Goal: Task Accomplishment & Management: Manage account settings

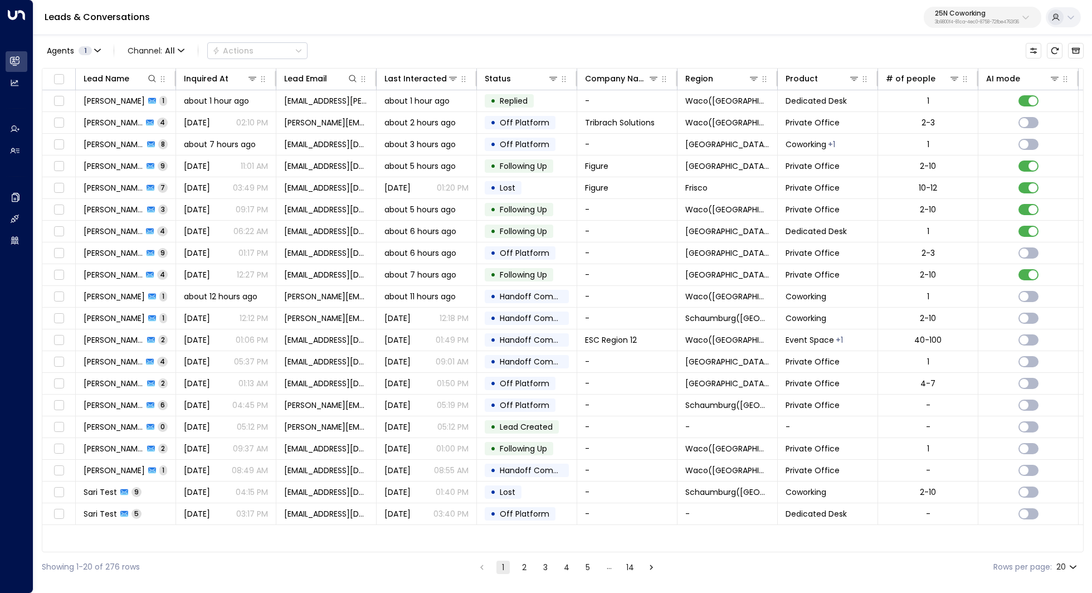
click at [975, 14] on p "25N Coworking" at bounding box center [977, 13] width 84 height 7
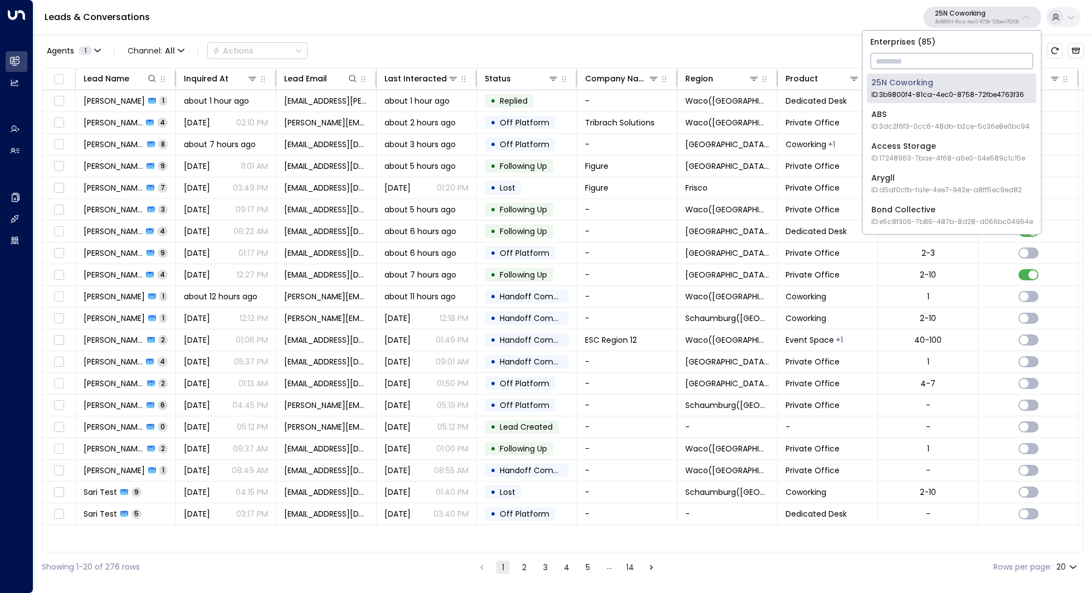
click at [907, 65] on input "text" at bounding box center [951, 61] width 163 height 21
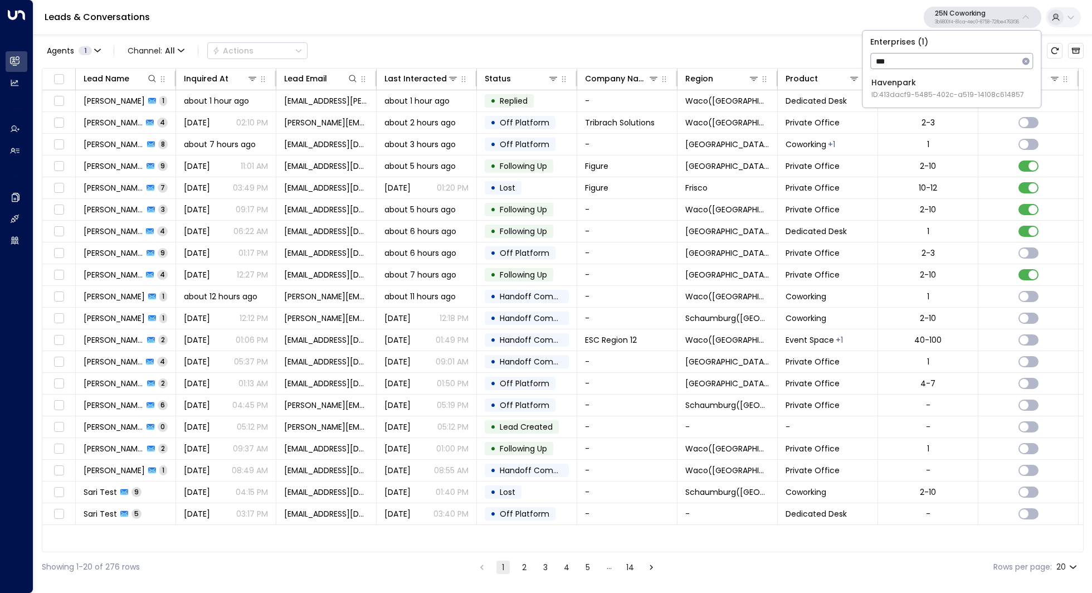
type input "***"
click at [916, 96] on span "ID: 413dacf9-5485-402c-a519-14108c614857" at bounding box center [947, 95] width 153 height 10
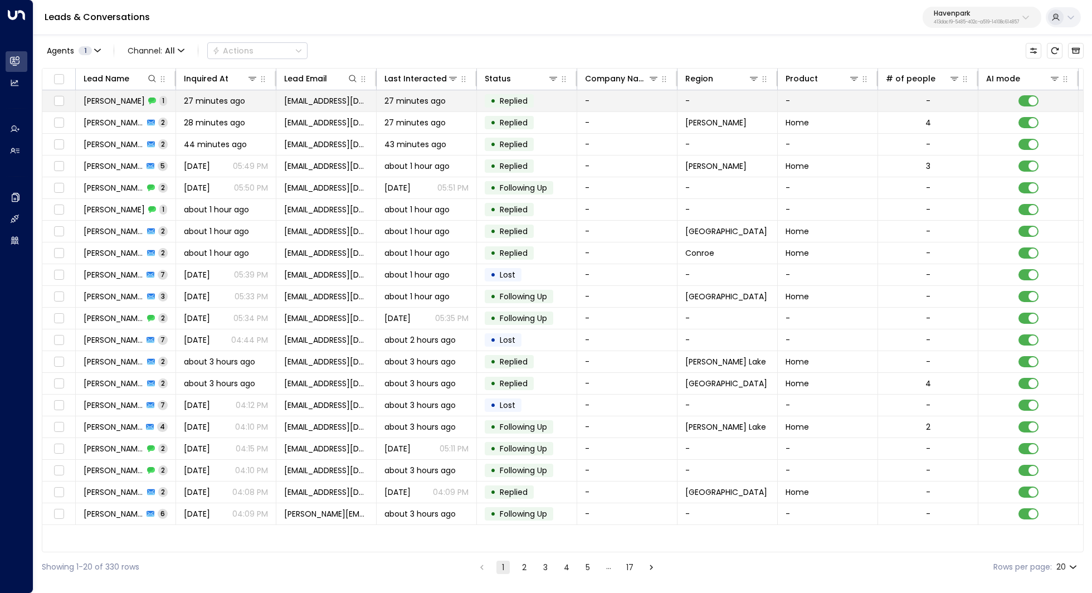
click at [121, 99] on span "Tiffany Murphy" at bounding box center [114, 100] width 61 height 11
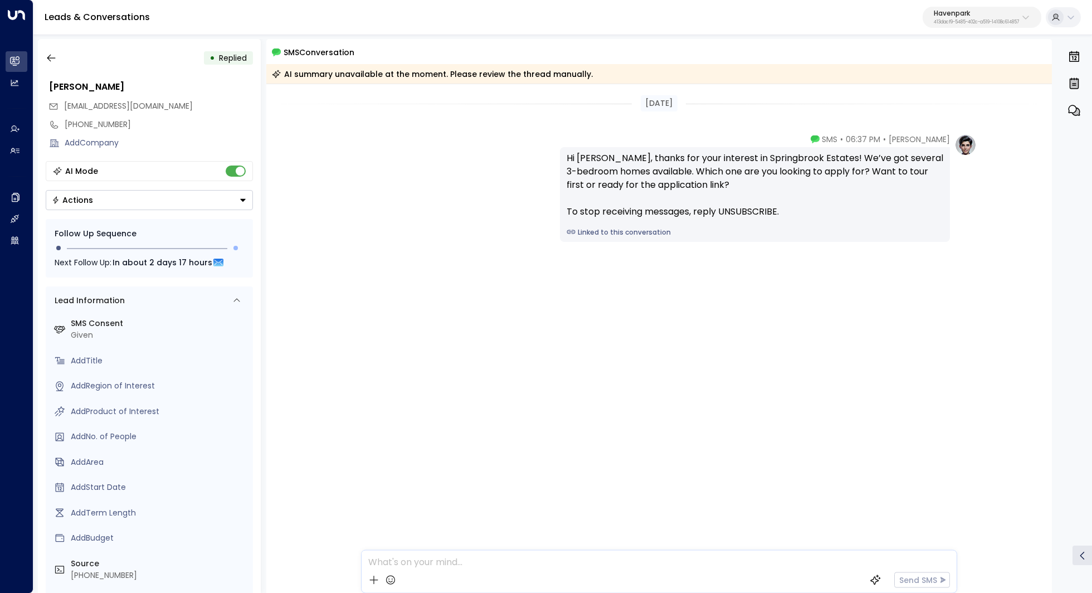
click at [677, 164] on div "Hi Tiffany, thanks for your interest in Springbrook Estates! We’ve got several …" at bounding box center [755, 185] width 377 height 67
click at [52, 59] on icon "button" at bounding box center [51, 57] width 11 height 11
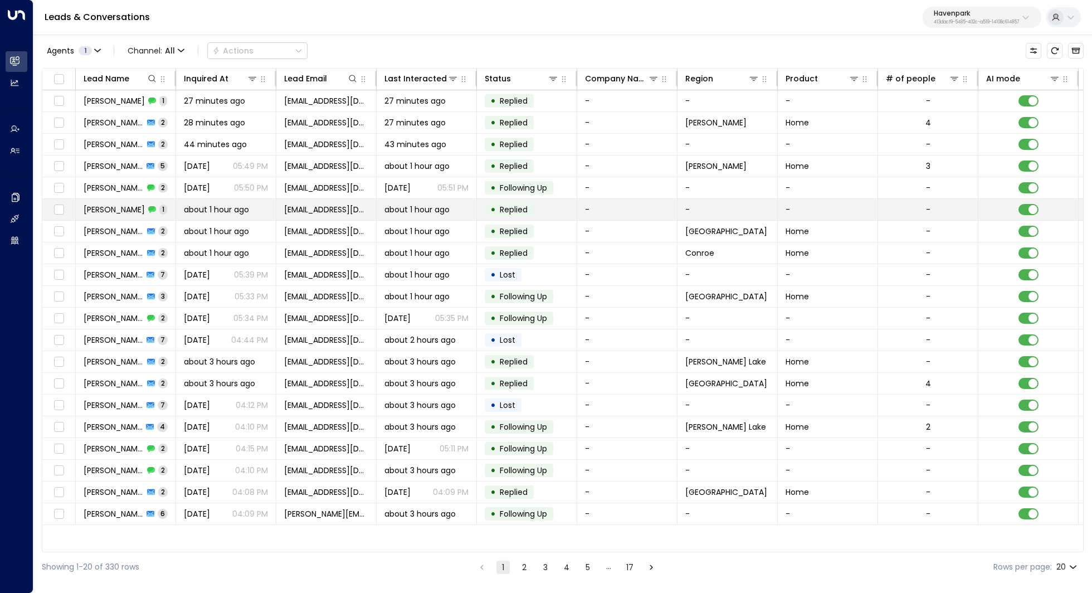
click at [245, 210] on span "about 1 hour ago" at bounding box center [216, 209] width 65 height 11
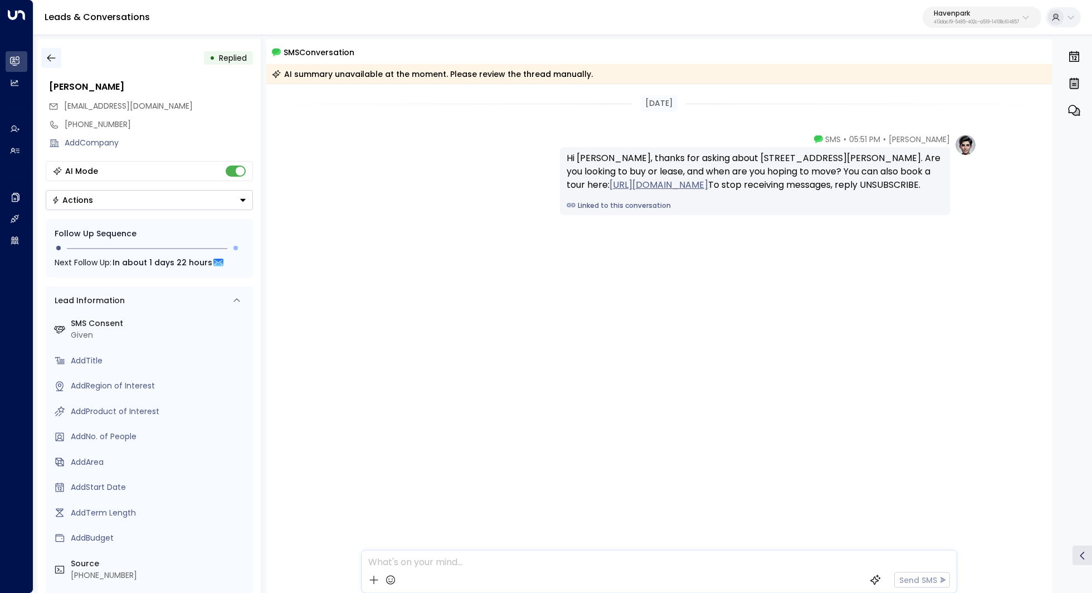
click at [53, 61] on icon "button" at bounding box center [51, 57] width 11 height 11
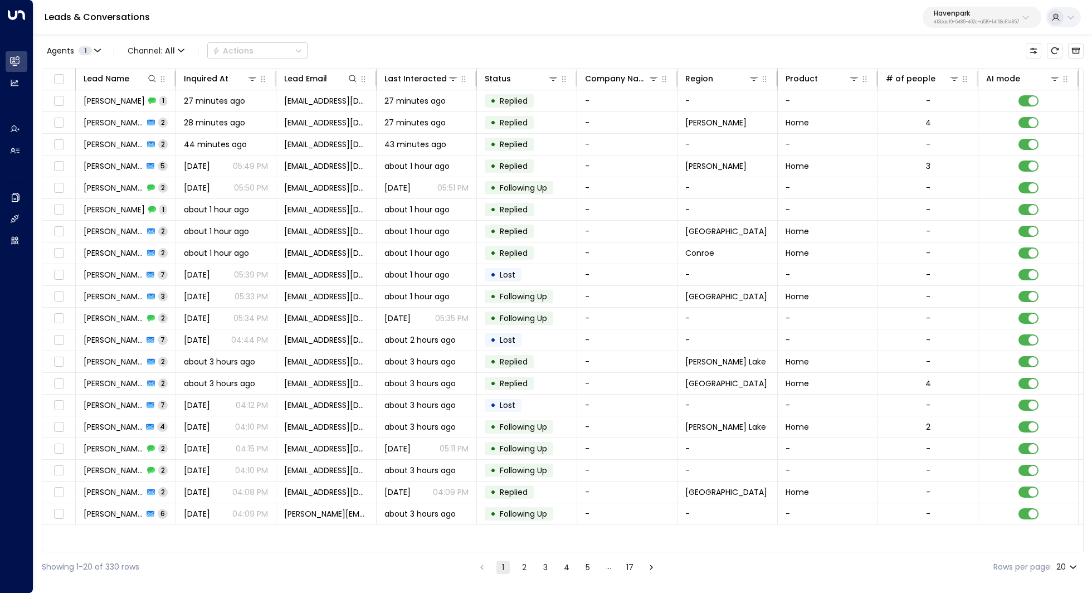
drag, startPoint x: 800, startPoint y: 20, endPoint x: 782, endPoint y: 20, distance: 17.3
click at [782, 20] on div "Leads & Conversations Havenpark 413dacf9-5485-402c-a519-14108c614857" at bounding box center [562, 17] width 1059 height 35
click at [252, 80] on icon at bounding box center [252, 79] width 8 height 4
click at [241, 99] on div "Inquired At" at bounding box center [253, 100] width 154 height 13
click at [220, 99] on span "Inquired At" at bounding box center [209, 100] width 45 height 13
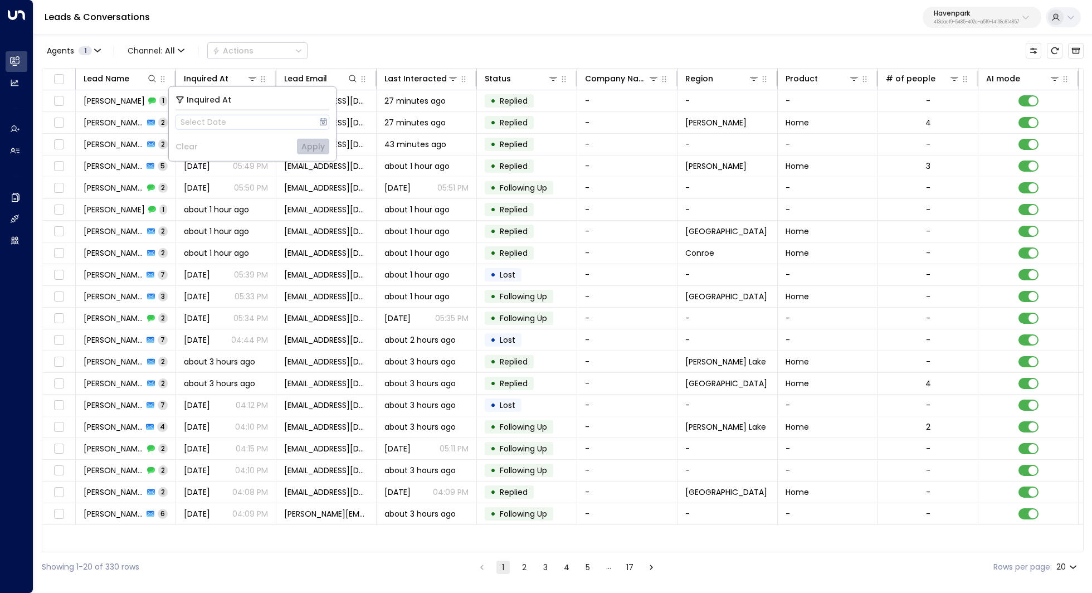
click at [184, 99] on div "Inquired At" at bounding box center [204, 100] width 56 height 13
click at [178, 99] on icon at bounding box center [179, 99] width 7 height 7
click at [204, 119] on span "Select Date" at bounding box center [204, 122] width 46 height 9
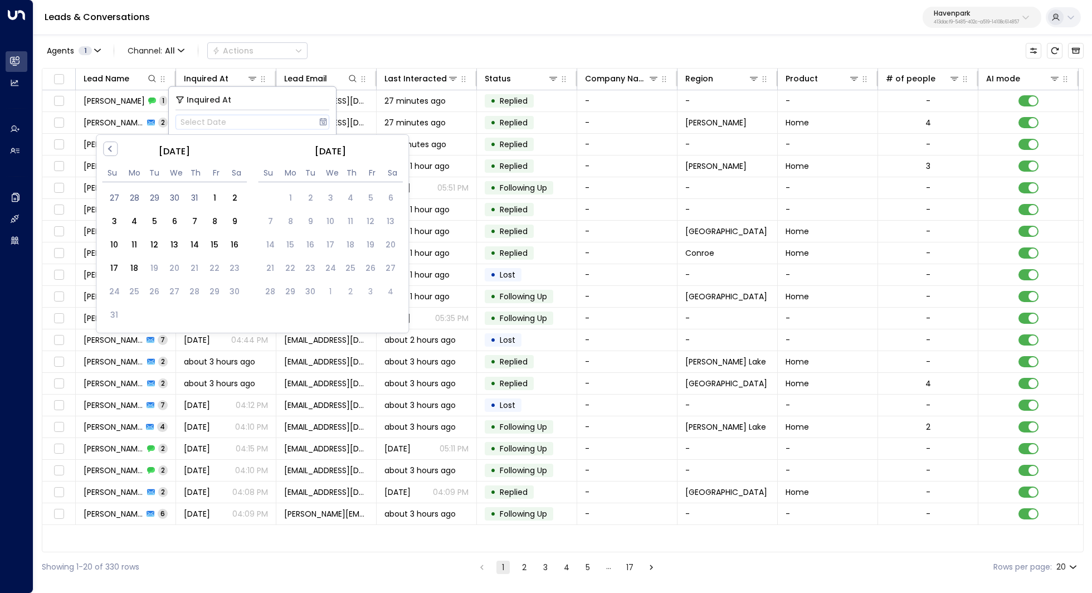
click at [388, 40] on div "Agents 1 Channel: All Actions" at bounding box center [563, 50] width 1042 height 23
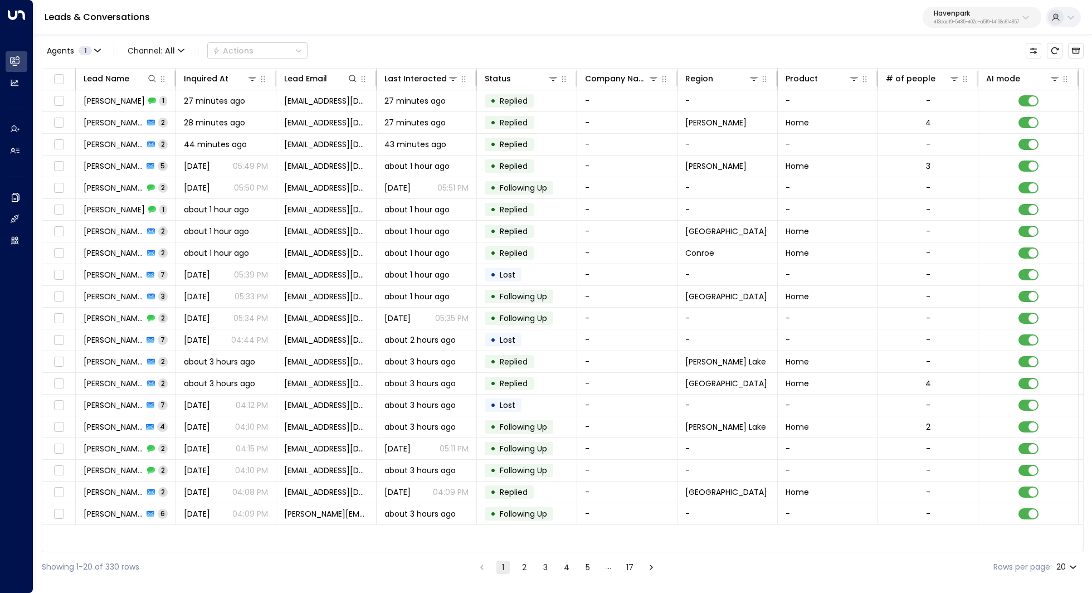
click at [988, 13] on p "Havenpark" at bounding box center [976, 13] width 85 height 7
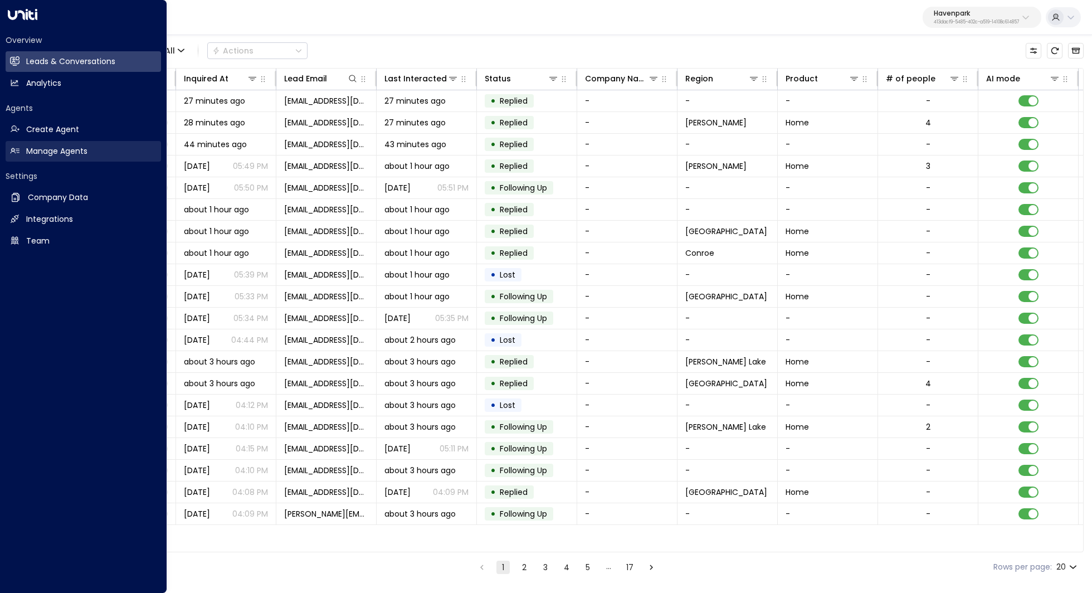
click at [68, 149] on h2 "Manage Agents" at bounding box center [56, 151] width 61 height 12
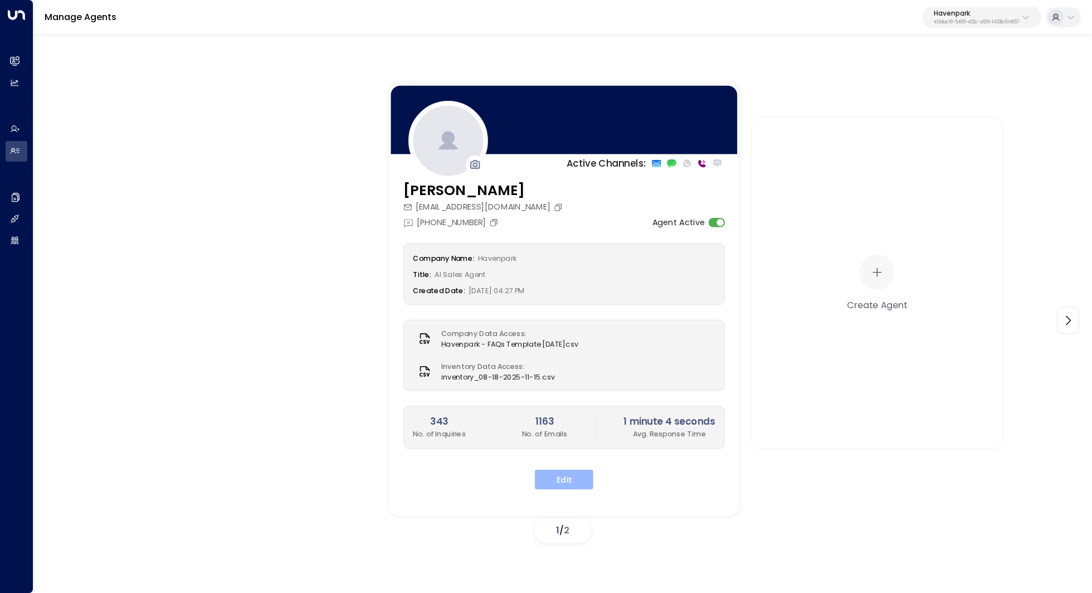
click at [576, 474] on button "Edit" at bounding box center [564, 479] width 59 height 20
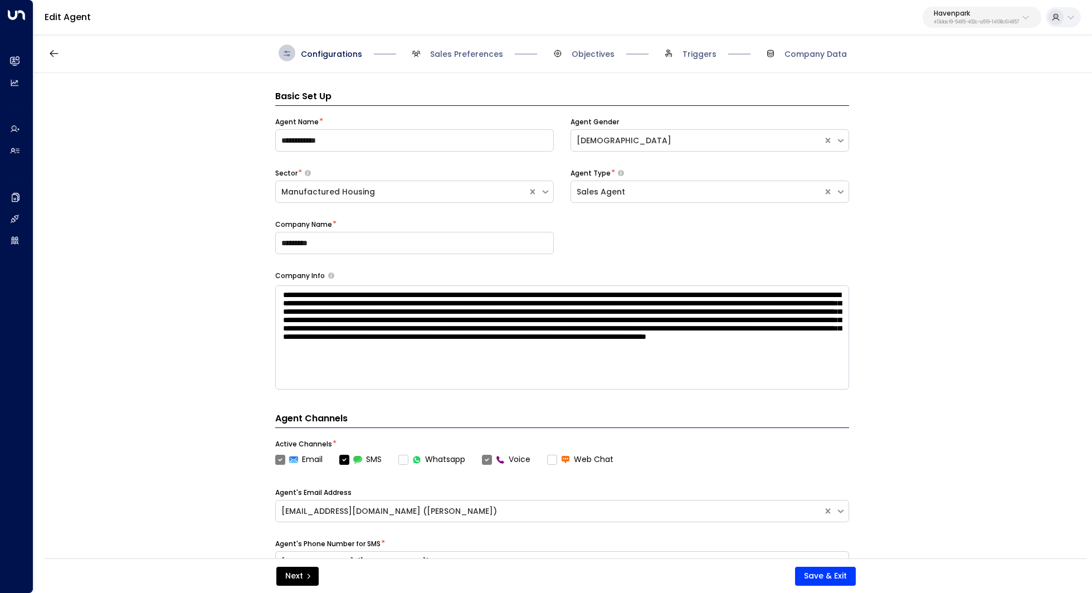
scroll to position [17, 0]
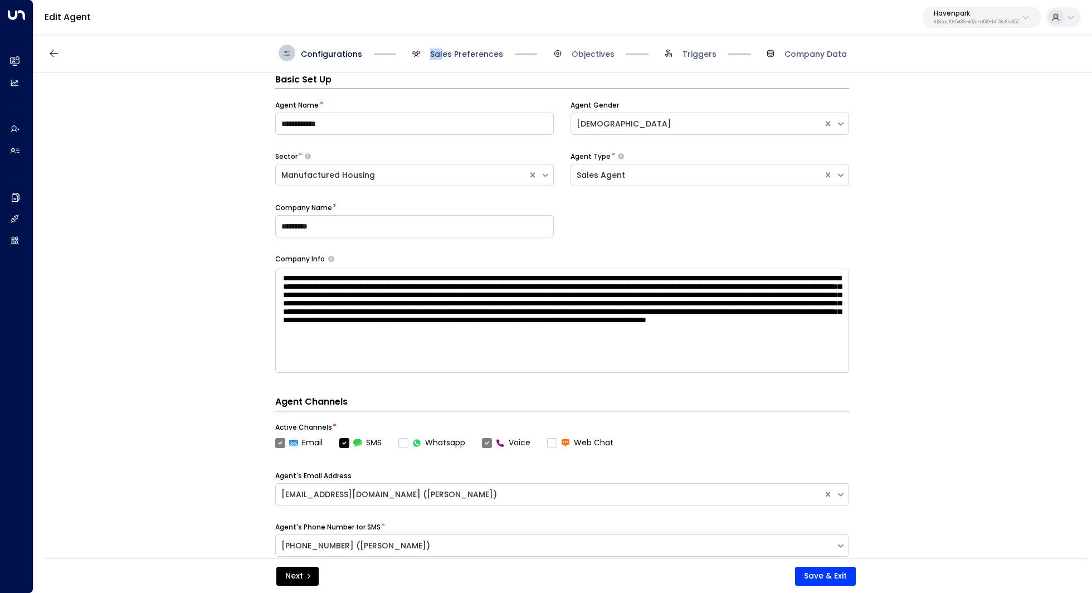
click at [444, 48] on span "Sales Preferences" at bounding box center [466, 53] width 73 height 11
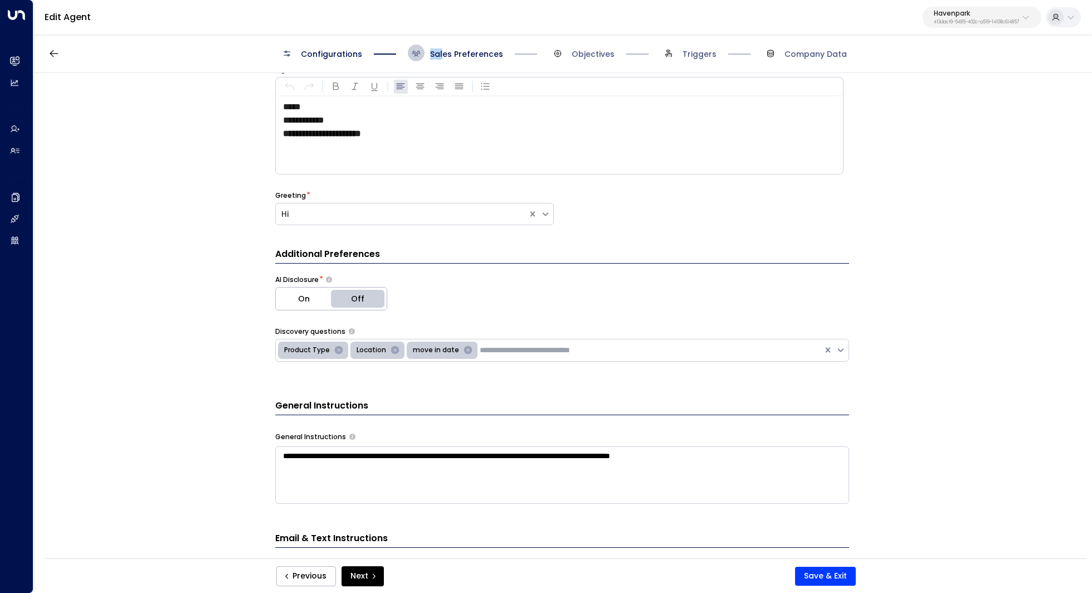
scroll to position [0, 0]
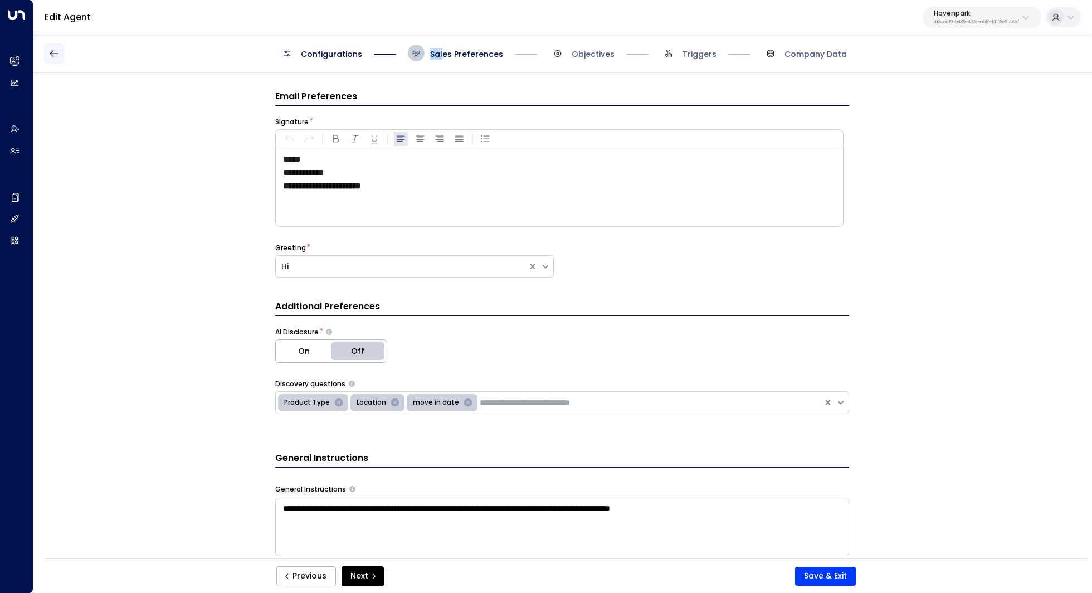
click at [55, 57] on icon "button" at bounding box center [53, 53] width 11 height 11
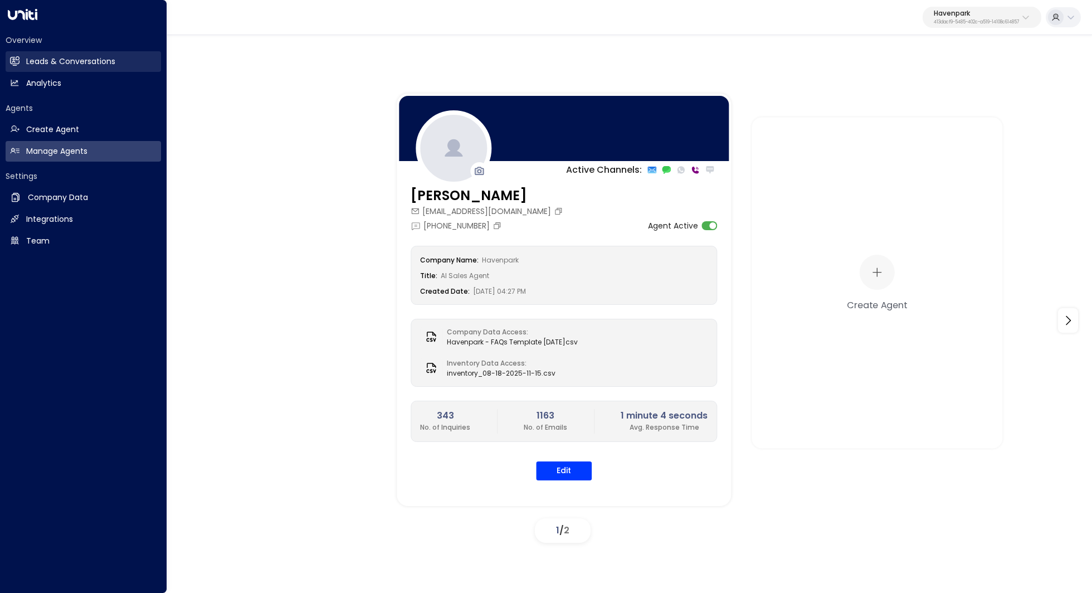
click at [42, 63] on h2 "Leads & Conversations" at bounding box center [70, 62] width 89 height 12
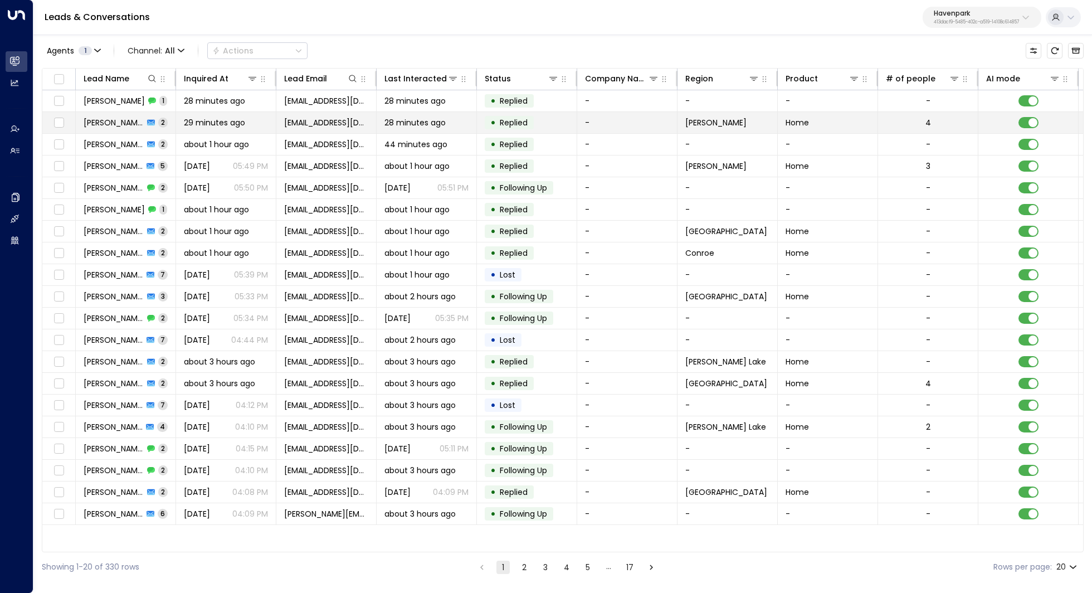
click at [116, 125] on span "Tiffany Murphy" at bounding box center [114, 122] width 60 height 11
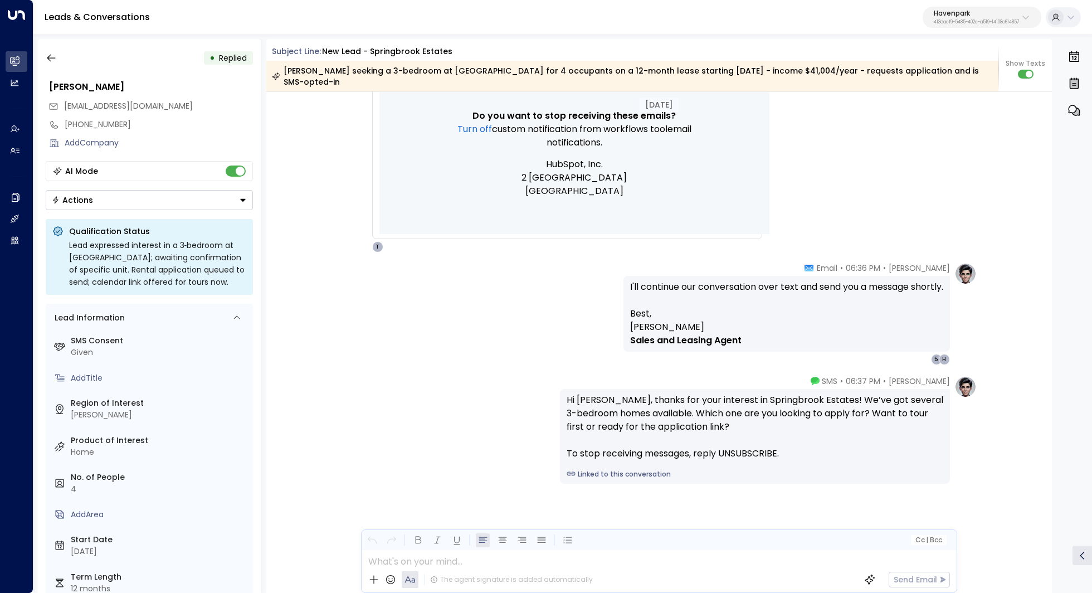
scroll to position [577, 0]
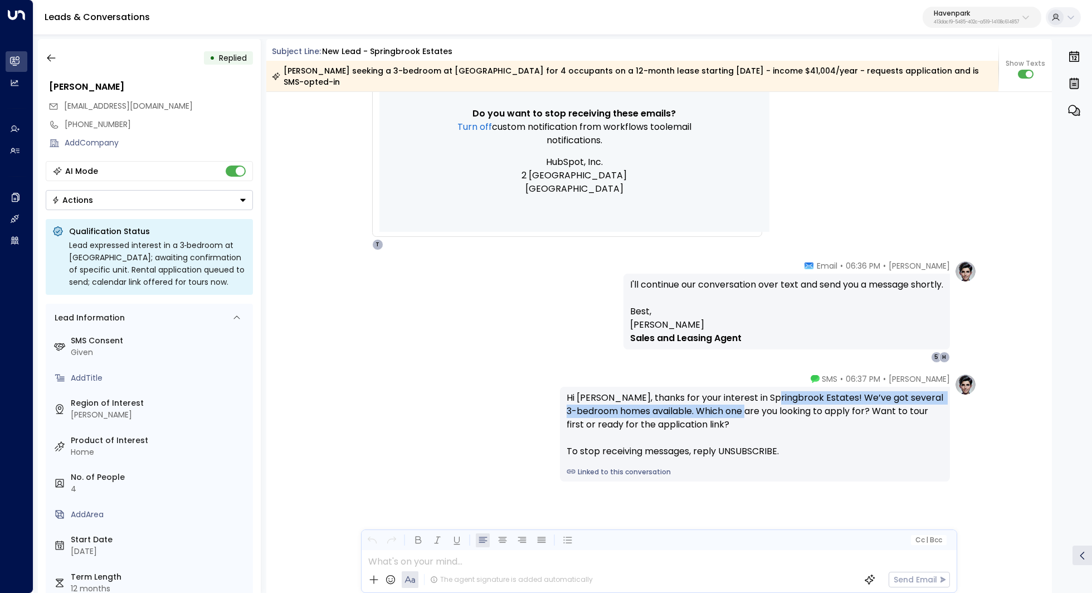
drag, startPoint x: 763, startPoint y: 401, endPoint x: 762, endPoint y: 410, distance: 8.9
click at [762, 410] on div "Hi Tiffany, thanks for your interest in Springbrook Estates! We’ve got several …" at bounding box center [755, 424] width 377 height 67
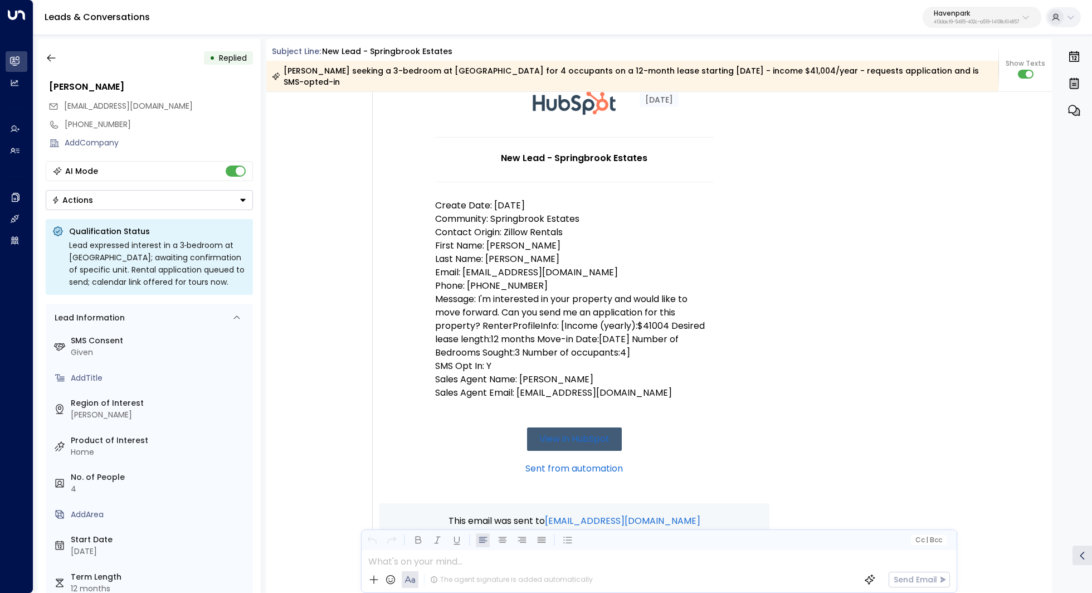
scroll to position [87, 0]
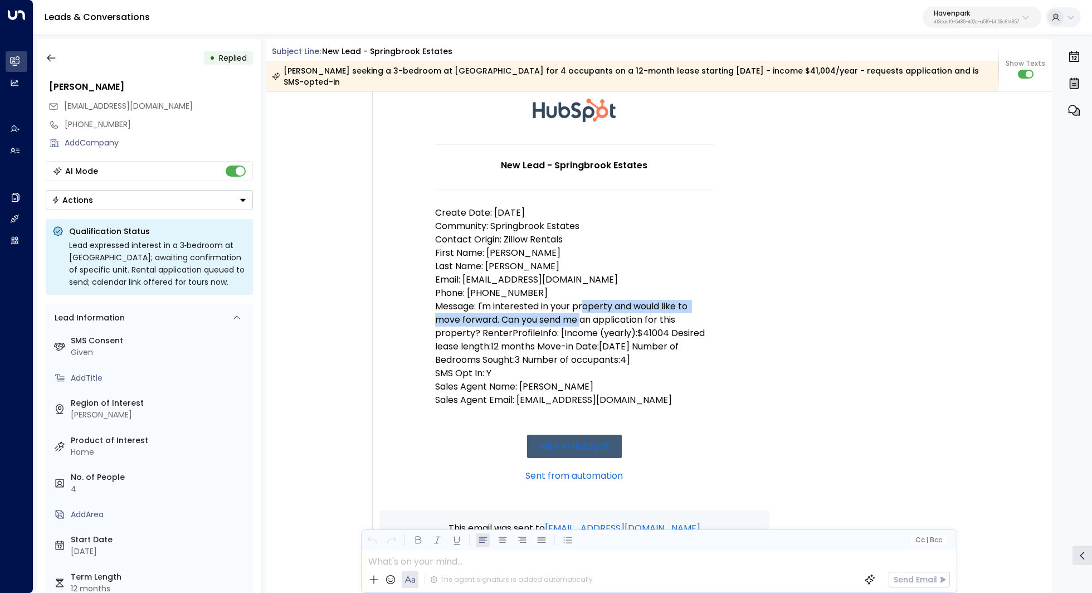
click at [582, 313] on p "Message: I'm interested in your property and would like to move forward. Can yo…" at bounding box center [574, 333] width 279 height 67
drag, startPoint x: 584, startPoint y: 308, endPoint x: 583, endPoint y: 315, distance: 6.7
click at [584, 315] on p "Message: I'm interested in your property and would like to move forward. Can yo…" at bounding box center [574, 333] width 279 height 67
click at [583, 315] on p "Message: I'm interested in your property and would like to move forward. Can yo…" at bounding box center [574, 333] width 279 height 67
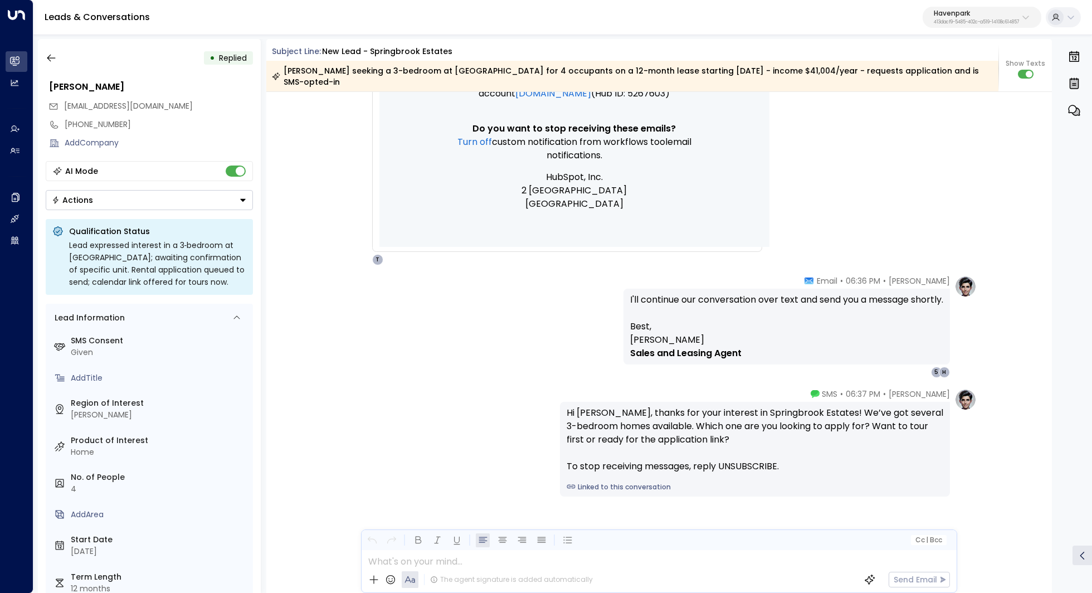
scroll to position [577, 0]
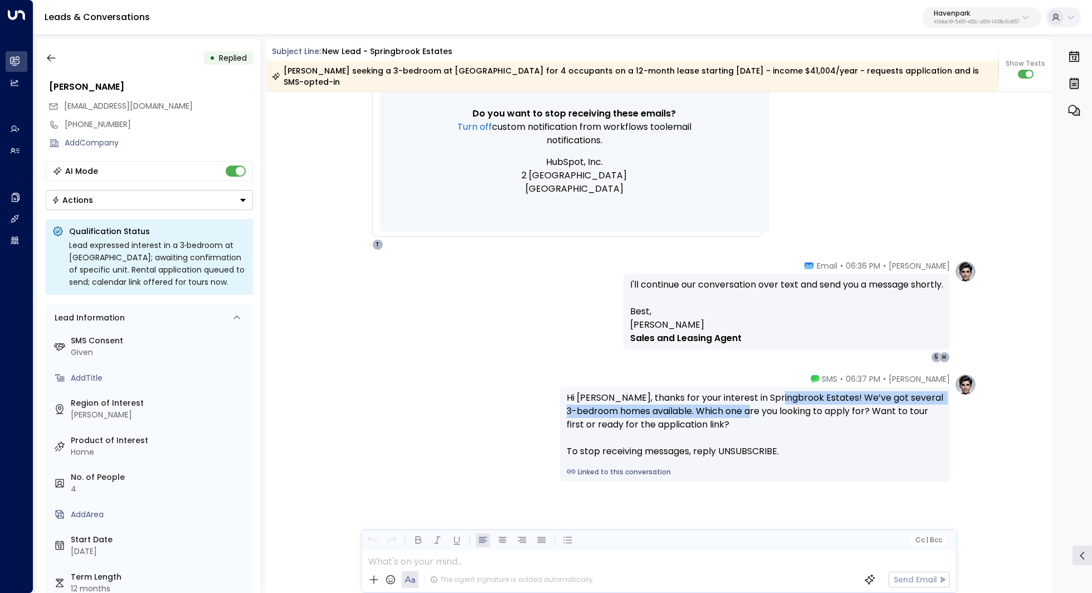
drag, startPoint x: 769, startPoint y: 400, endPoint x: 768, endPoint y: 407, distance: 7.3
click at [768, 407] on div "Hi Tiffany, thanks for your interest in Springbrook Estates! We’ve got several …" at bounding box center [755, 424] width 377 height 67
drag, startPoint x: 770, startPoint y: 398, endPoint x: 769, endPoint y: 406, distance: 7.9
click at [769, 406] on div "Hi Tiffany, thanks for your interest in Springbrook Estates! We’ve got several …" at bounding box center [755, 424] width 377 height 67
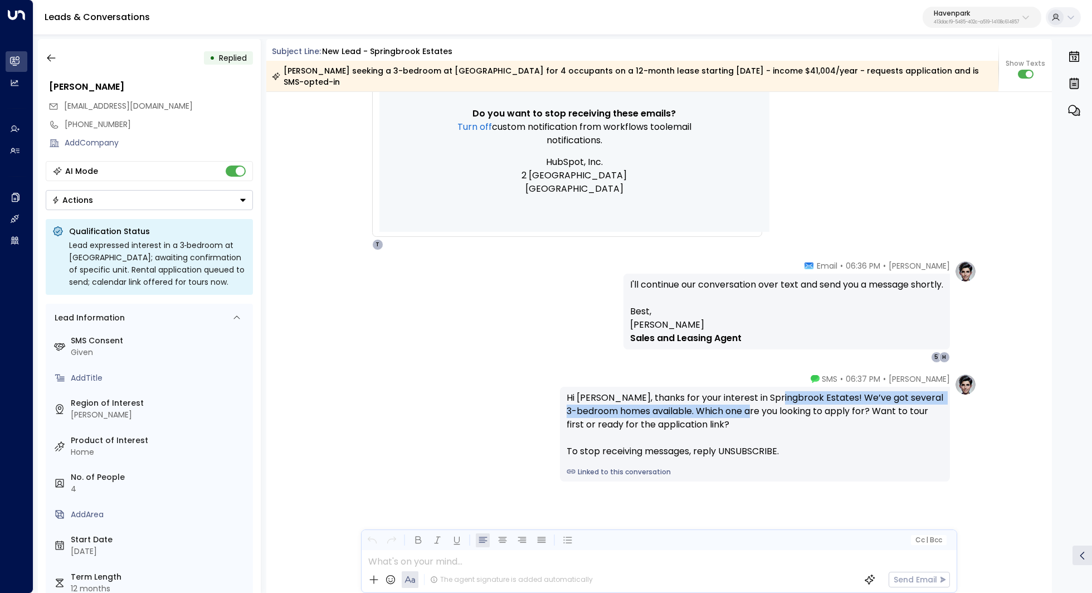
click at [769, 406] on div "Hi Tiffany, thanks for your interest in Springbrook Estates! We’ve got several …" at bounding box center [755, 424] width 377 height 67
drag, startPoint x: 771, startPoint y: 397, endPoint x: 770, endPoint y: 404, distance: 7.8
click at [770, 404] on div "Hi Tiffany, thanks for your interest in Springbrook Estates! We’ve got several …" at bounding box center [755, 424] width 377 height 67
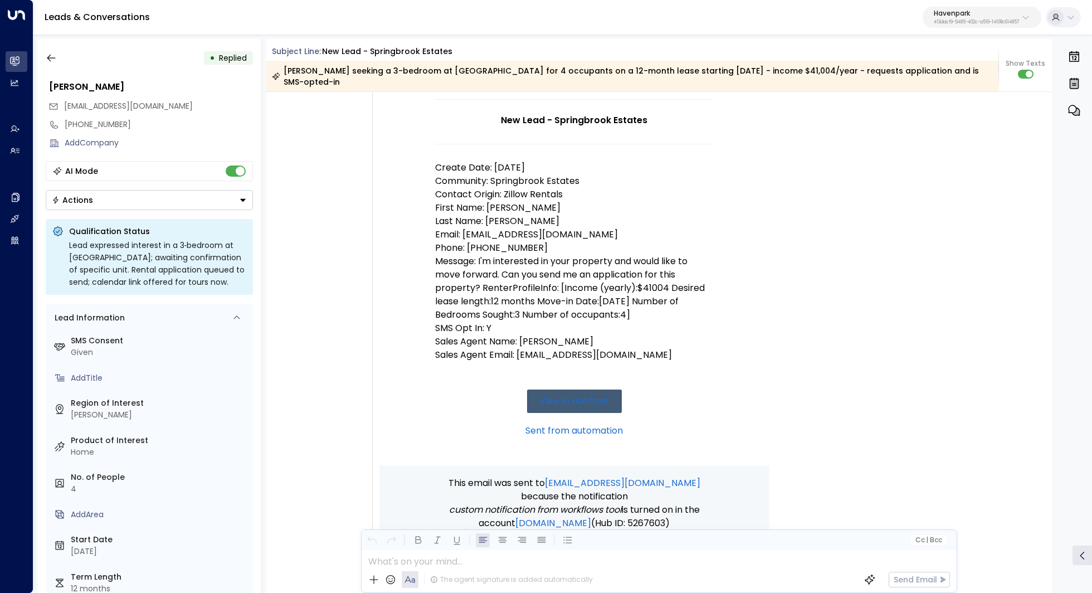
scroll to position [111, 0]
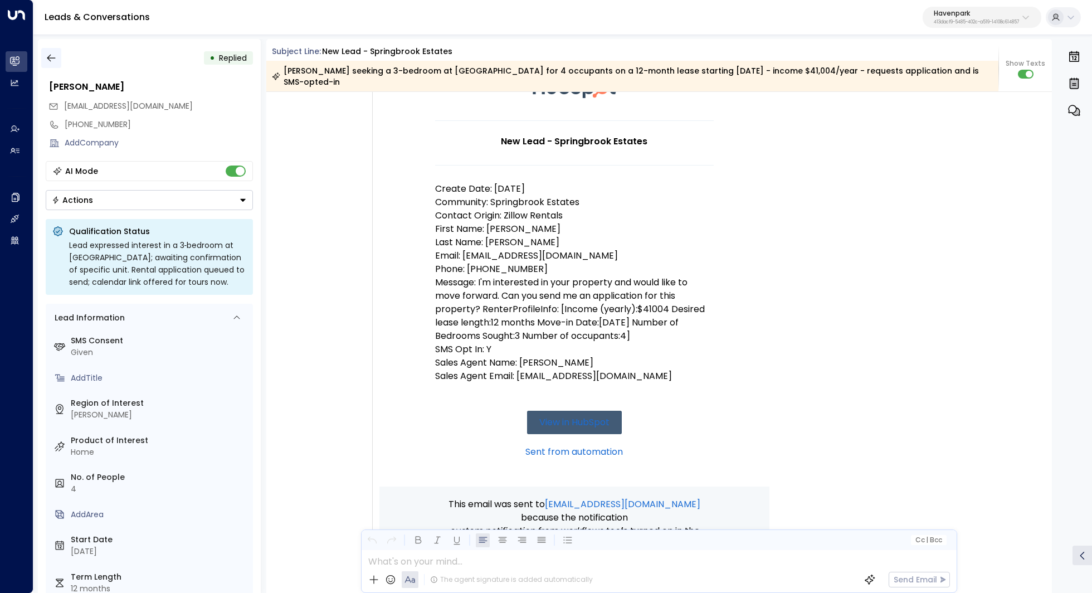
click at [50, 57] on icon "button" at bounding box center [51, 57] width 11 height 11
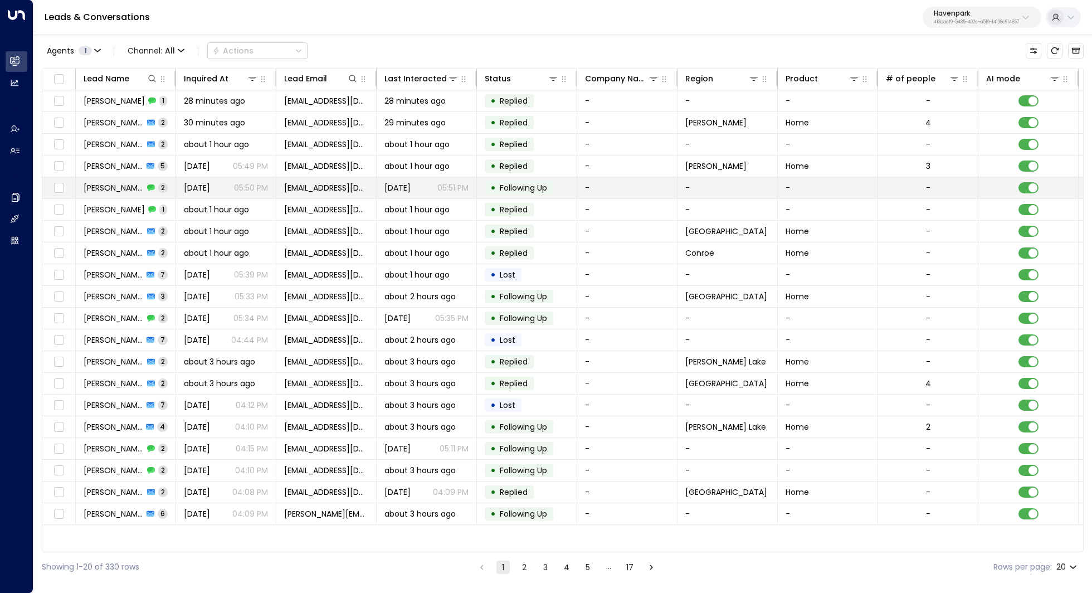
click at [124, 188] on span "Nick Robinson" at bounding box center [114, 187] width 60 height 11
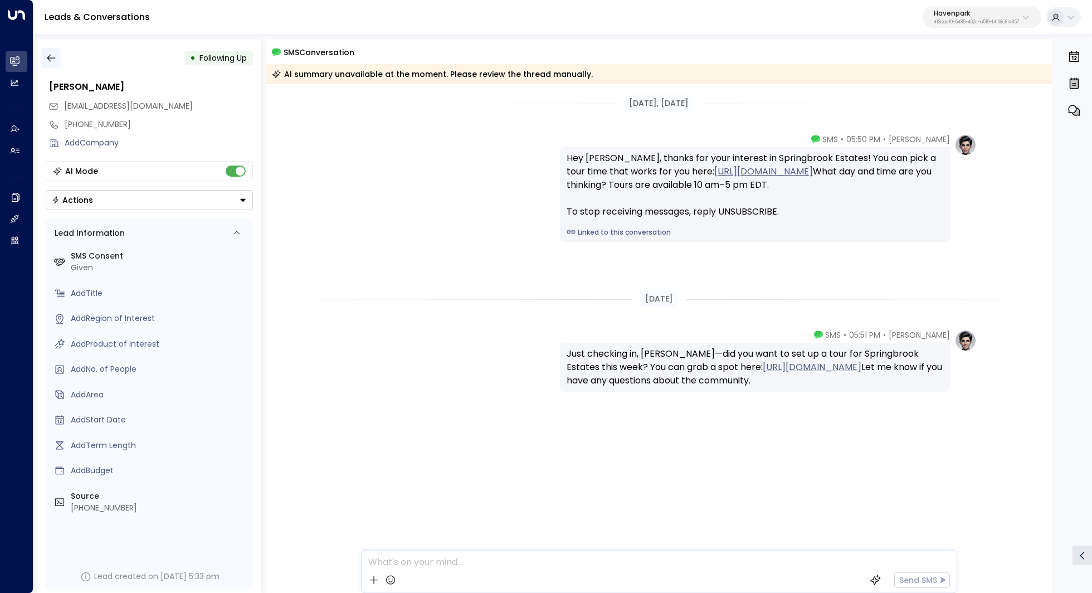
click at [43, 50] on button "button" at bounding box center [51, 58] width 20 height 20
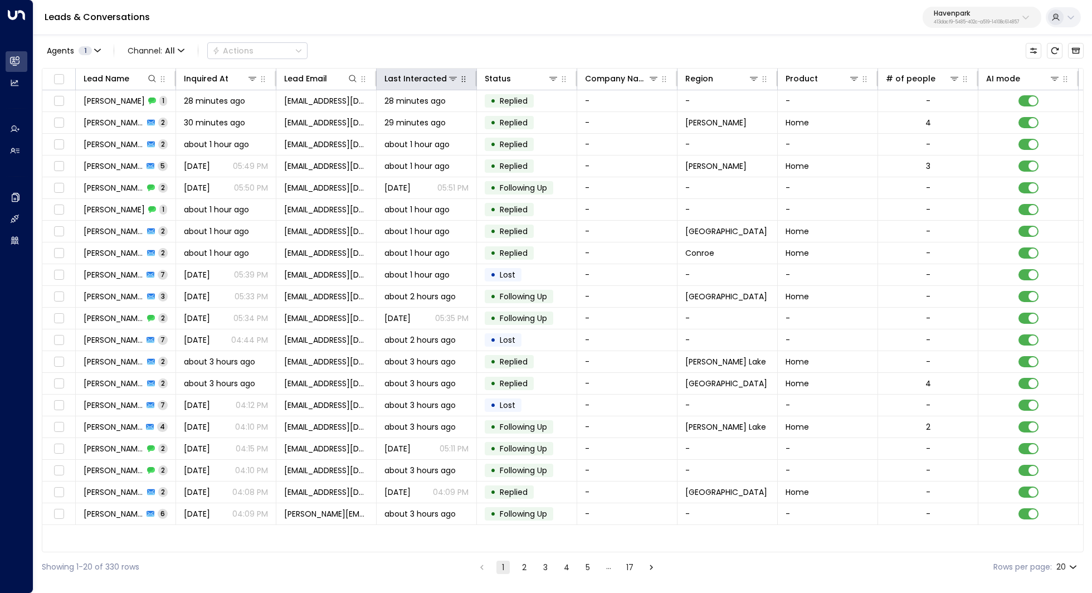
click at [459, 80] on icon "button" at bounding box center [463, 79] width 9 height 9
click at [433, 80] on div "Last Interacted" at bounding box center [410, 78] width 53 height 13
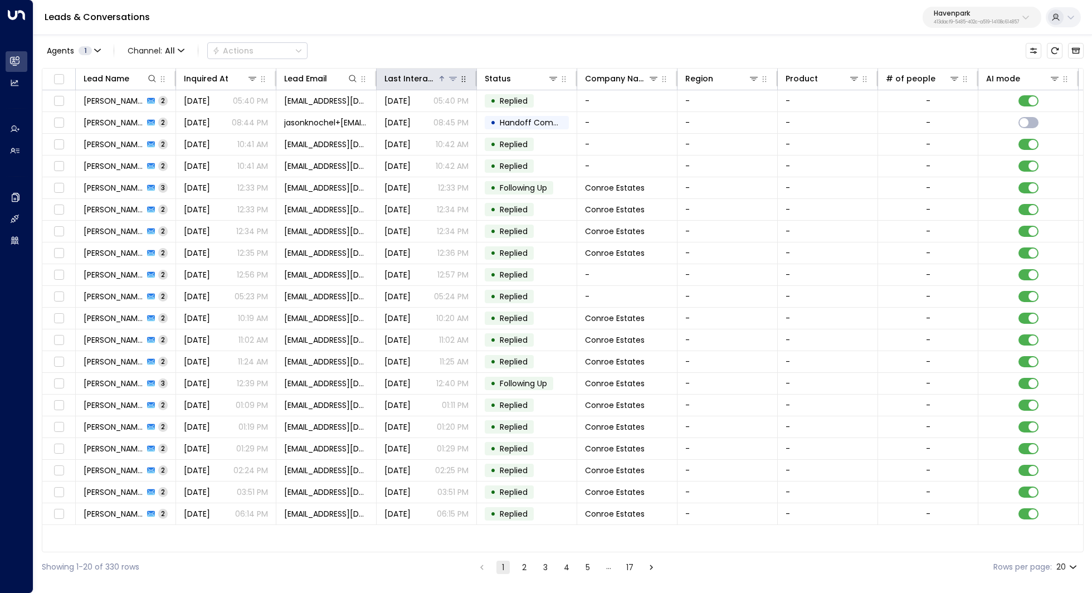
click at [433, 80] on div "Last Interacted" at bounding box center [410, 78] width 53 height 13
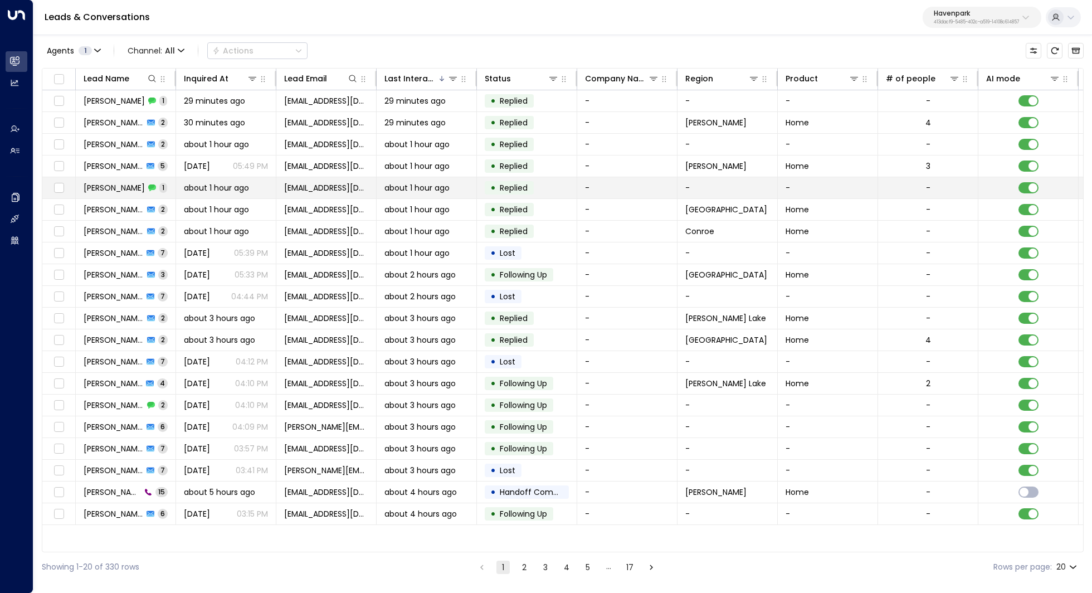
click at [241, 186] on span "about 1 hour ago" at bounding box center [216, 187] width 65 height 11
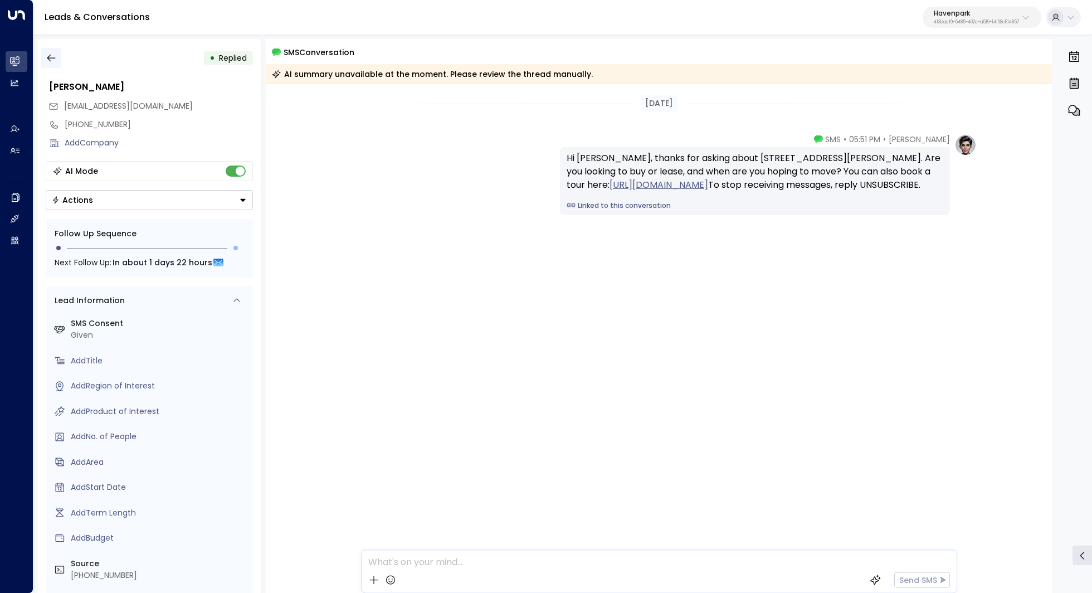
click at [51, 58] on icon "button" at bounding box center [51, 58] width 8 height 7
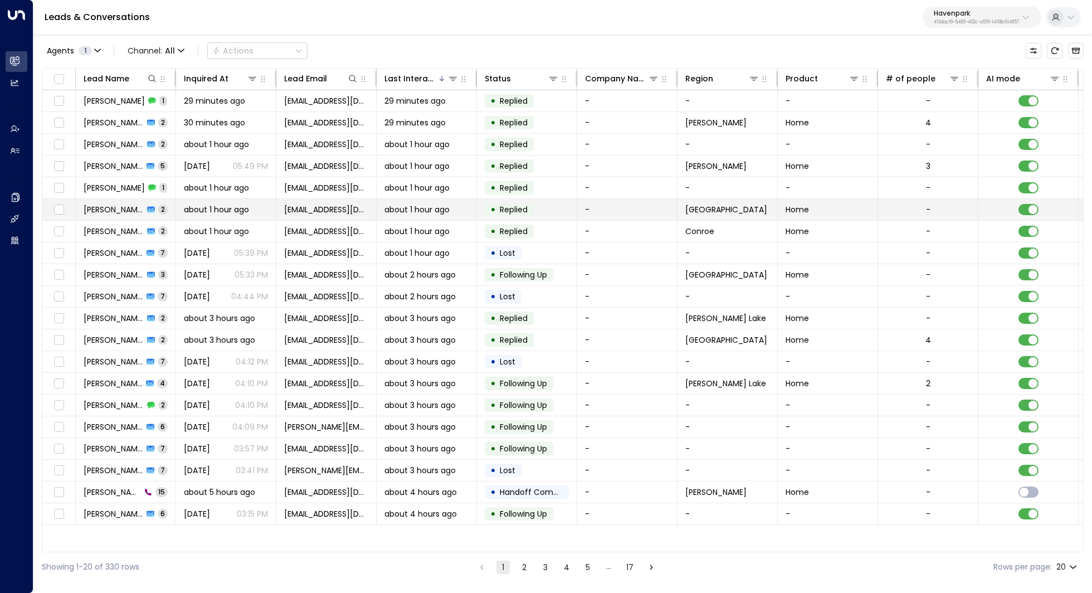
click at [90, 206] on span "Erma Brown" at bounding box center [114, 209] width 60 height 11
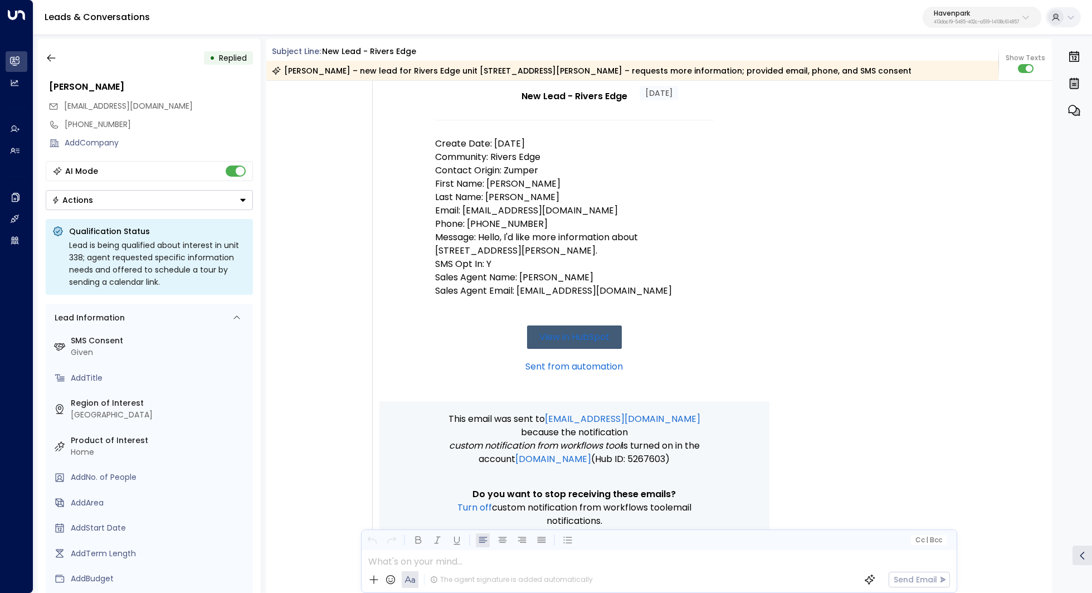
scroll to position [553, 0]
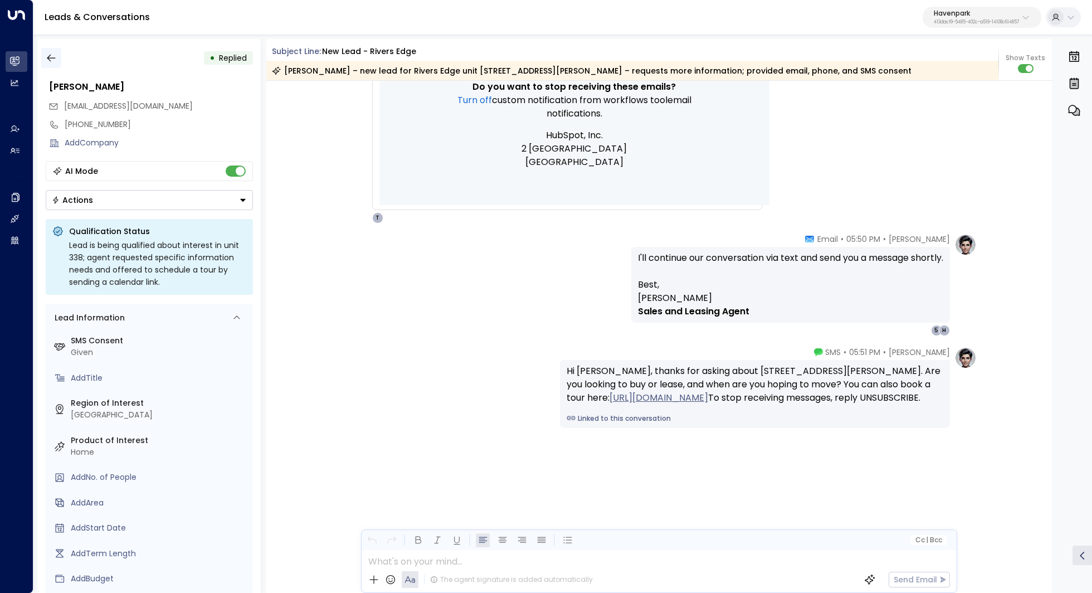
click at [50, 61] on icon "button" at bounding box center [51, 57] width 11 height 11
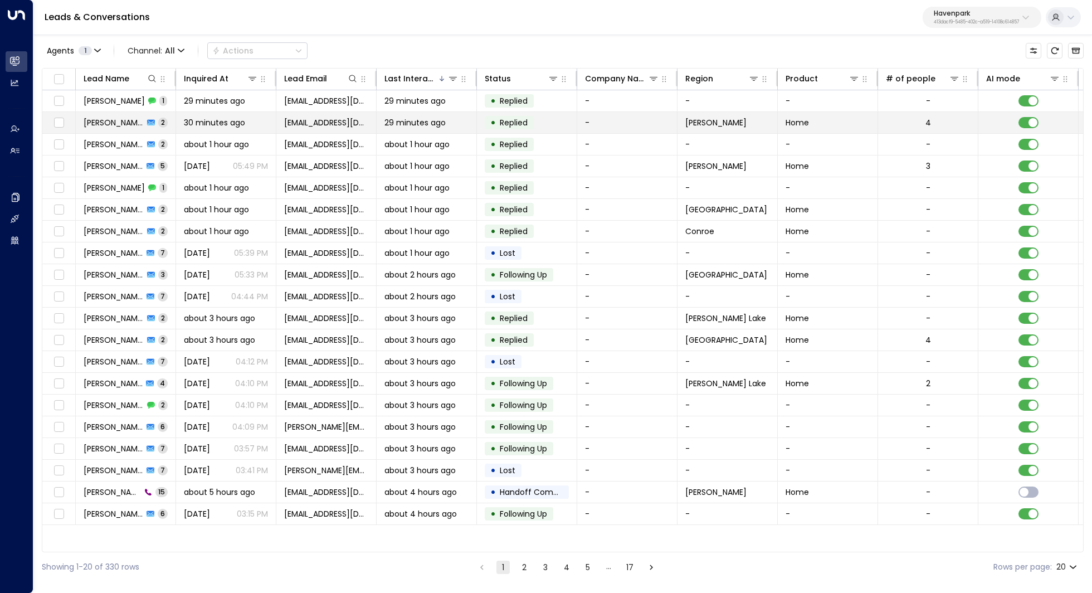
click at [116, 124] on span "Tiffany Murphy" at bounding box center [114, 122] width 60 height 11
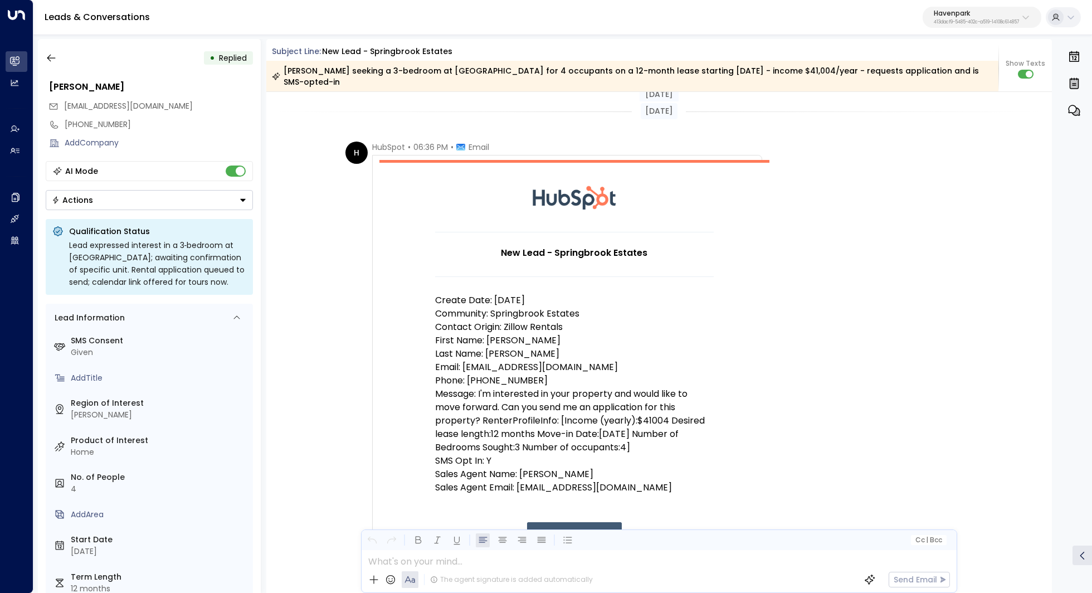
scroll to position [577, 0]
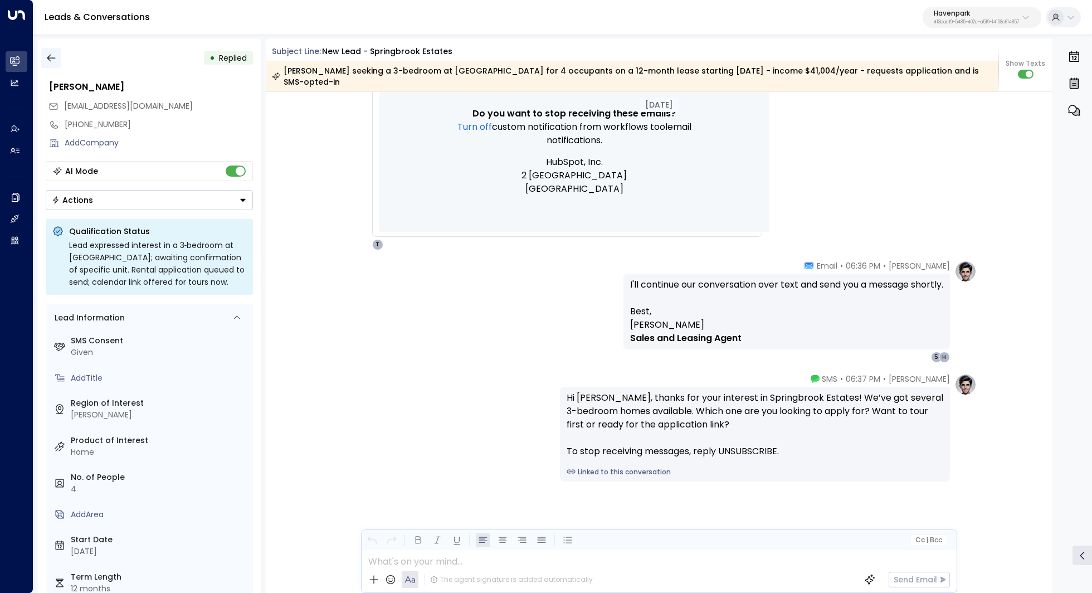
click at [59, 60] on button "button" at bounding box center [51, 58] width 20 height 20
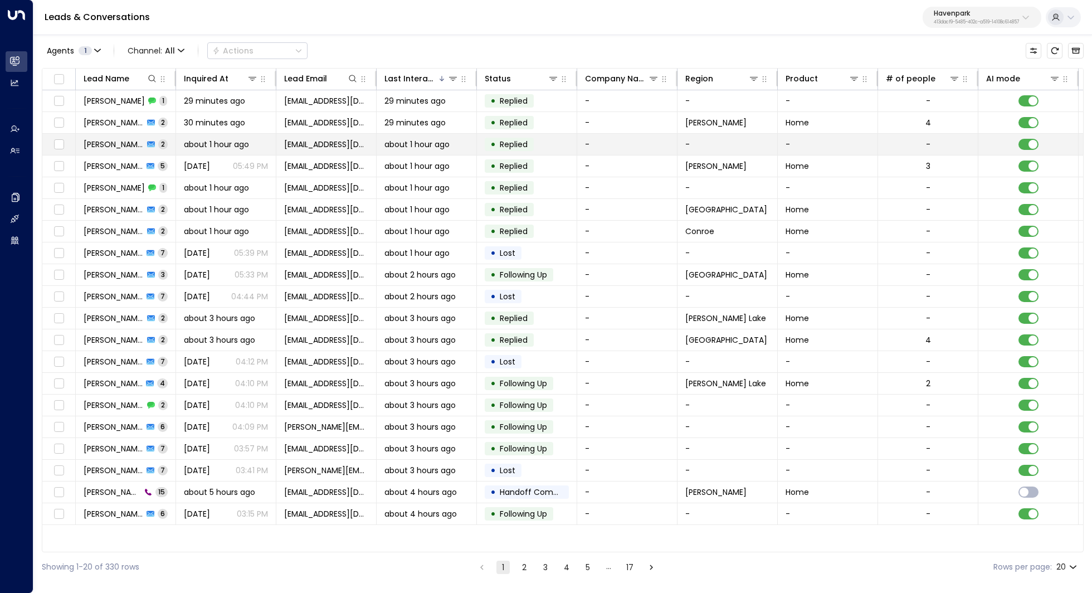
click at [92, 139] on span "Tiffany Murphy" at bounding box center [114, 144] width 60 height 11
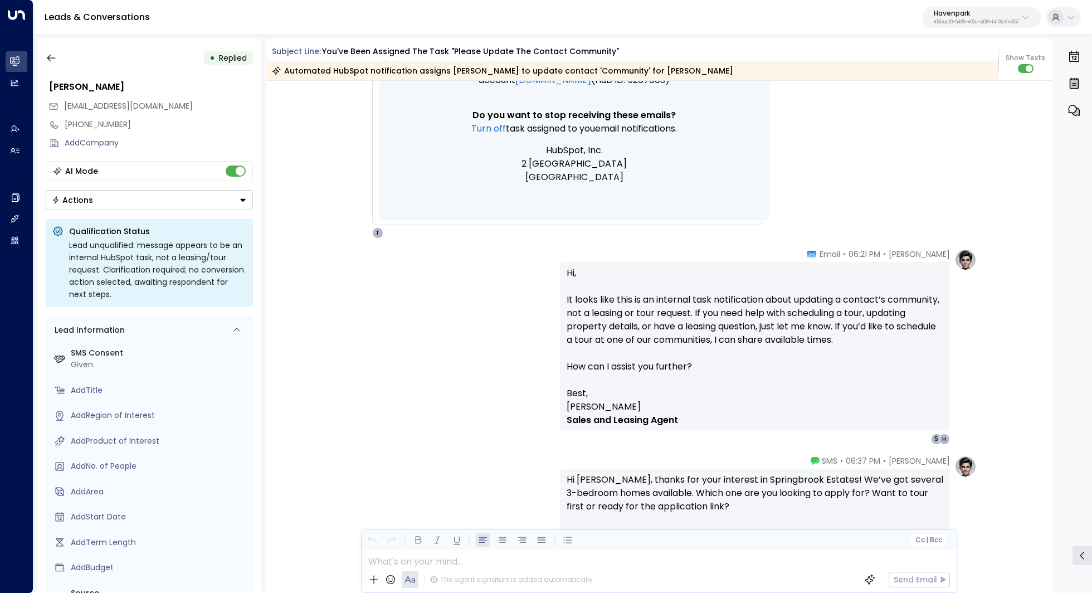
scroll to position [532, 0]
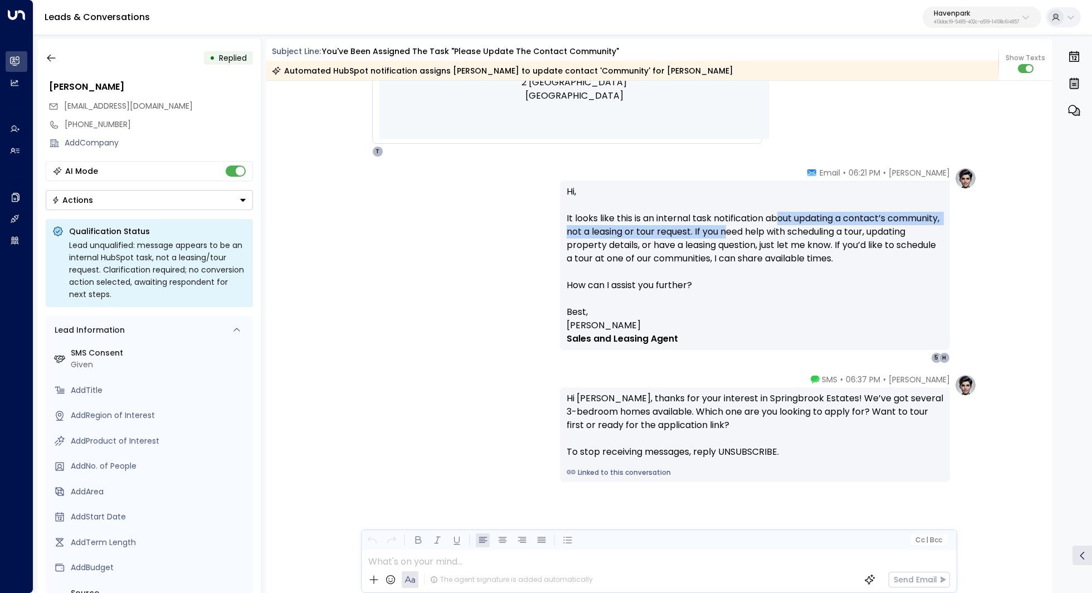
click at [780, 226] on p "Hi, It looks like this is an internal task notification about updating a contac…" at bounding box center [755, 245] width 377 height 120
drag, startPoint x: 787, startPoint y: 218, endPoint x: 787, endPoint y: 225, distance: 6.7
click at [787, 225] on p "Hi, It looks like this is an internal task notification about updating a contac…" at bounding box center [755, 245] width 377 height 120
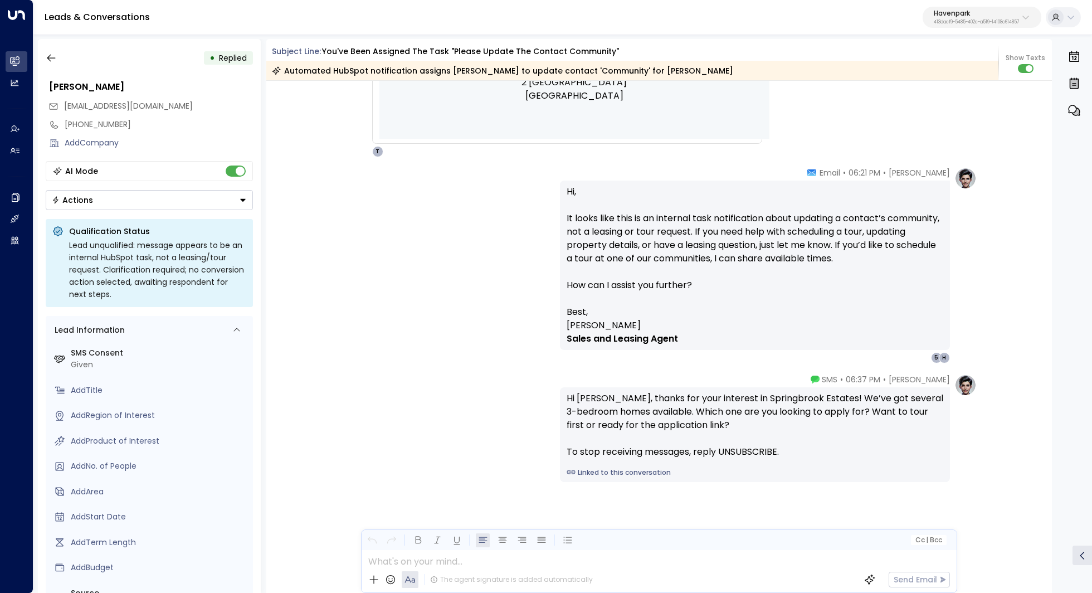
click at [869, 468] on link "Linked to this conversation" at bounding box center [755, 472] width 377 height 10
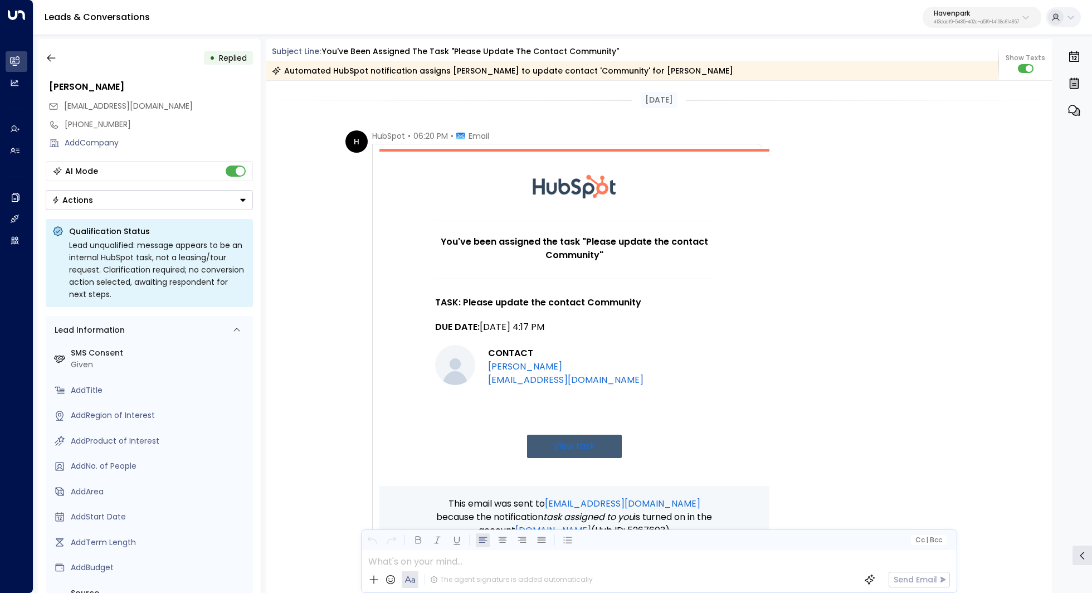
scroll to position [43, 0]
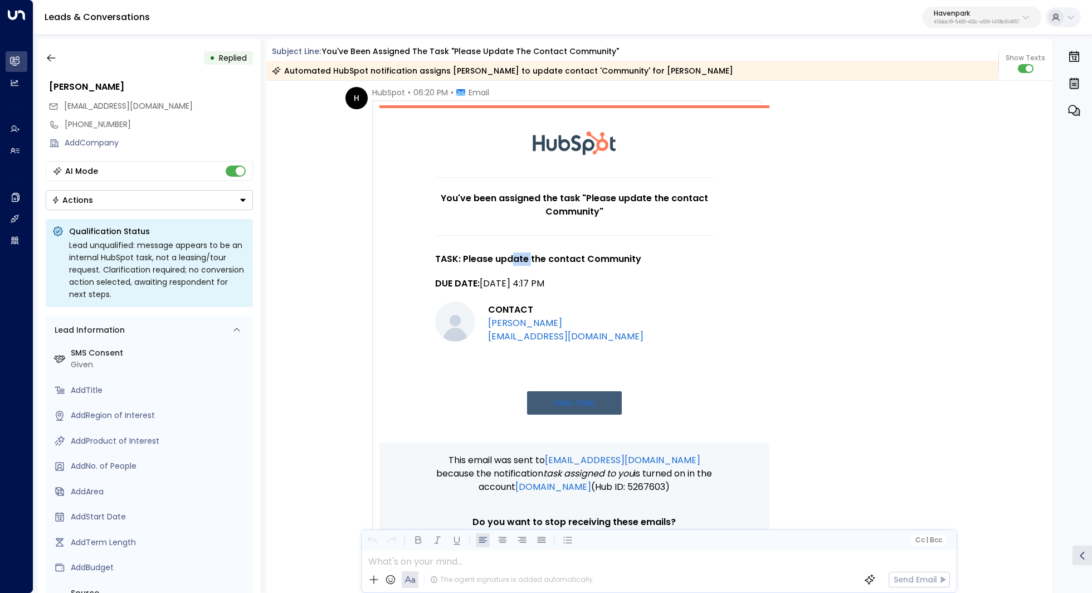
drag, startPoint x: 511, startPoint y: 255, endPoint x: 529, endPoint y: 255, distance: 17.8
click at [529, 255] on h3 "TASK: Please update the contact Community" at bounding box center [574, 258] width 279 height 13
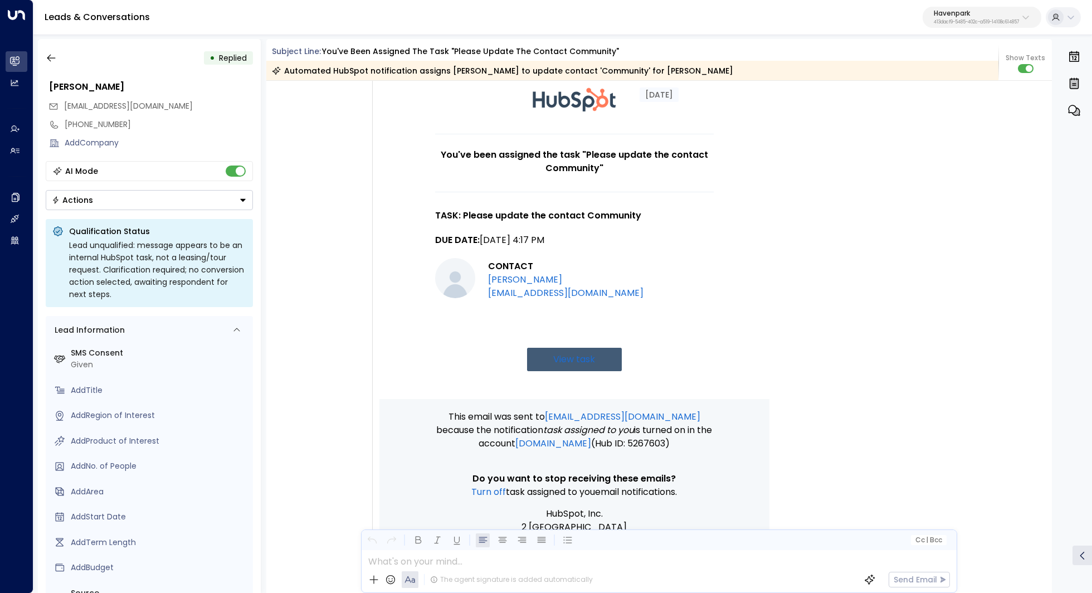
scroll to position [0, 0]
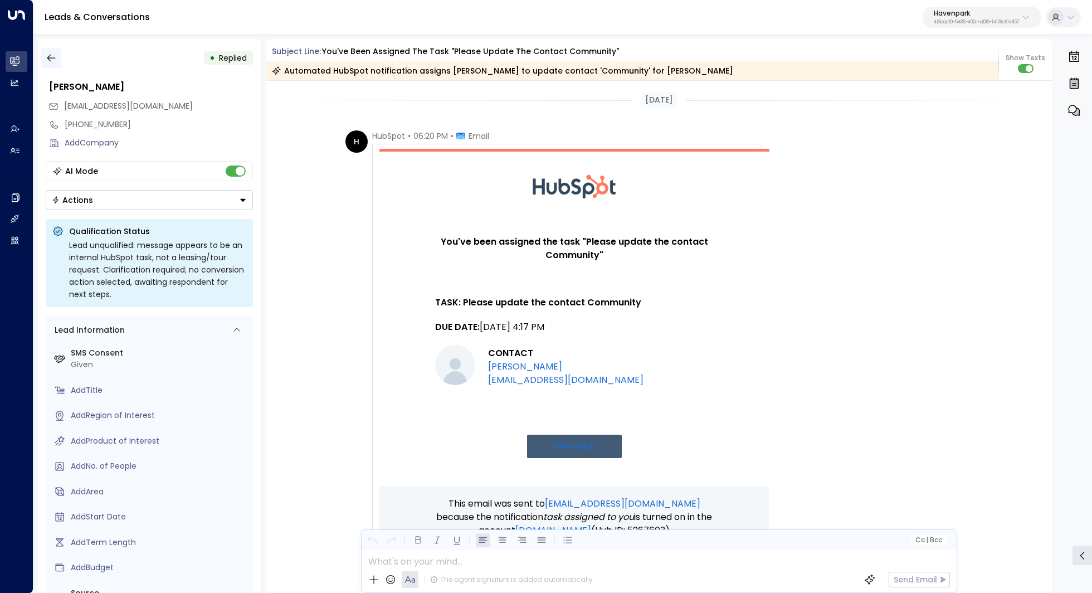
click at [48, 52] on icon "button" at bounding box center [51, 57] width 11 height 11
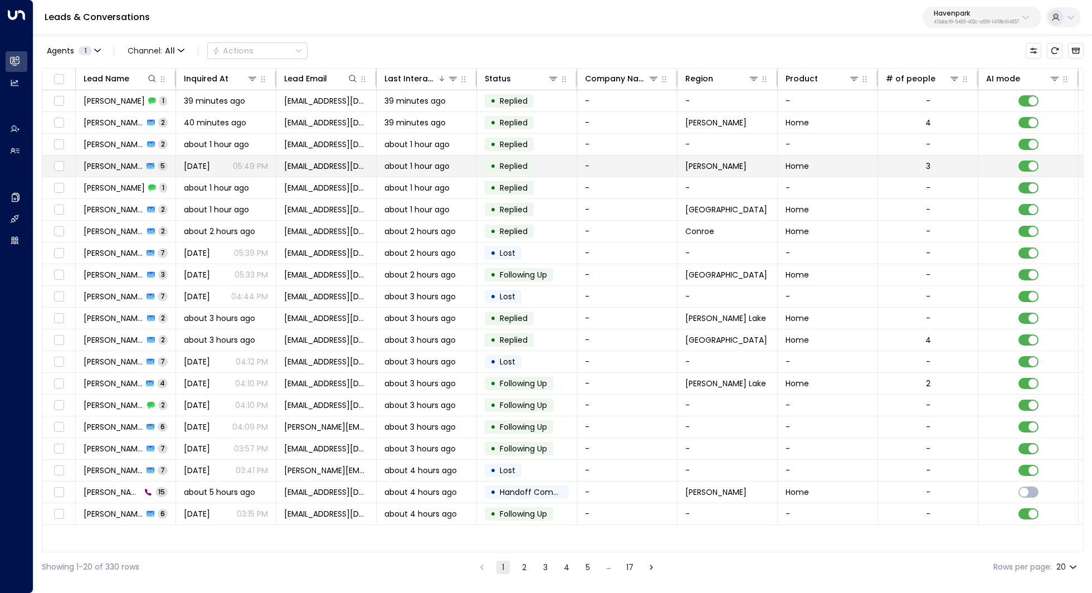
click at [116, 160] on span "Nick Robinson" at bounding box center [114, 165] width 60 height 11
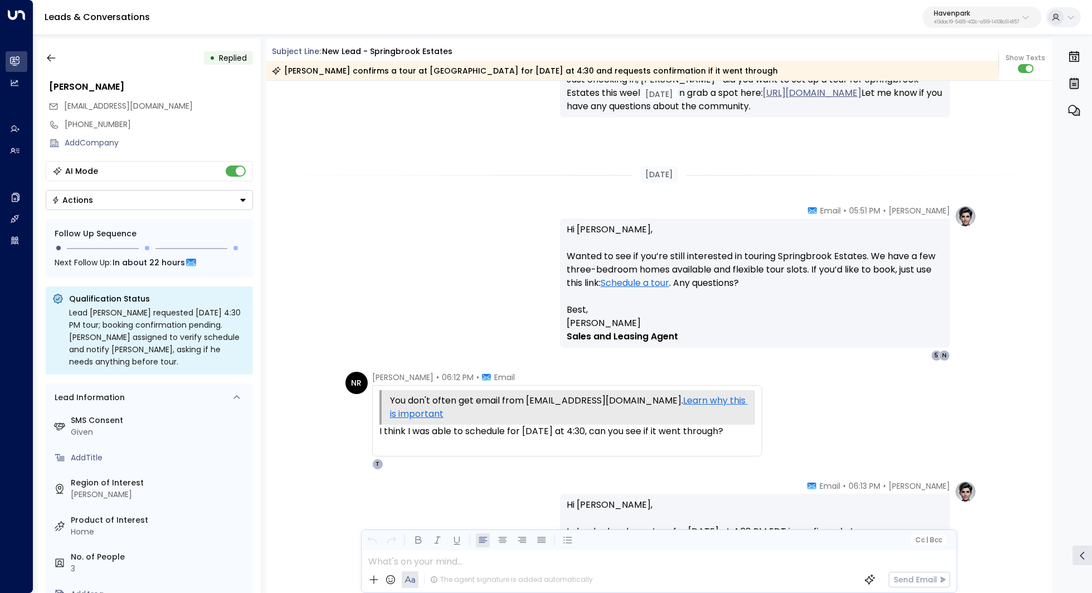
scroll to position [1069, 0]
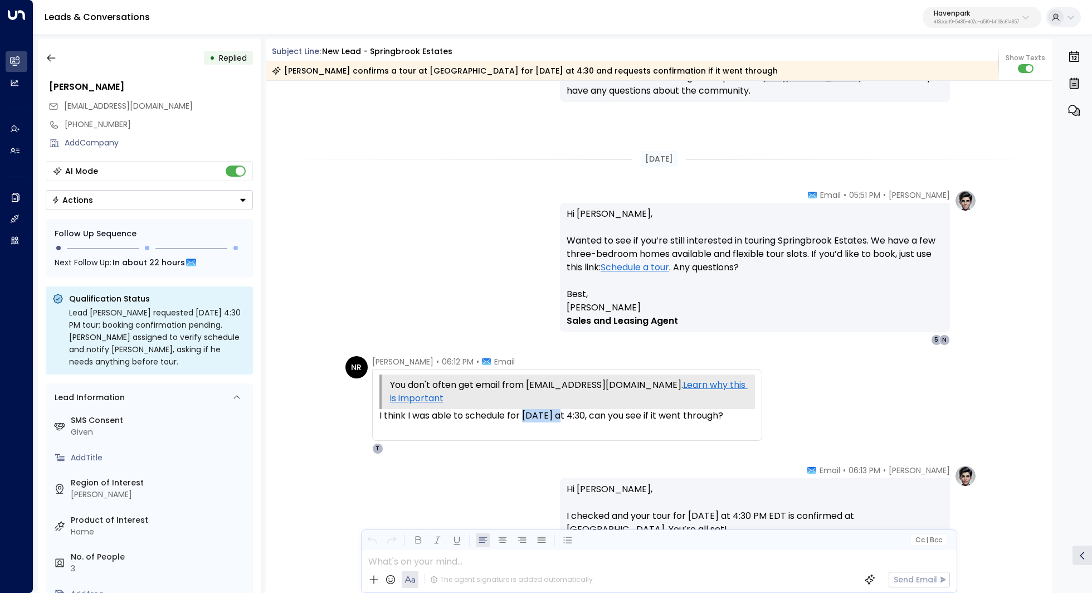
drag, startPoint x: 520, startPoint y: 415, endPoint x: 551, endPoint y: 415, distance: 30.6
click at [550, 415] on div "I think I was able to schedule for this Friday at 4:30, can you see if it went …" at bounding box center [567, 415] width 376 height 13
click at [551, 415] on div "I think I was able to schedule for this Friday at 4:30, can you see if it went …" at bounding box center [567, 415] width 376 height 13
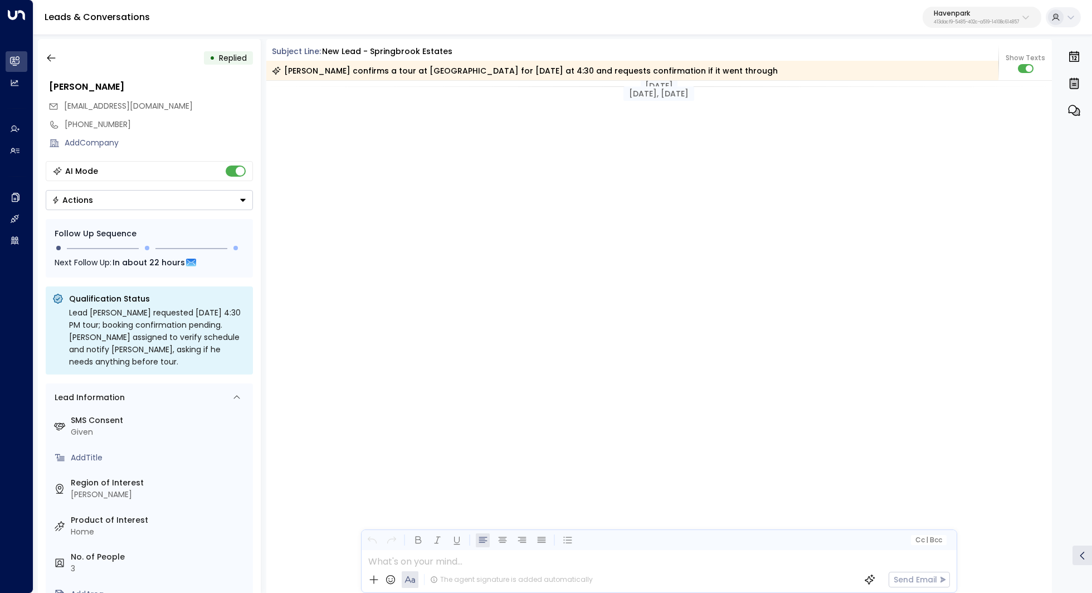
scroll to position [1234, 0]
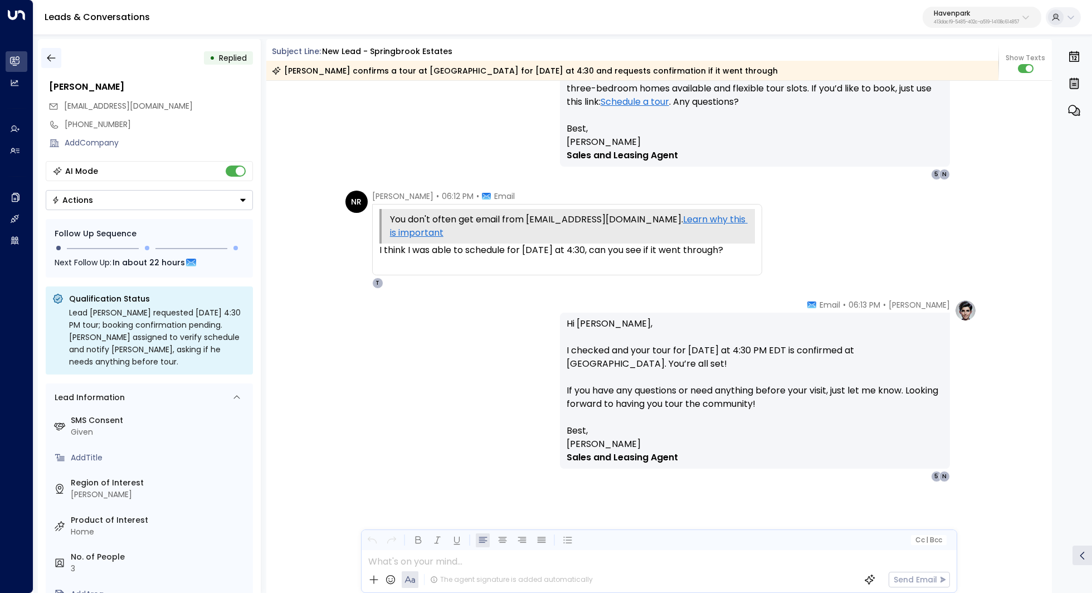
click at [47, 62] on icon "button" at bounding box center [51, 57] width 11 height 11
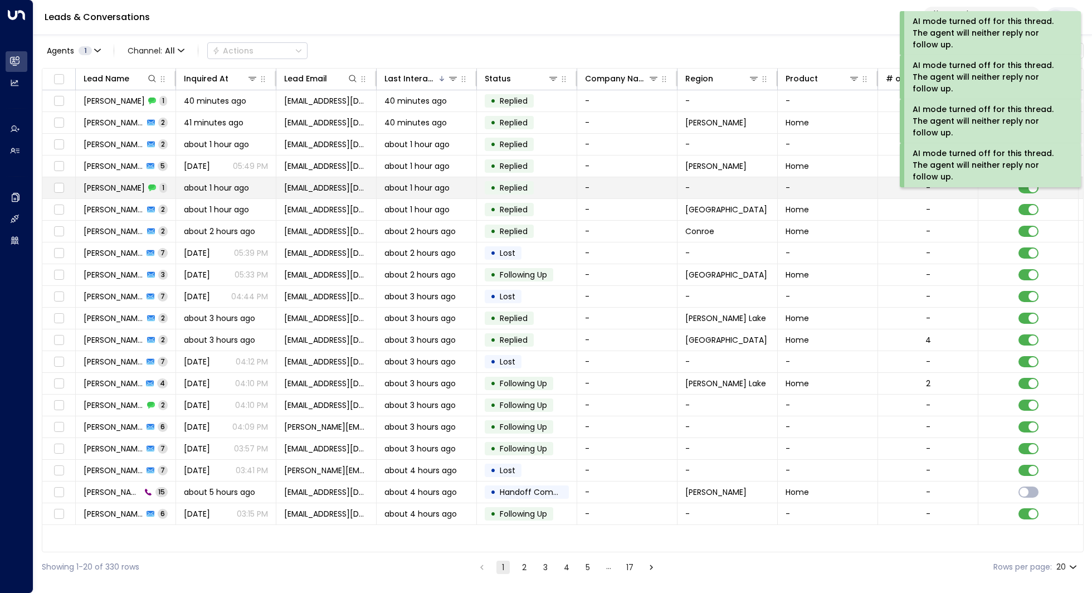
click at [1027, 179] on td at bounding box center [1028, 187] width 100 height 21
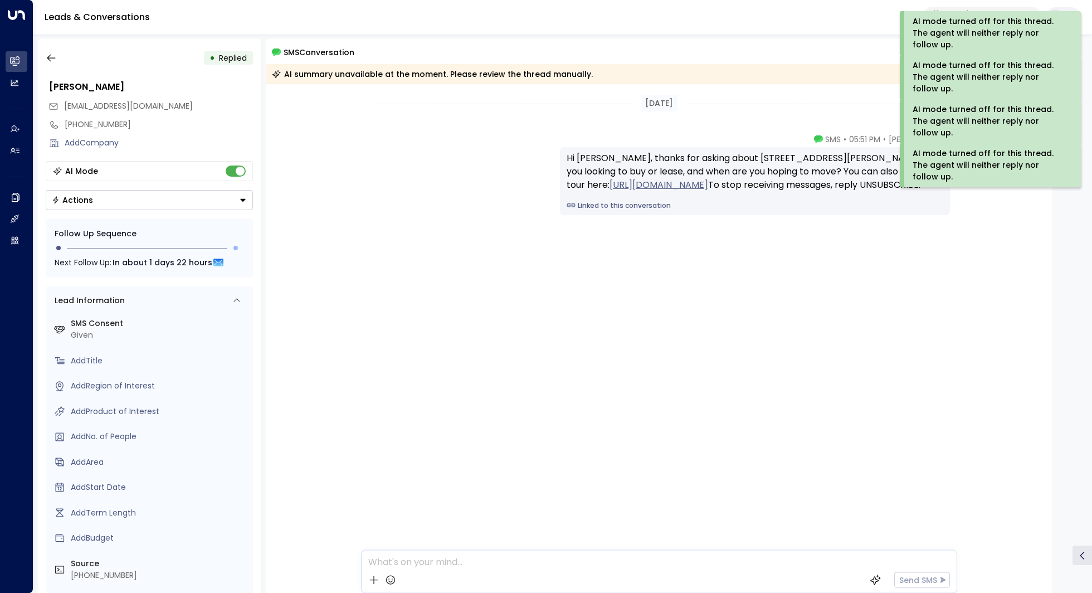
click at [38, 56] on div "• Replied Erma Brown ermacbrown@comcast.net +13134040897 Add Company AI Mode Ac…" at bounding box center [149, 316] width 223 height 554
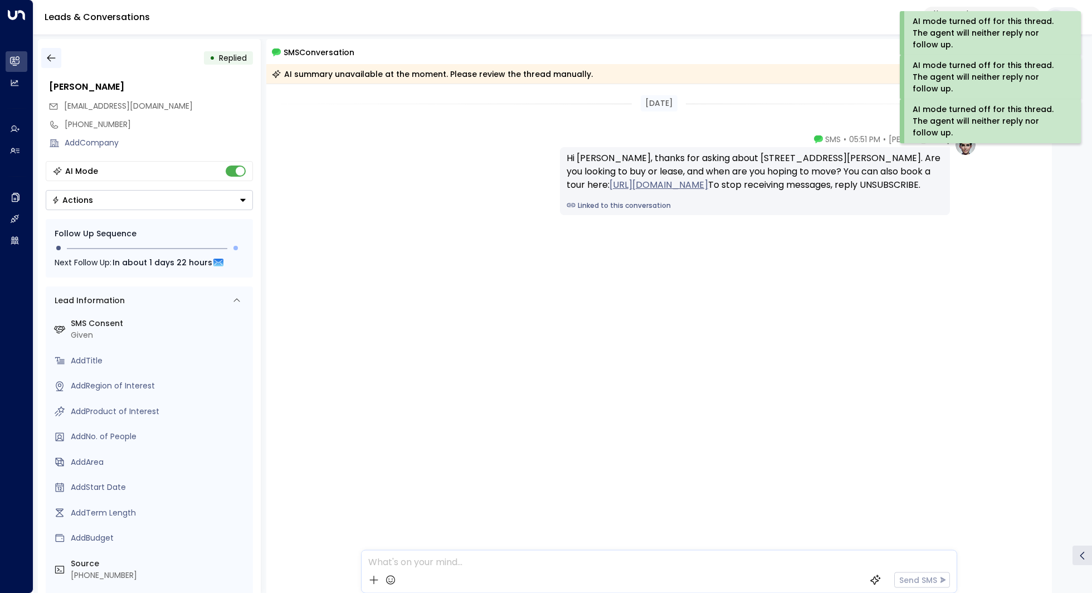
click at [53, 56] on icon "button" at bounding box center [51, 57] width 11 height 11
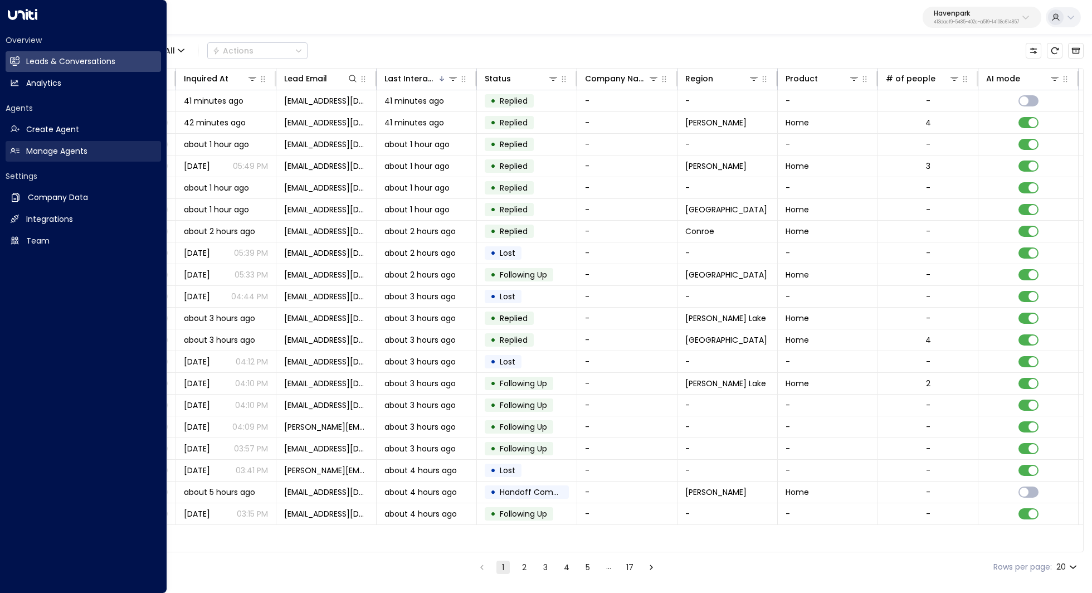
click at [66, 159] on link "Manage Agents Manage Agents" at bounding box center [83, 151] width 155 height 21
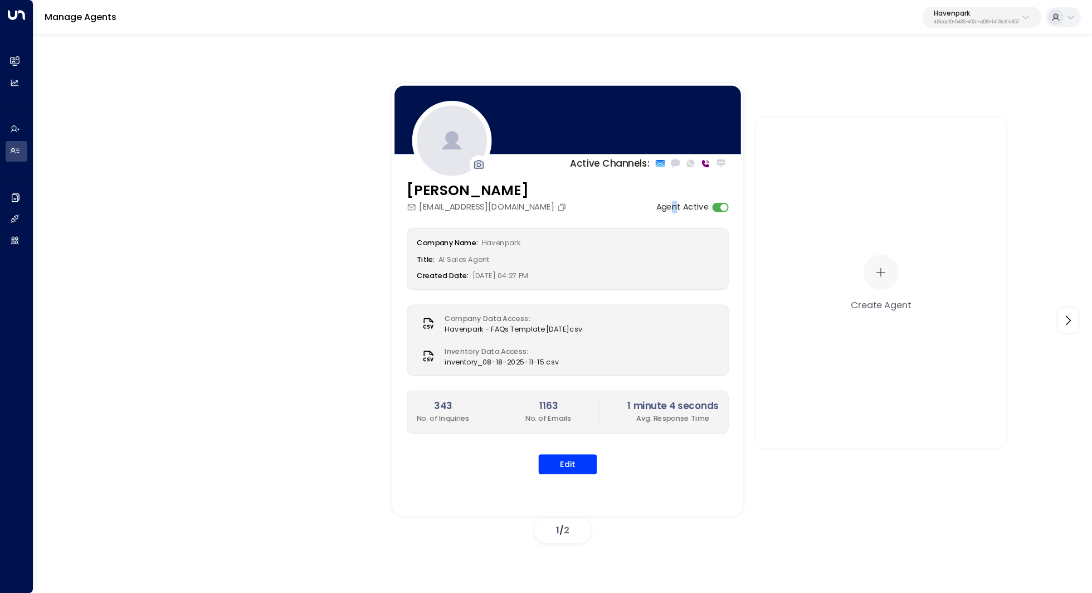
drag, startPoint x: 667, startPoint y: 206, endPoint x: 677, endPoint y: 206, distance: 9.5
click at [677, 206] on label "Agent Active" at bounding box center [682, 207] width 53 height 12
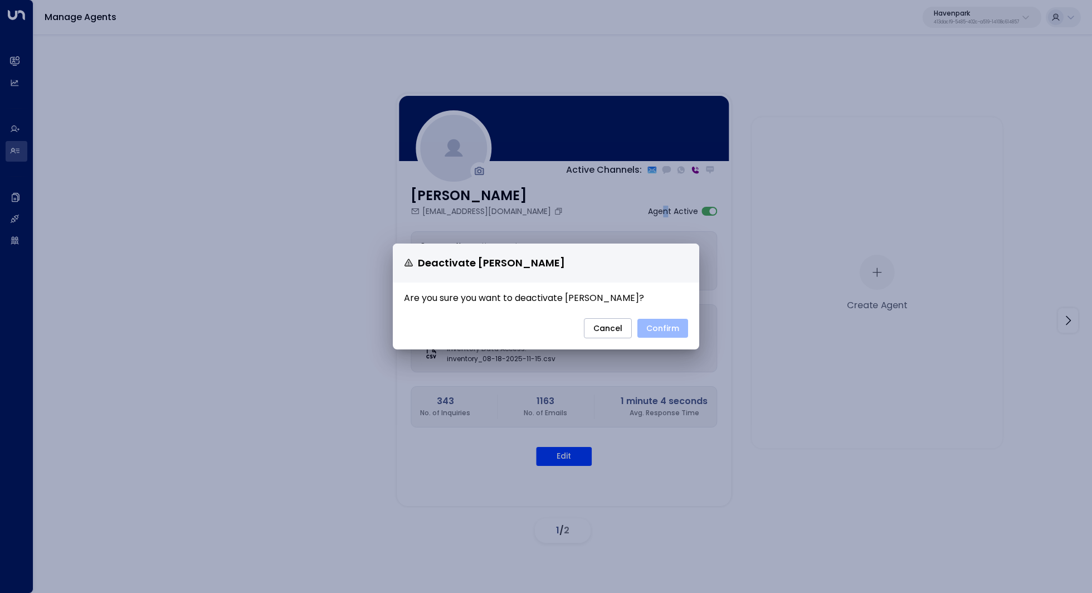
click at [658, 335] on button "Confirm" at bounding box center [662, 328] width 51 height 19
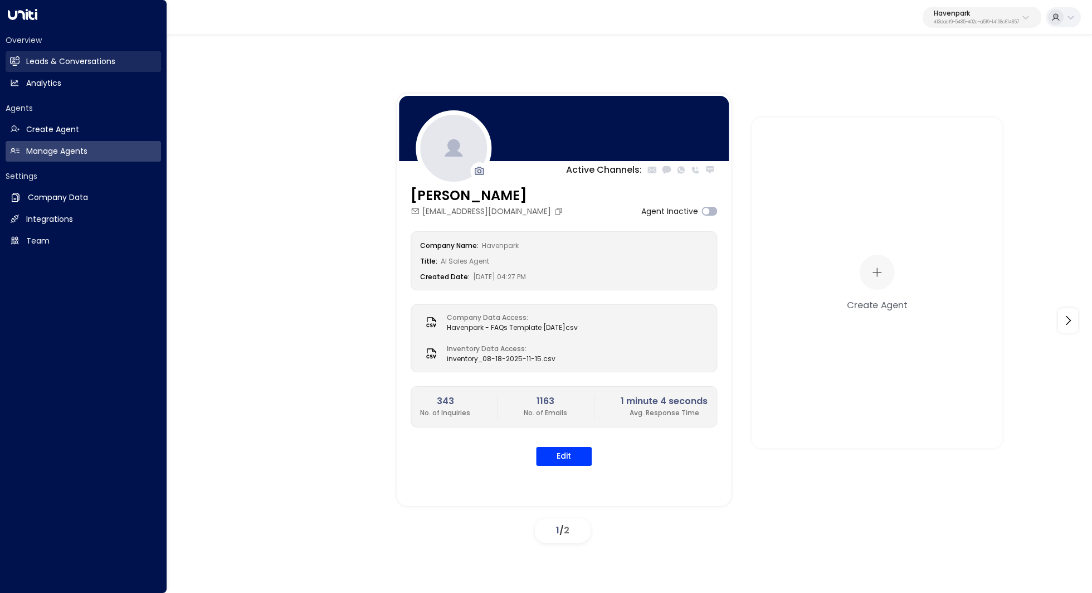
click at [62, 62] on h2 "Leads & Conversations" at bounding box center [70, 62] width 89 height 12
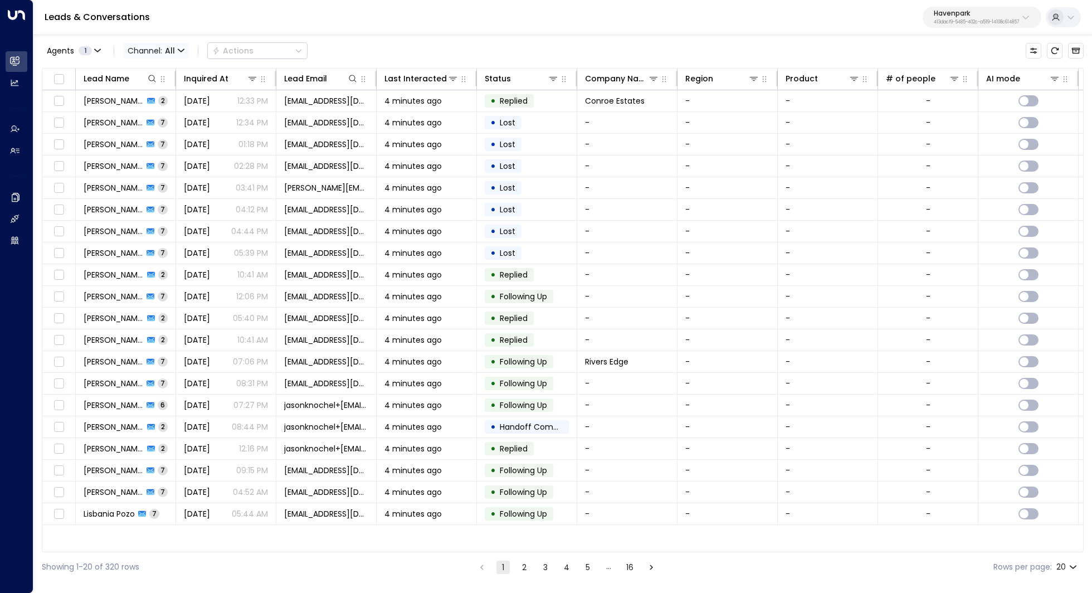
click at [153, 46] on span "Channel: All" at bounding box center [156, 51] width 66 height 16
click at [153, 46] on div at bounding box center [546, 296] width 1092 height 593
click at [152, 76] on icon at bounding box center [152, 78] width 9 height 9
type input "****"
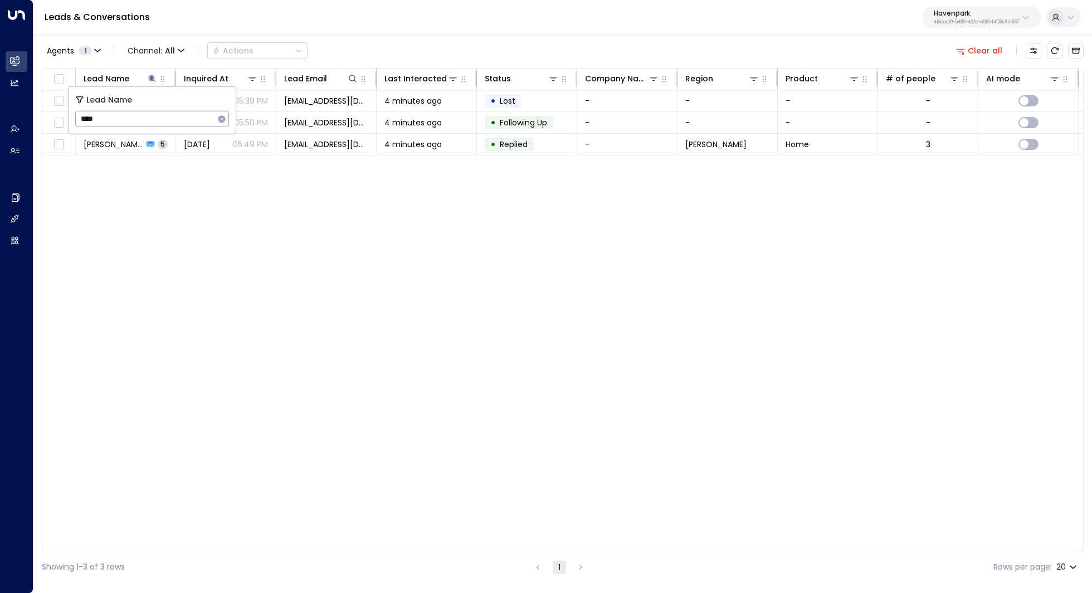
click at [152, 256] on div "Lead Name Inquired At Lead Email Last Interacted Status Company Name Region Pro…" at bounding box center [563, 310] width 1042 height 484
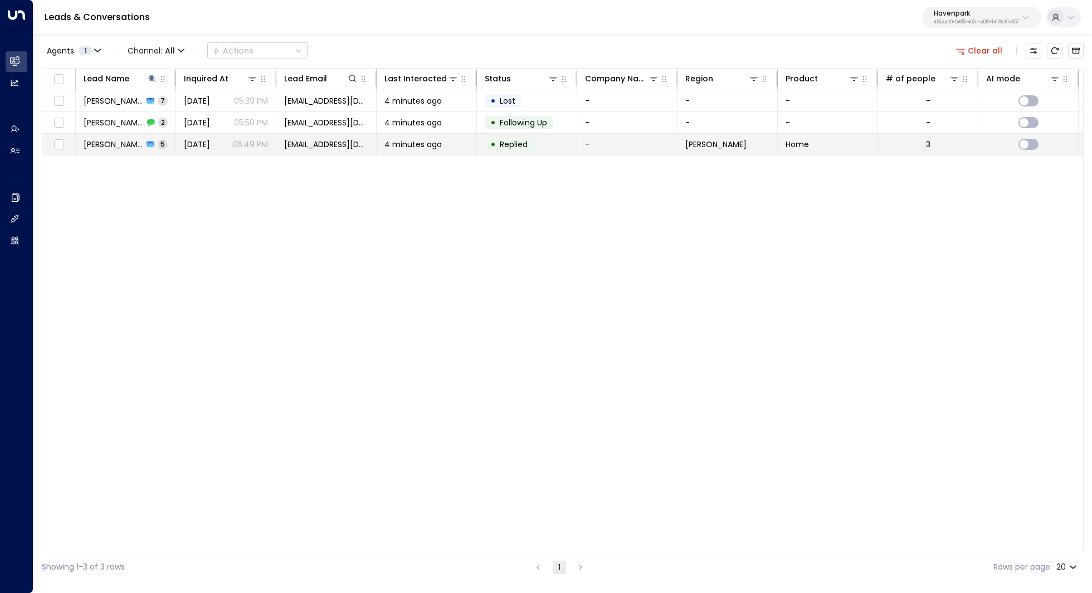
click at [106, 143] on span "Nick Robinson" at bounding box center [114, 144] width 60 height 11
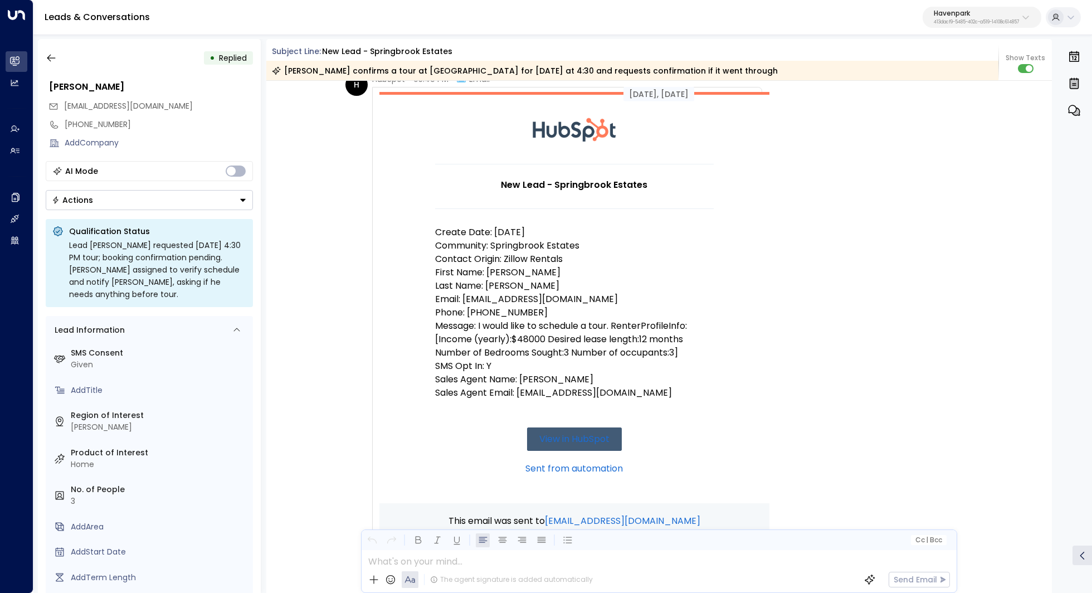
scroll to position [91, 0]
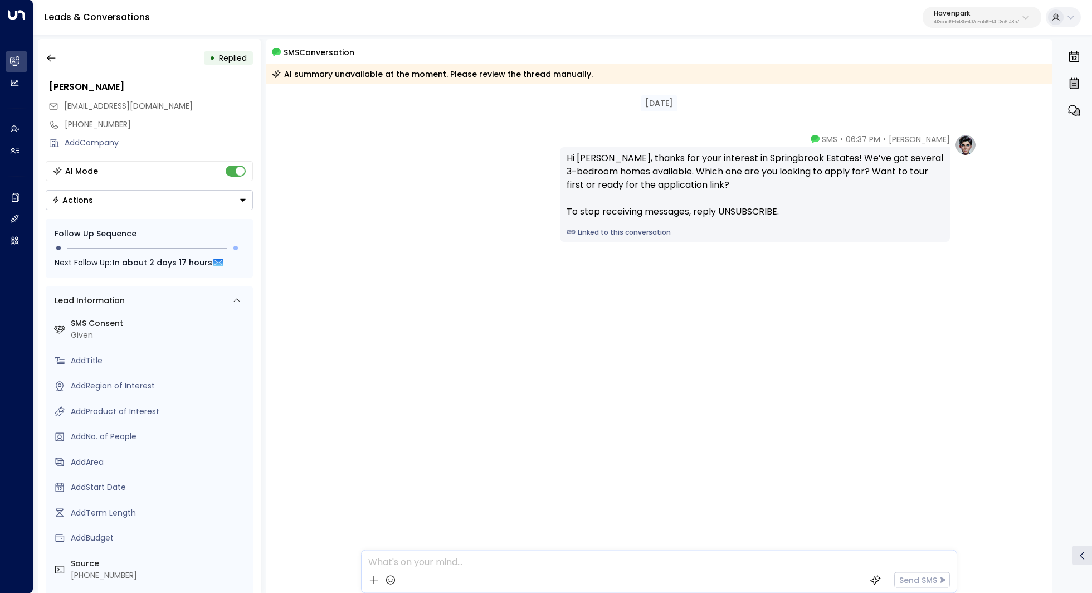
click at [46, 45] on div "• Replied Tiffany Murphy tiffanyjoiner84@gmail.com +13137419801 Add Company AI …" at bounding box center [149, 316] width 223 height 554
click at [49, 61] on icon "button" at bounding box center [51, 57] width 11 height 11
click at [51, 59] on icon "button" at bounding box center [51, 57] width 11 height 11
click at [47, 56] on icon "button" at bounding box center [51, 57] width 11 height 11
click at [987, 13] on p "Havenpark" at bounding box center [976, 13] width 85 height 7
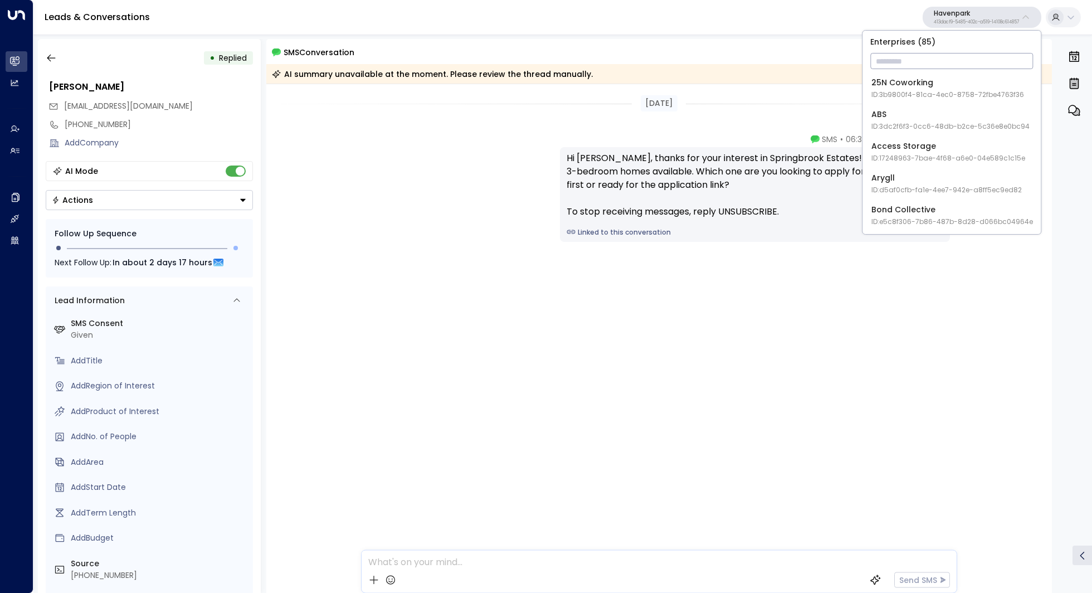
click at [927, 63] on input "text" at bounding box center [951, 61] width 163 height 21
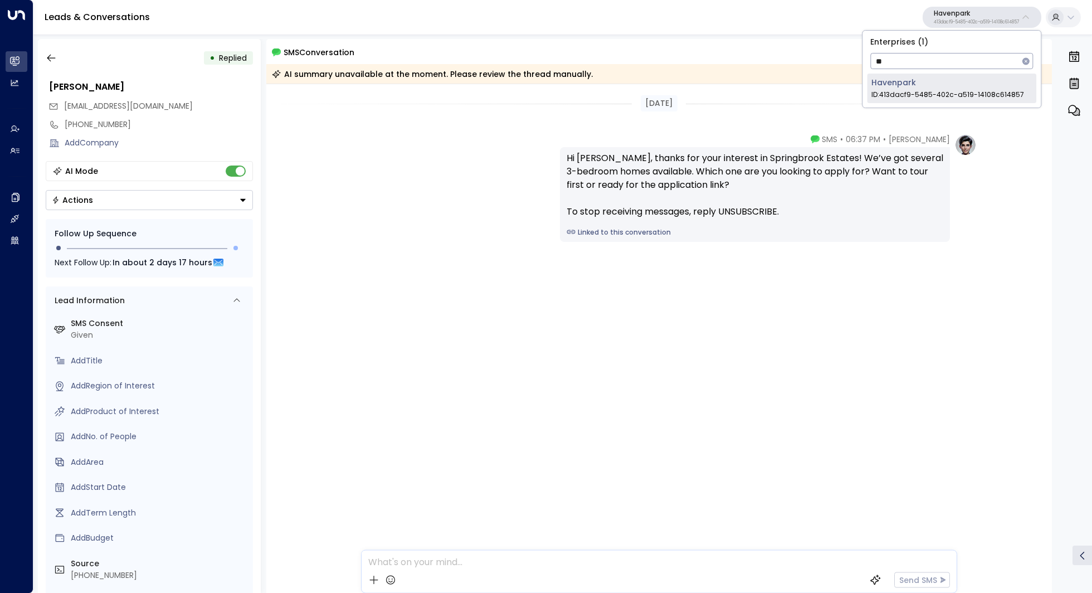
type input "**"
click at [929, 82] on div "Havenpark ID: 413dacf9-5485-402c-a519-14108c614857" at bounding box center [947, 88] width 153 height 23
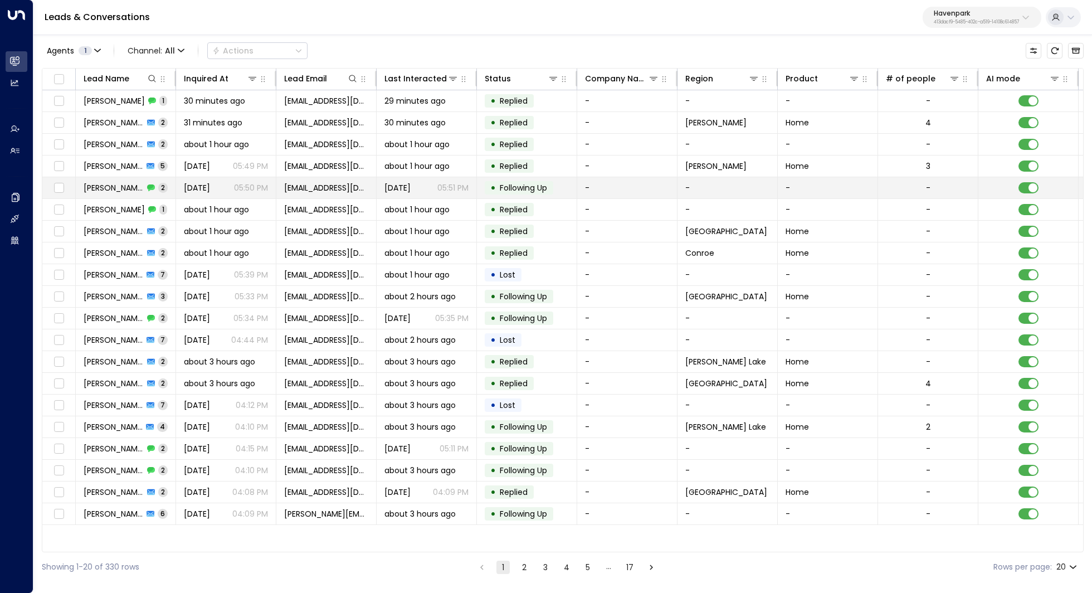
click at [121, 191] on span "Nick Robinson" at bounding box center [114, 187] width 60 height 11
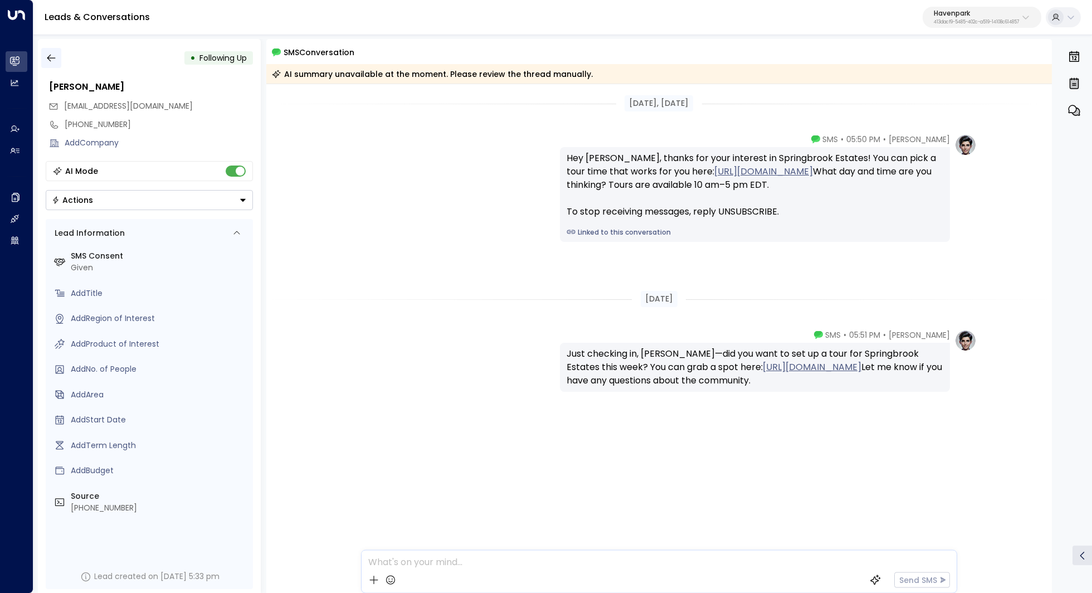
click at [51, 56] on icon "button" at bounding box center [51, 57] width 11 height 11
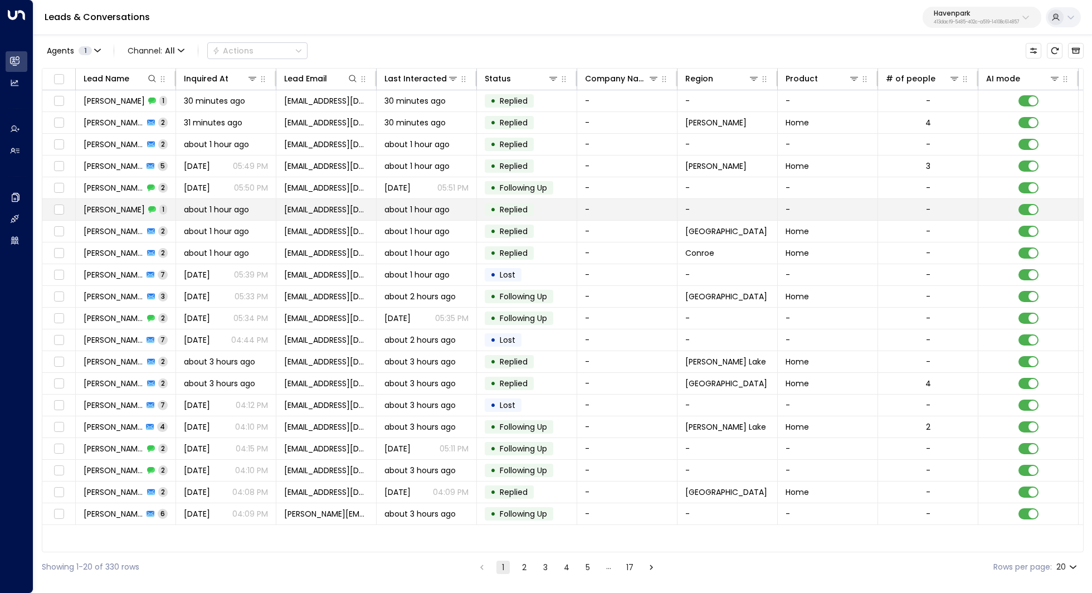
click at [121, 206] on span "Erma Brown" at bounding box center [114, 209] width 61 height 11
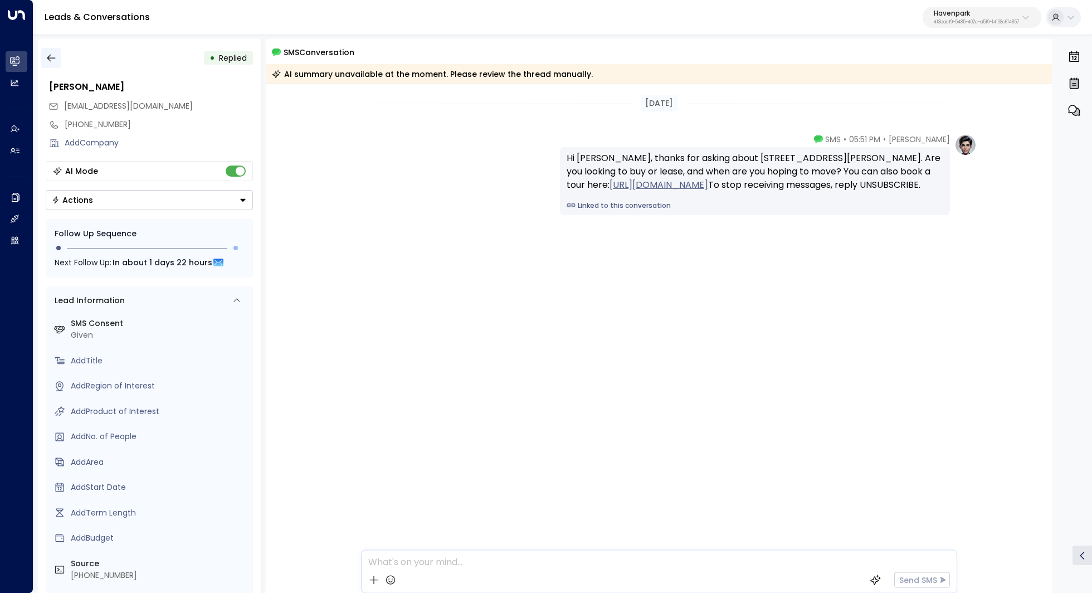
click at [55, 61] on icon "button" at bounding box center [51, 57] width 11 height 11
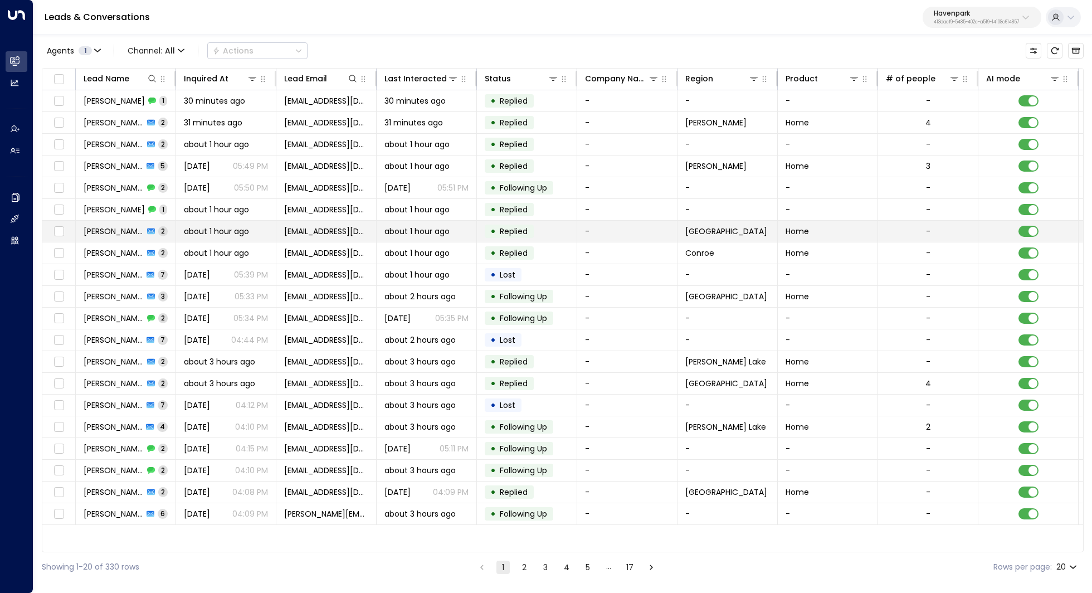
click at [112, 229] on span "Erma Brown" at bounding box center [114, 231] width 60 height 11
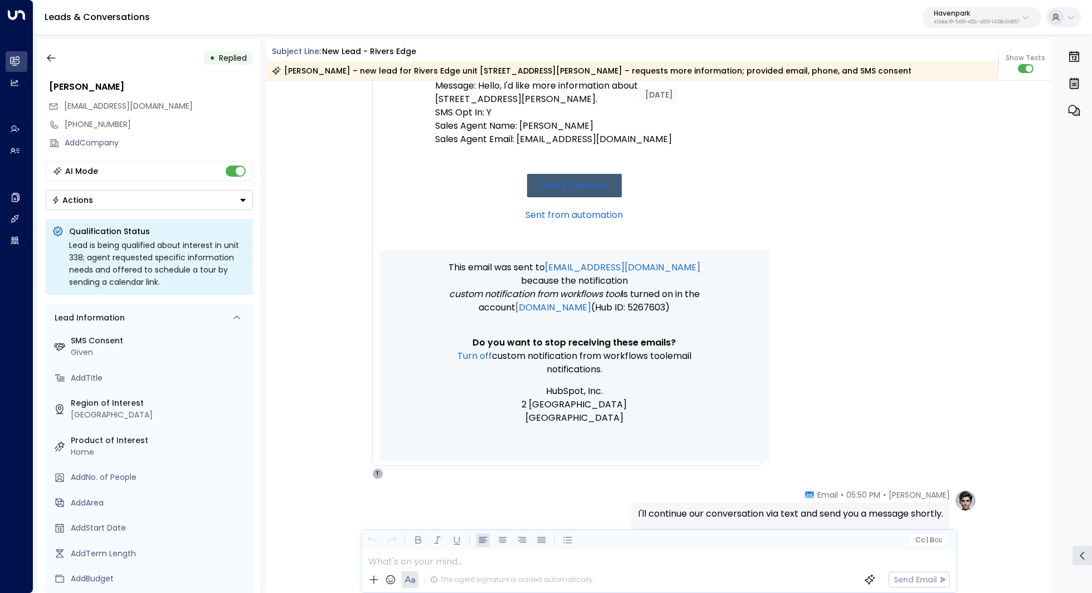
scroll to position [553, 0]
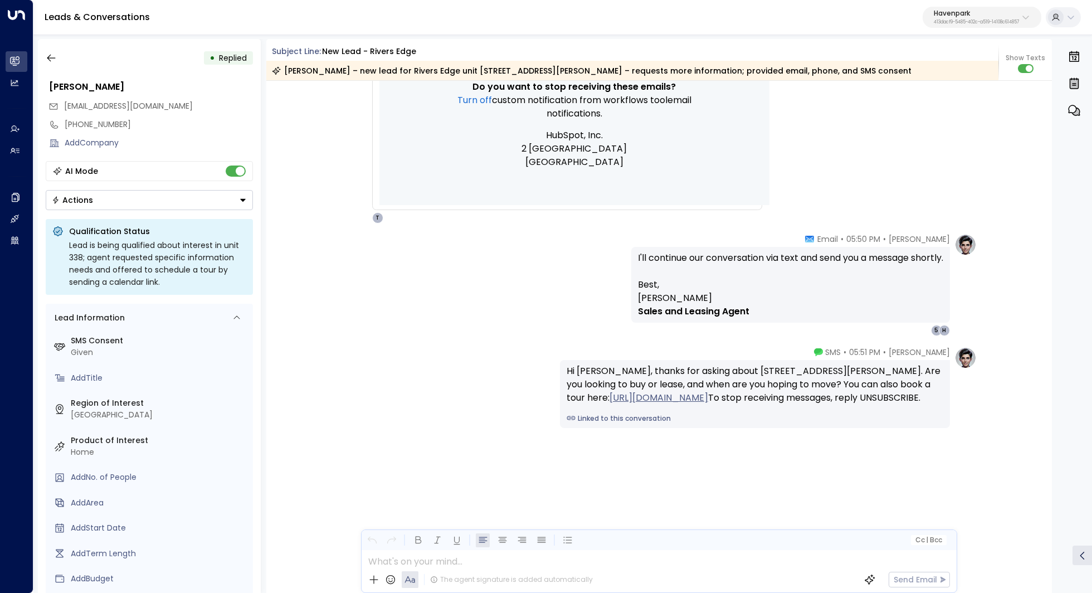
click at [401, 335] on div "Taylor Smith • 05:50 PM • Email I'll continue our conversation via text and sen…" at bounding box center [659, 284] width 635 height 103
click at [97, 342] on label "SMS Consent" at bounding box center [160, 341] width 178 height 12
click at [234, 315] on icon at bounding box center [236, 317] width 9 height 9
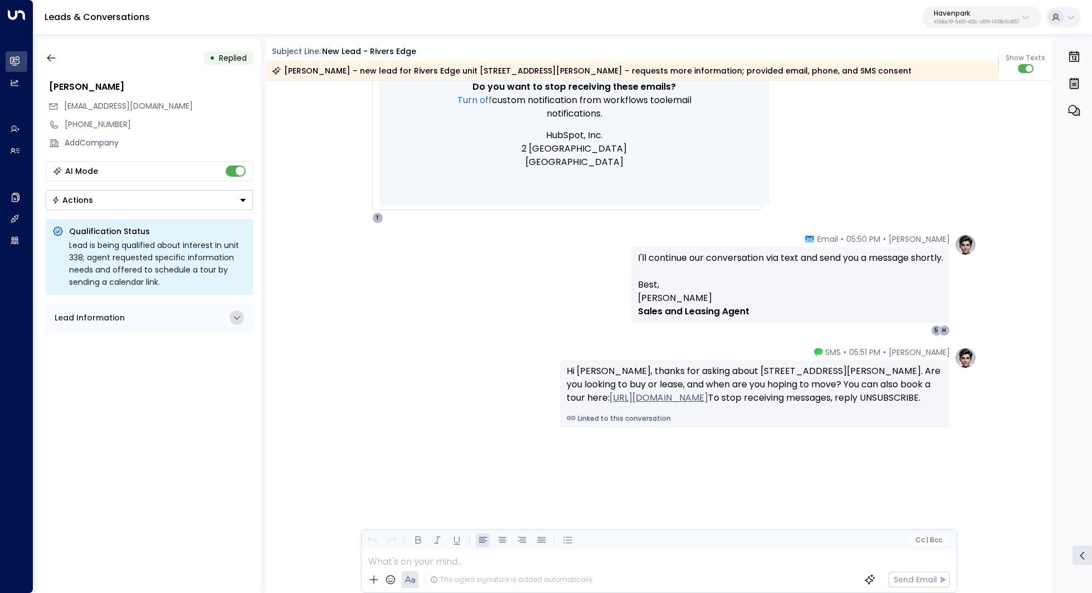
click at [234, 316] on icon at bounding box center [236, 317] width 6 height 3
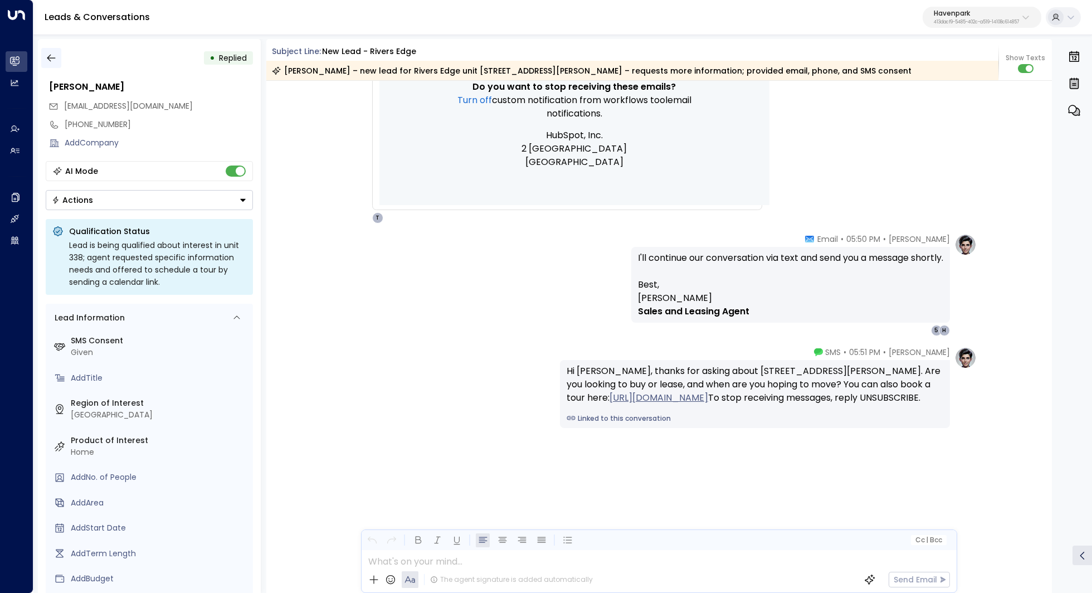
click at [52, 57] on icon "button" at bounding box center [51, 57] width 11 height 11
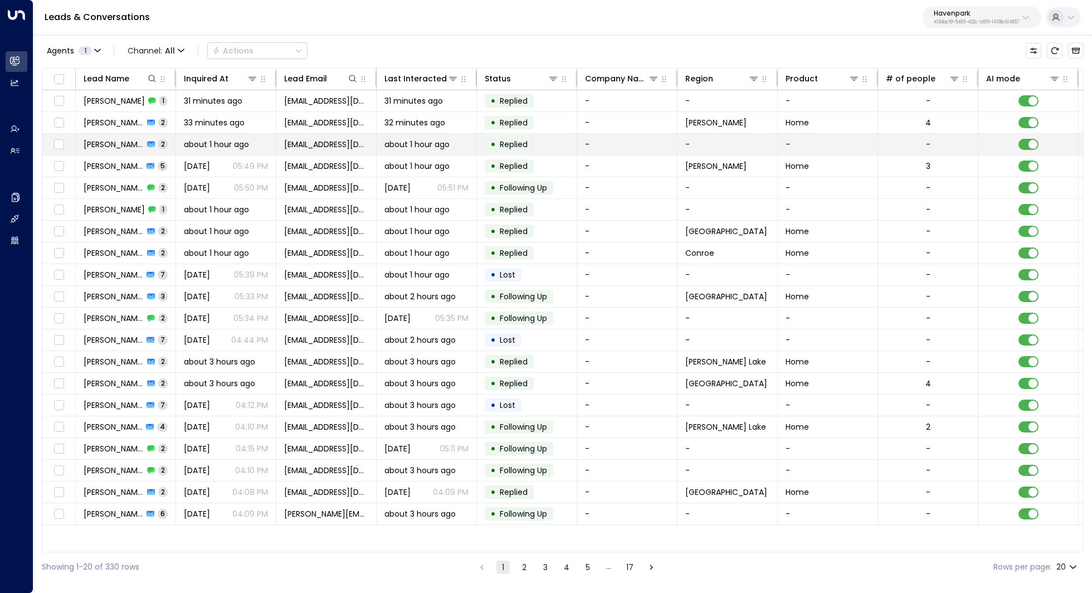
click at [133, 145] on span "Tiffany Murphy" at bounding box center [114, 144] width 60 height 11
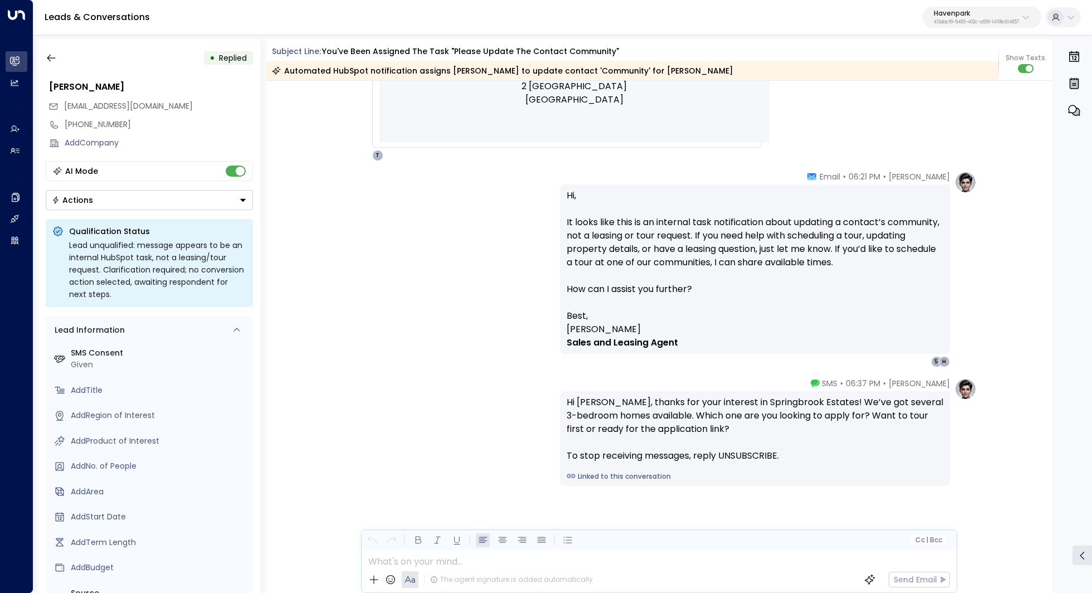
scroll to position [532, 0]
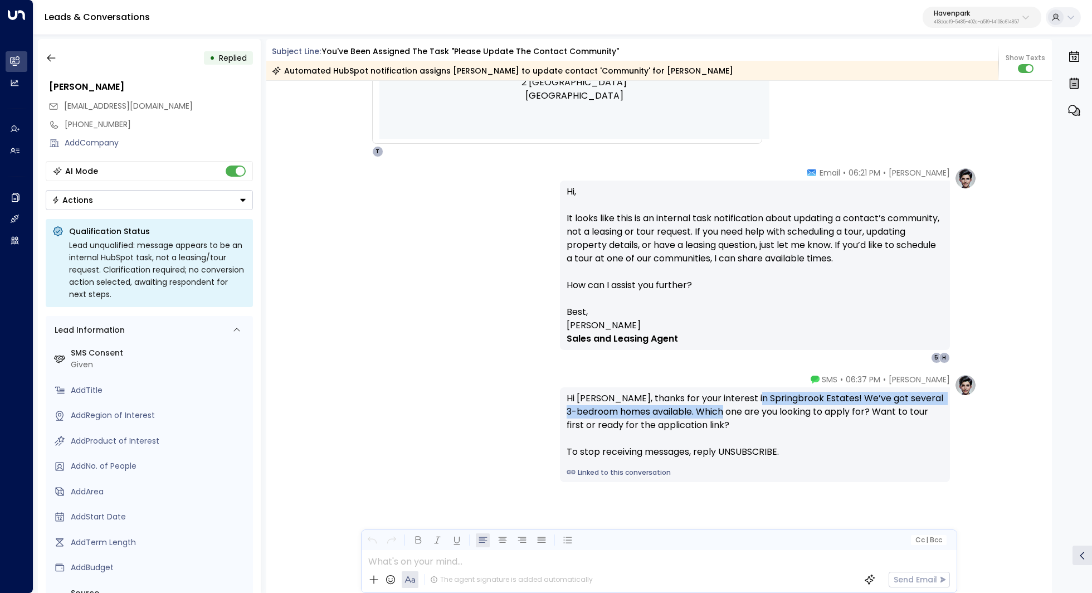
drag, startPoint x: 742, startPoint y: 399, endPoint x: 742, endPoint y: 416, distance: 17.3
click at [742, 416] on div "Hi Tiffany, thanks for your interest in Springbrook Estates! We’ve got several …" at bounding box center [755, 425] width 377 height 67
click at [50, 64] on button "button" at bounding box center [51, 58] width 20 height 20
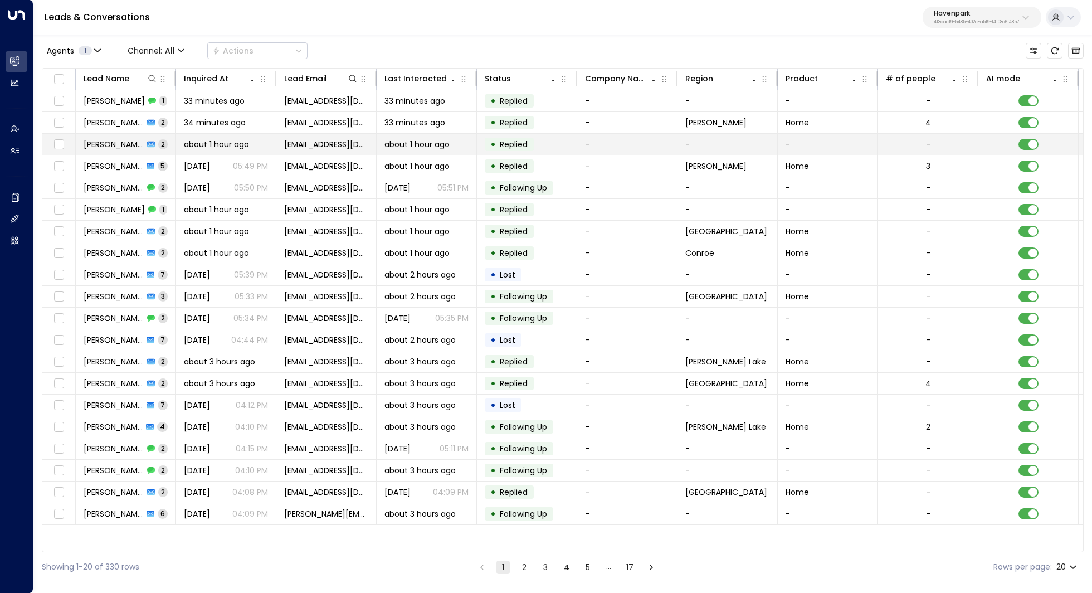
click at [125, 145] on span "Tiffany Murphy" at bounding box center [114, 144] width 60 height 11
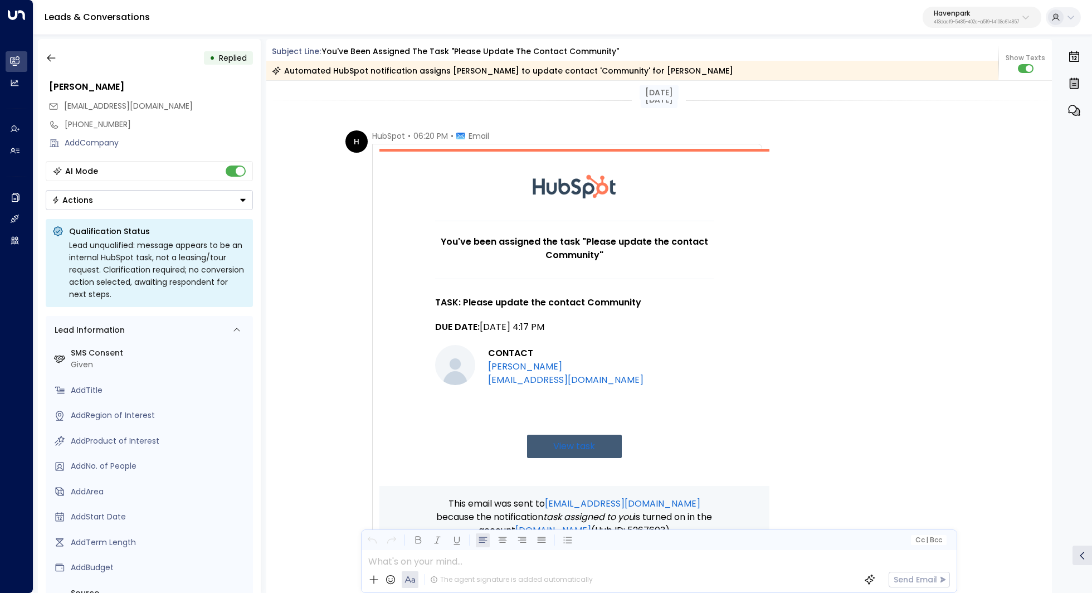
scroll to position [532, 0]
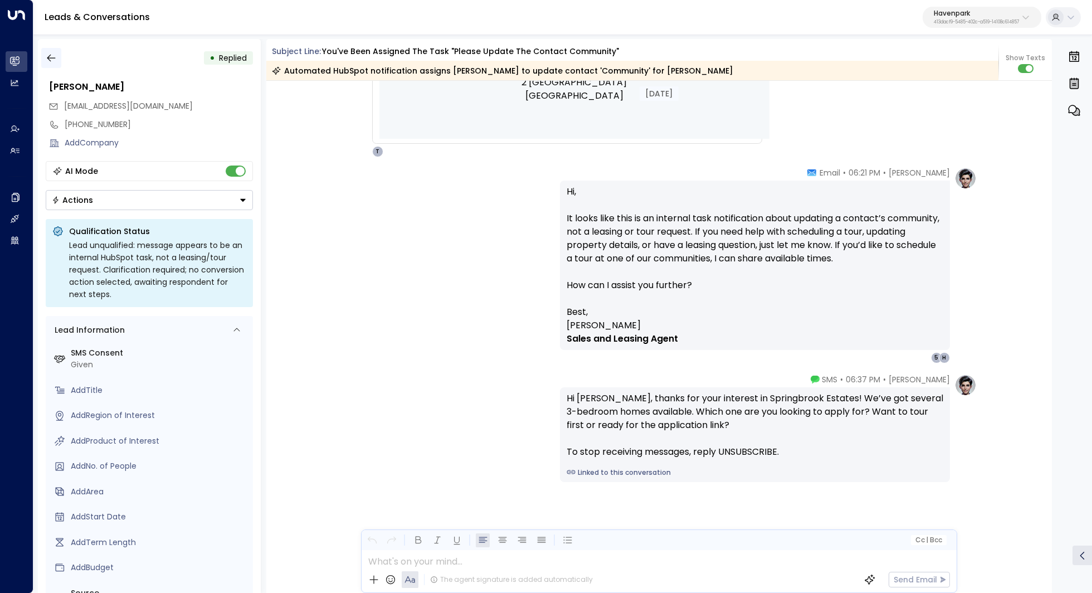
click at [50, 61] on icon "button" at bounding box center [51, 58] width 8 height 7
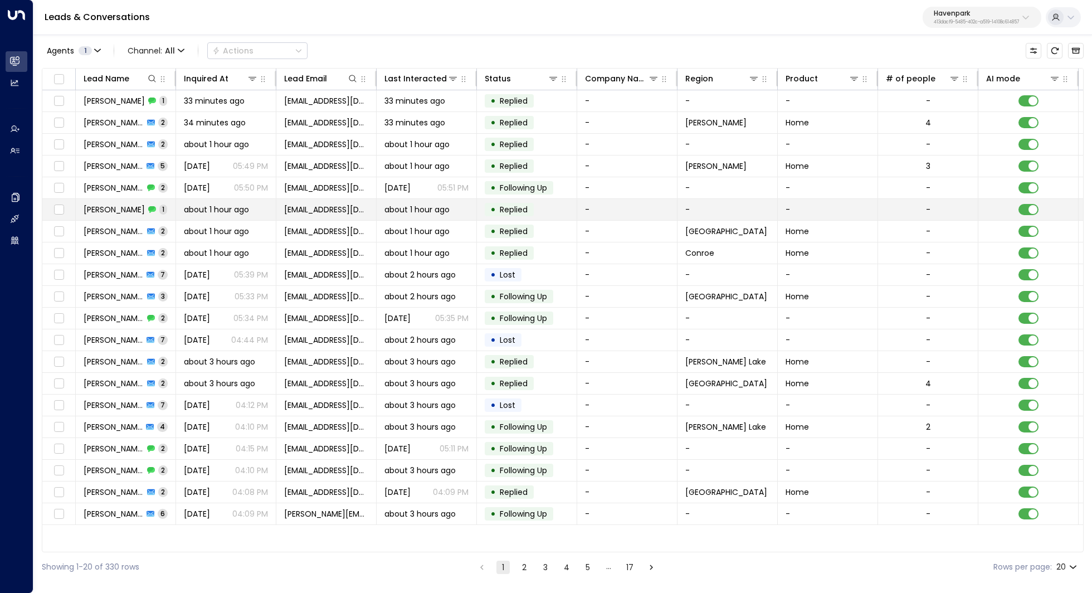
click at [459, 207] on div "about 1 hour ago" at bounding box center [426, 209] width 84 height 11
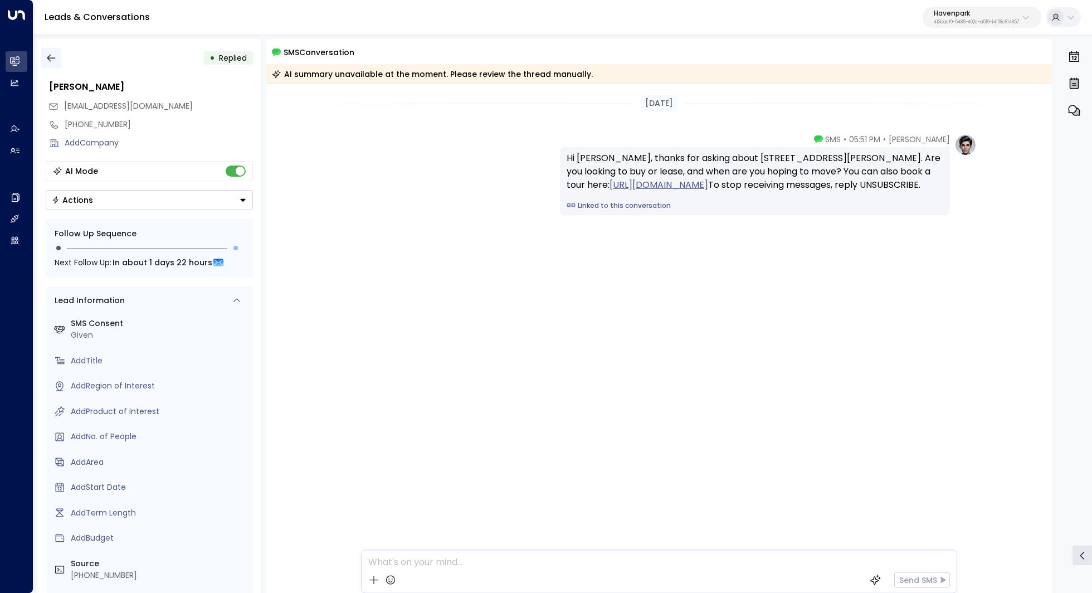
click at [52, 59] on icon "button" at bounding box center [51, 57] width 11 height 11
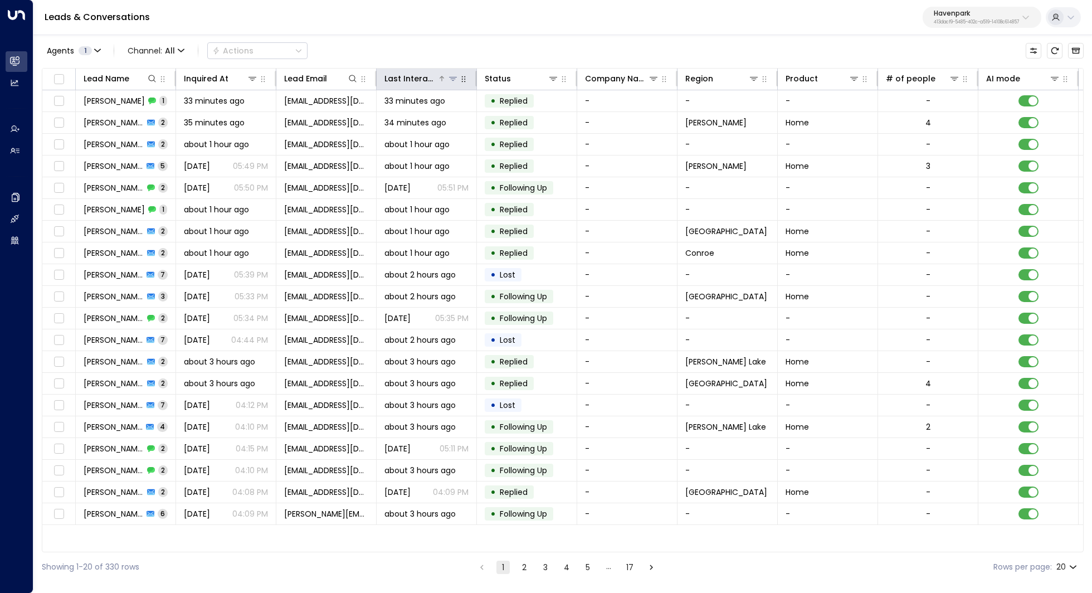
click at [453, 81] on icon at bounding box center [453, 78] width 9 height 9
click at [420, 92] on div "Last Interacted Select Date Clear Apply" at bounding box center [452, 124] width 167 height 74
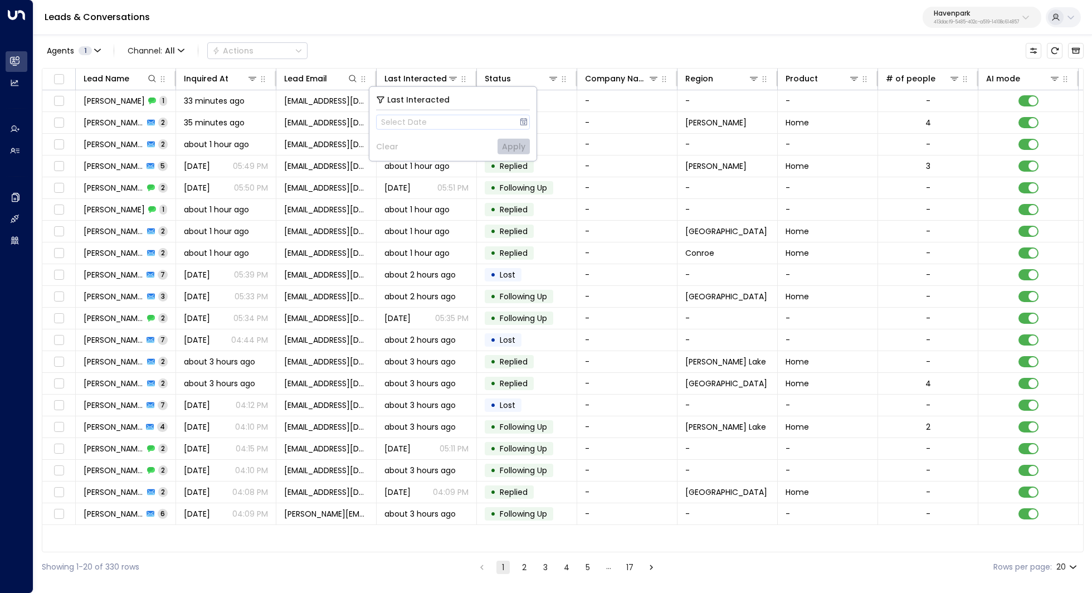
click at [417, 98] on span "Last Interacted" at bounding box center [418, 100] width 62 height 13
click at [393, 37] on div "Agents 1 Channel: All Actions Lead Name Inquired At Lead Email Last Interacted …" at bounding box center [563, 307] width 1042 height 548
click at [440, 79] on icon at bounding box center [441, 78] width 7 height 7
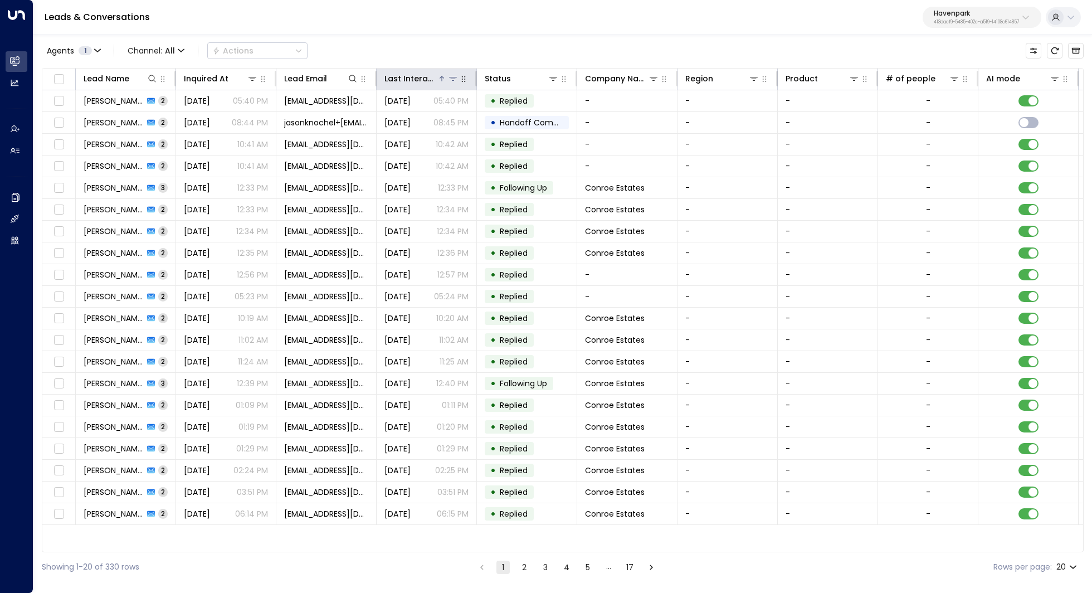
click at [440, 80] on icon at bounding box center [441, 78] width 7 height 7
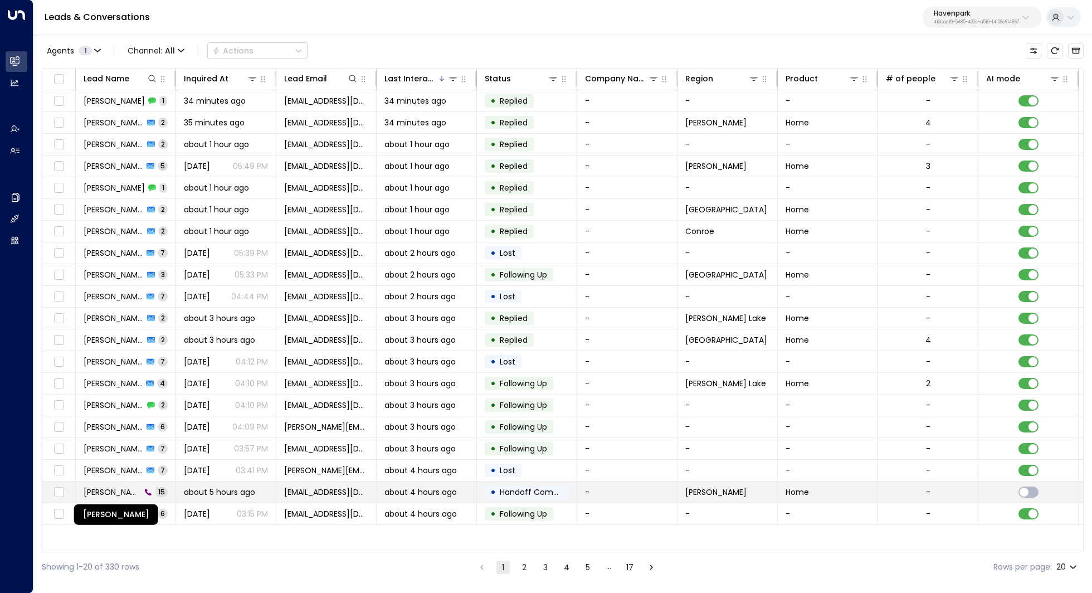
click at [114, 489] on span "Kathryn Barton" at bounding box center [112, 491] width 57 height 11
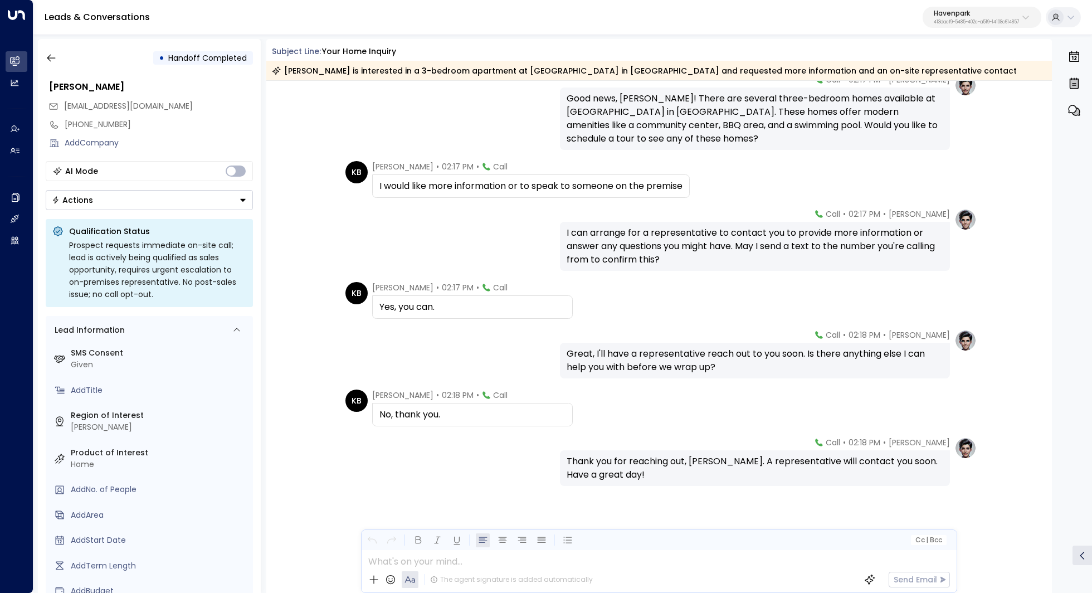
scroll to position [457, 0]
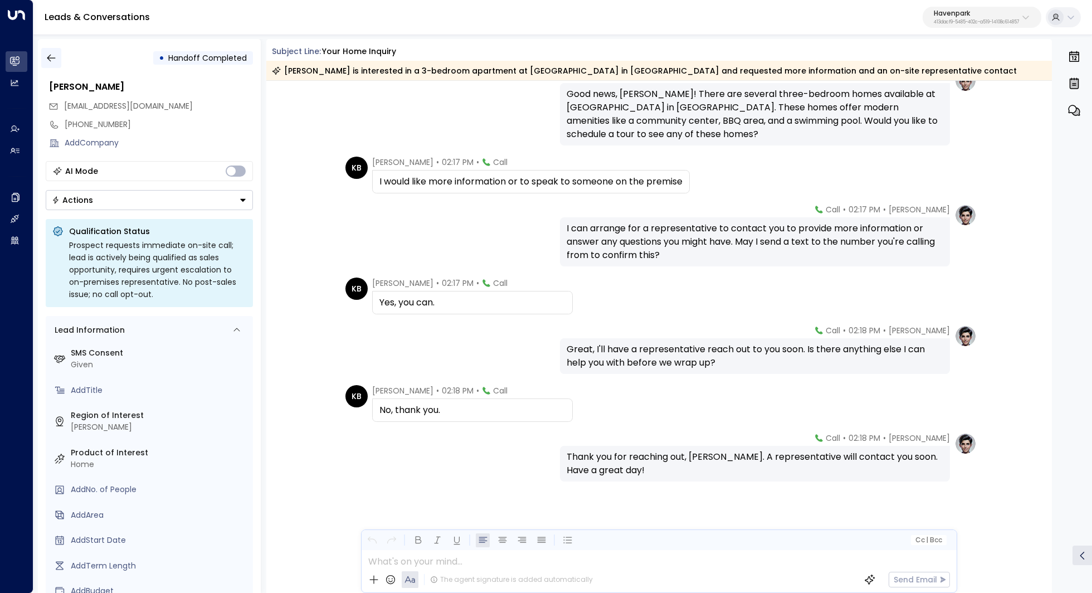
click at [53, 58] on icon "button" at bounding box center [51, 58] width 8 height 7
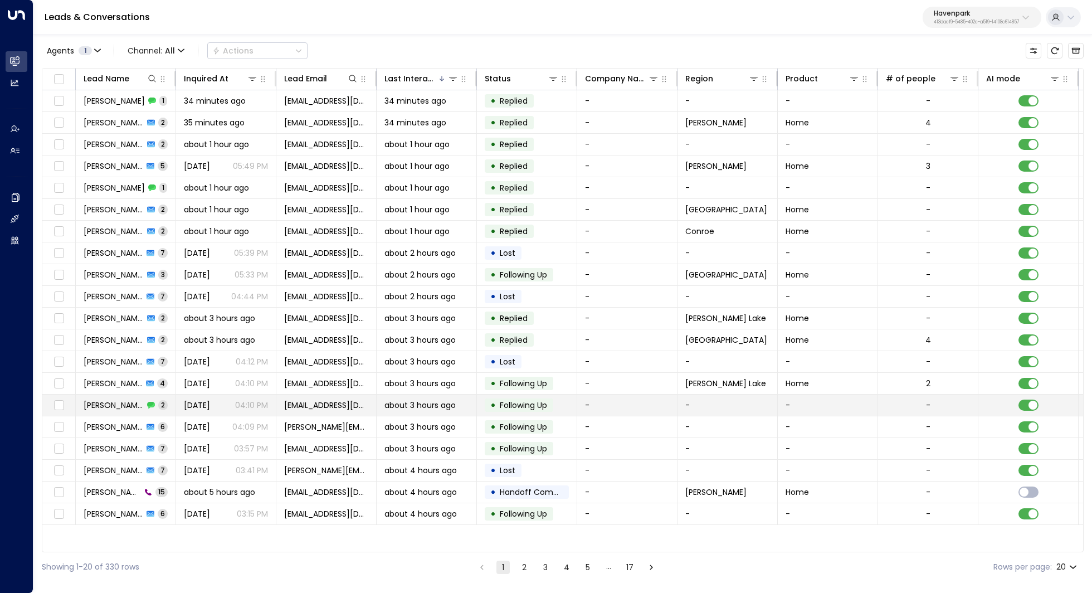
click at [118, 394] on td "Derek Hasty 2" at bounding box center [126, 404] width 100 height 21
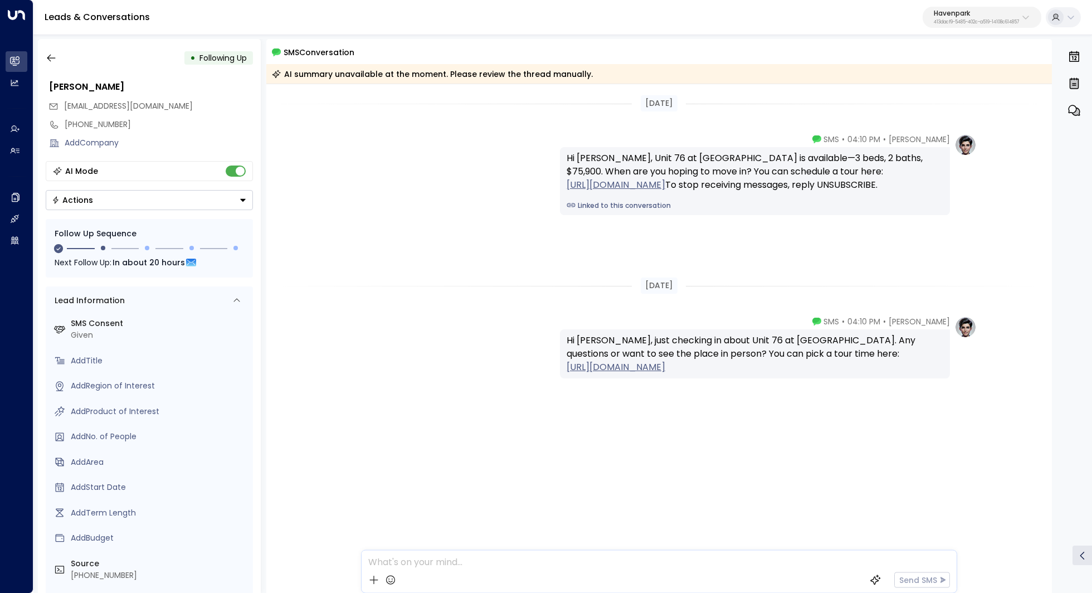
click at [967, 26] on button "Havenpark 413dacf9-5485-402c-a519-14108c614857" at bounding box center [982, 17] width 119 height 21
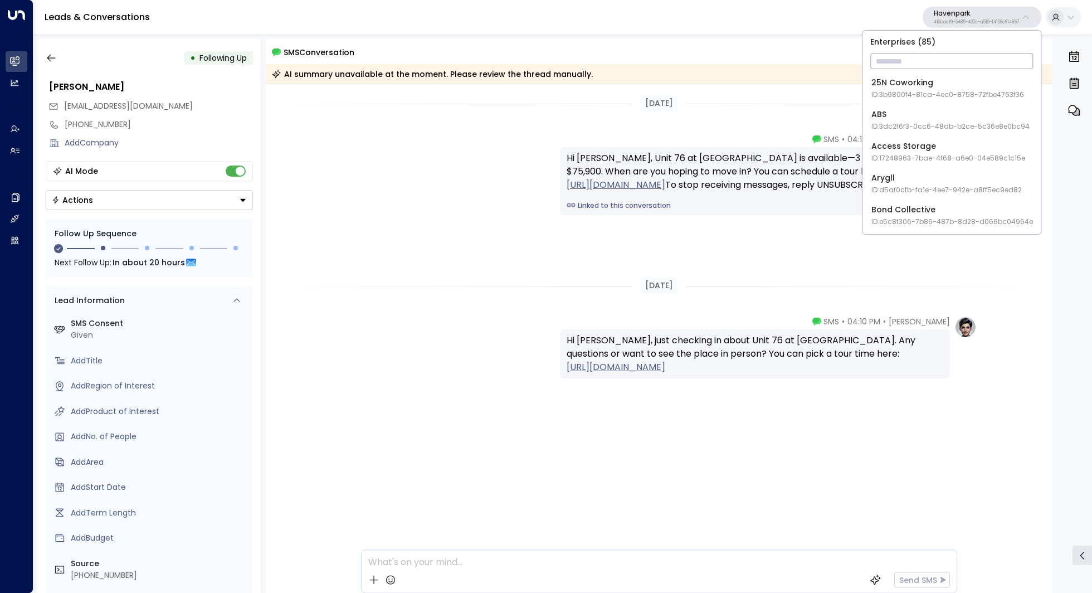
click at [905, 64] on input "text" at bounding box center [951, 61] width 163 height 21
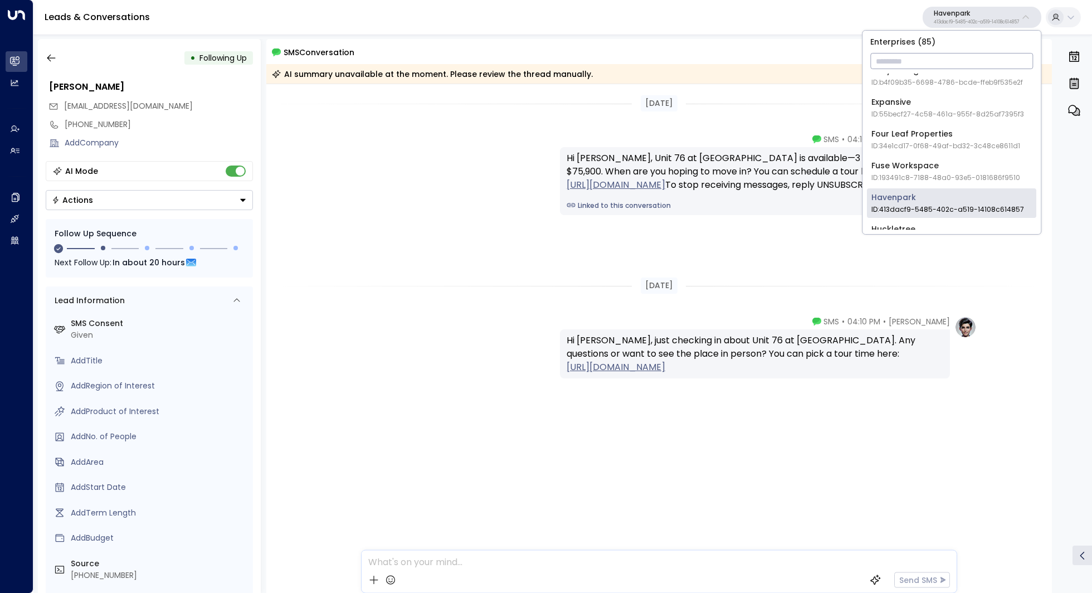
scroll to position [404, 0]
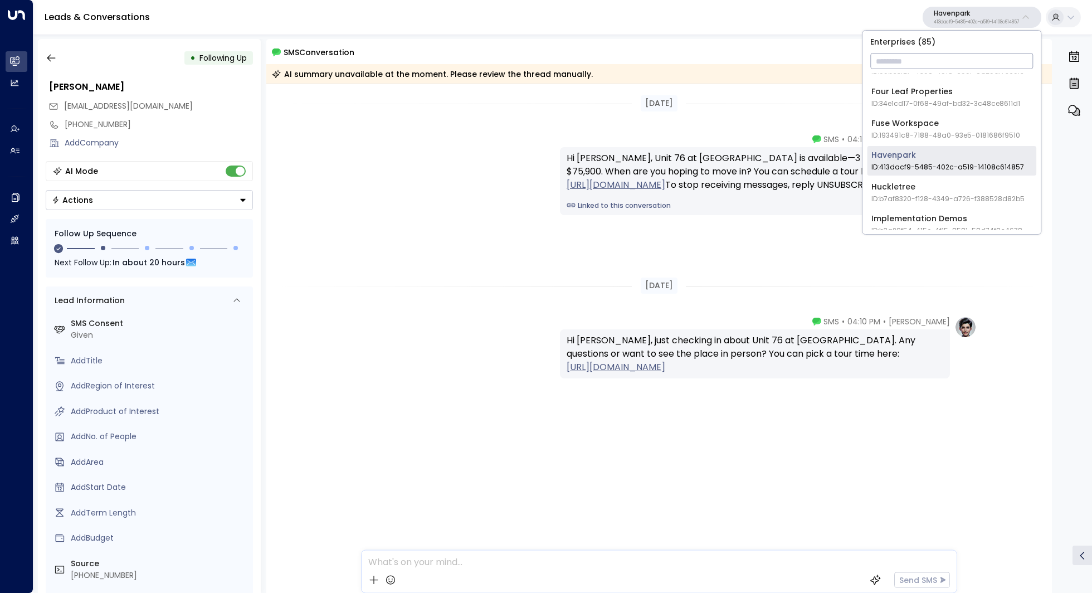
click at [902, 155] on div "Havenpark ID: 413dacf9-5485-402c-a519-14108c614857" at bounding box center [947, 160] width 153 height 23
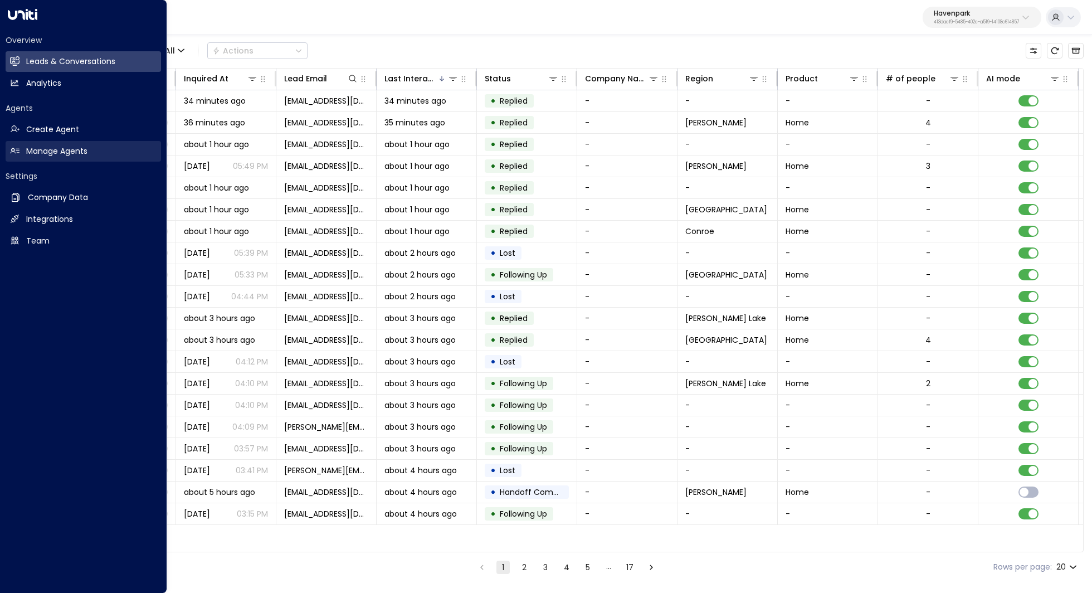
click at [79, 148] on h2 "Manage Agents" at bounding box center [56, 151] width 61 height 12
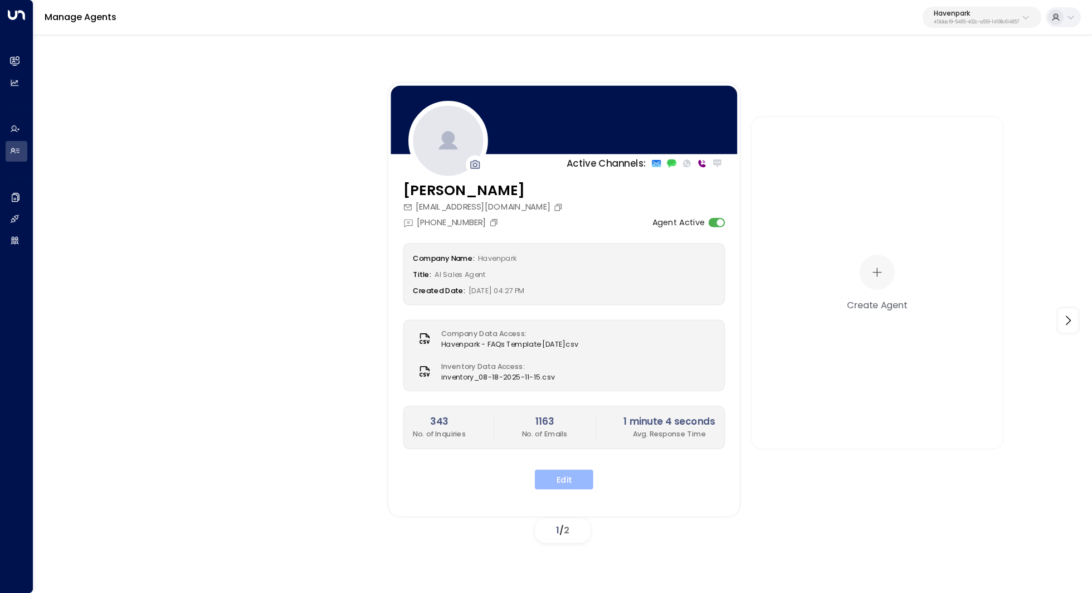
click at [568, 475] on button "Edit" at bounding box center [564, 479] width 59 height 20
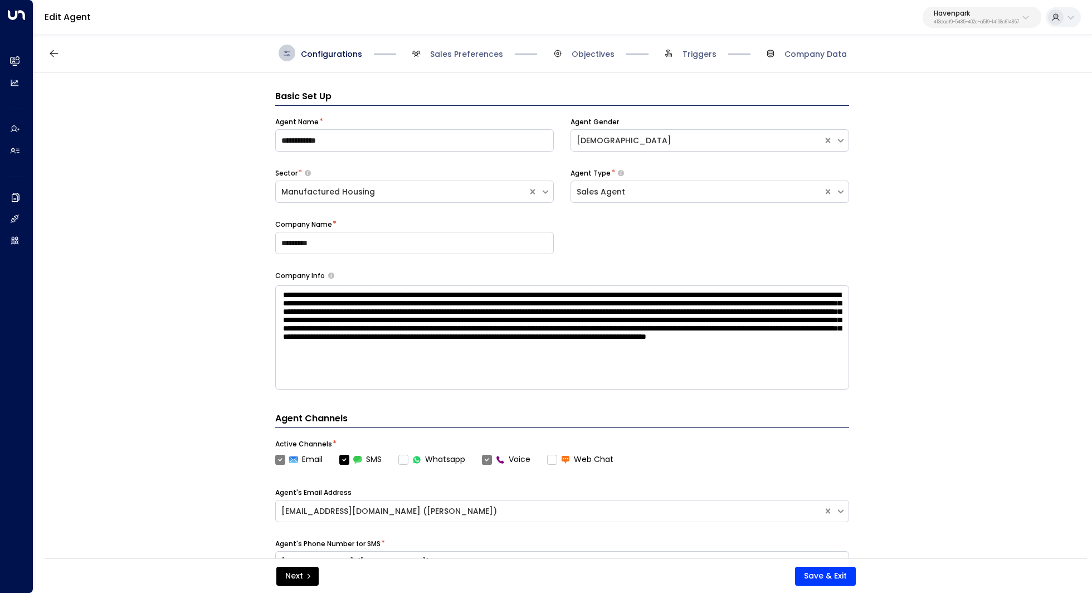
scroll to position [17, 0]
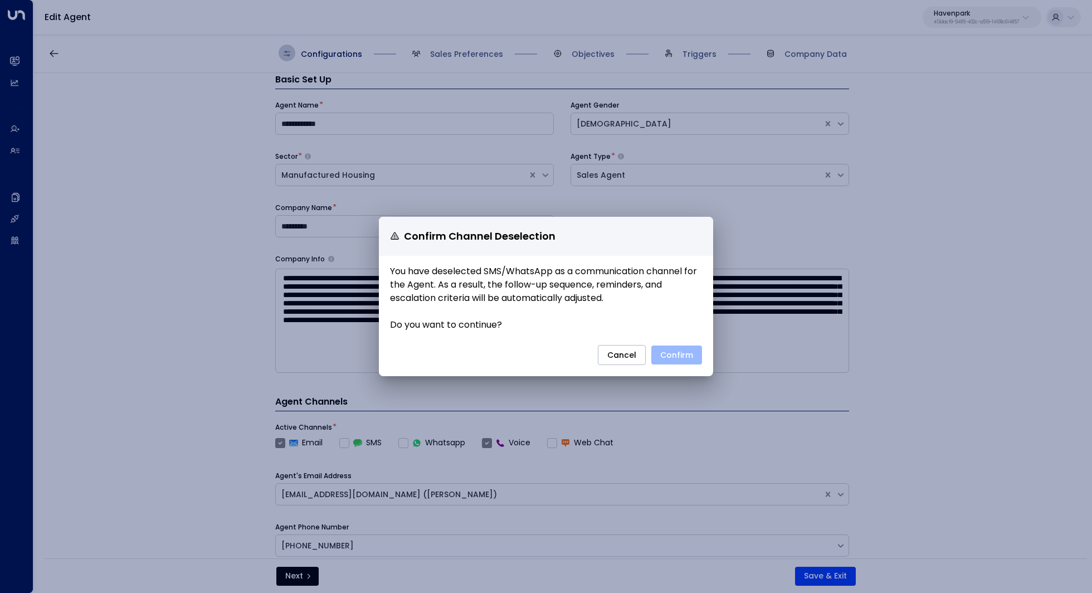
click at [681, 353] on button "Confirm" at bounding box center [676, 354] width 51 height 19
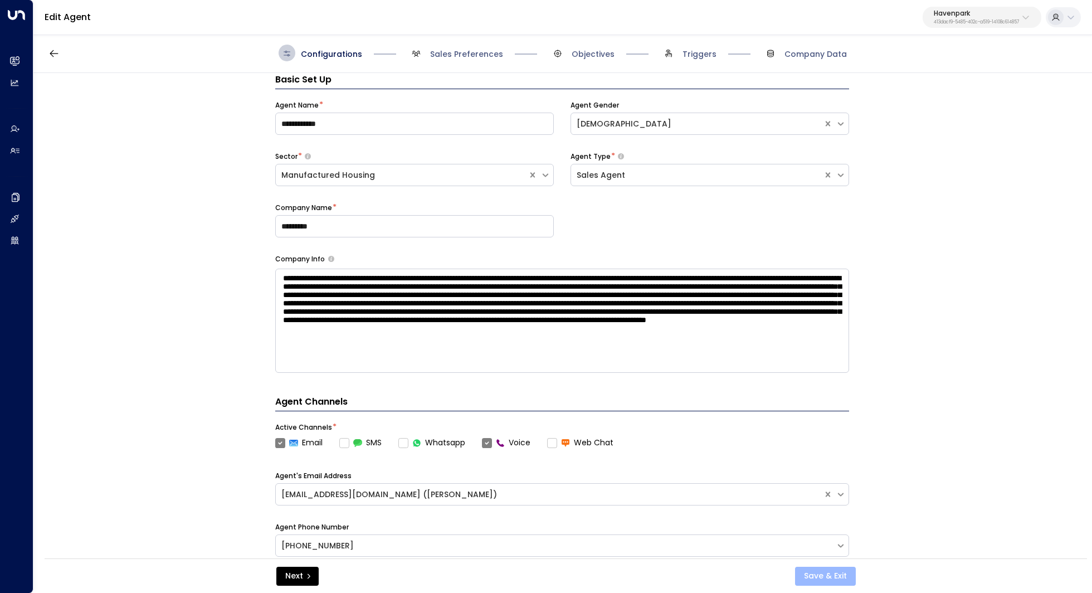
click at [823, 569] on button "Save & Exit" at bounding box center [825, 576] width 61 height 19
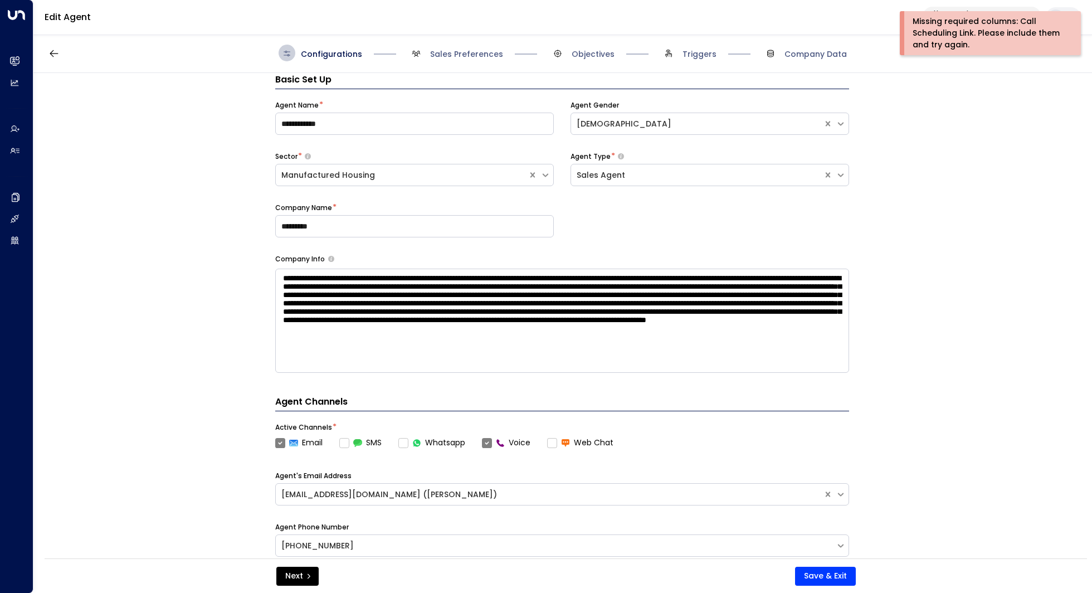
click at [588, 46] on span "Objectives" at bounding box center [581, 53] width 65 height 17
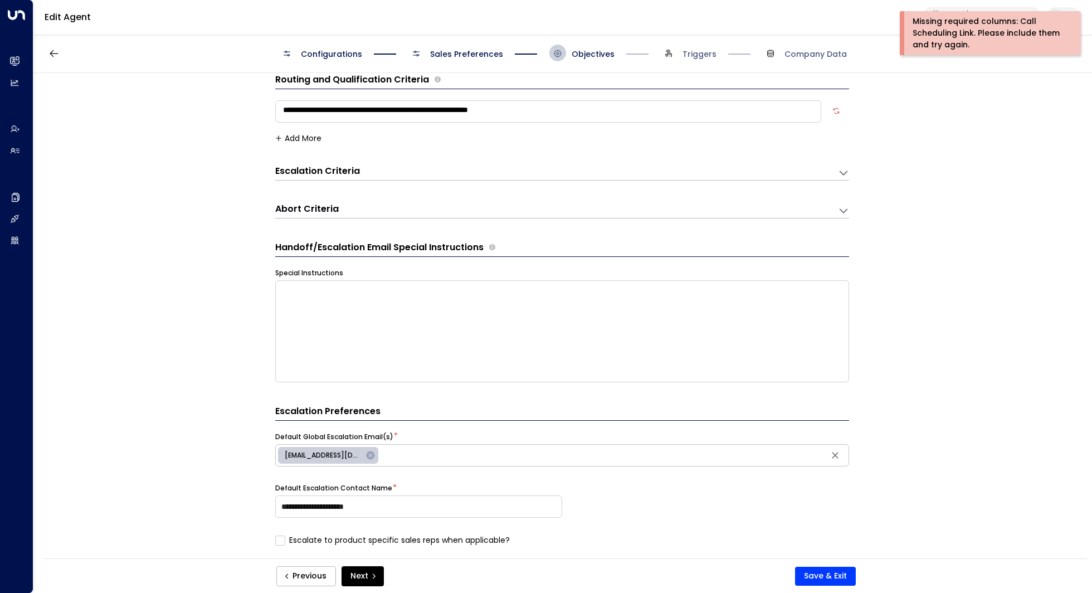
click at [683, 48] on span "Triggers" at bounding box center [688, 53] width 56 height 17
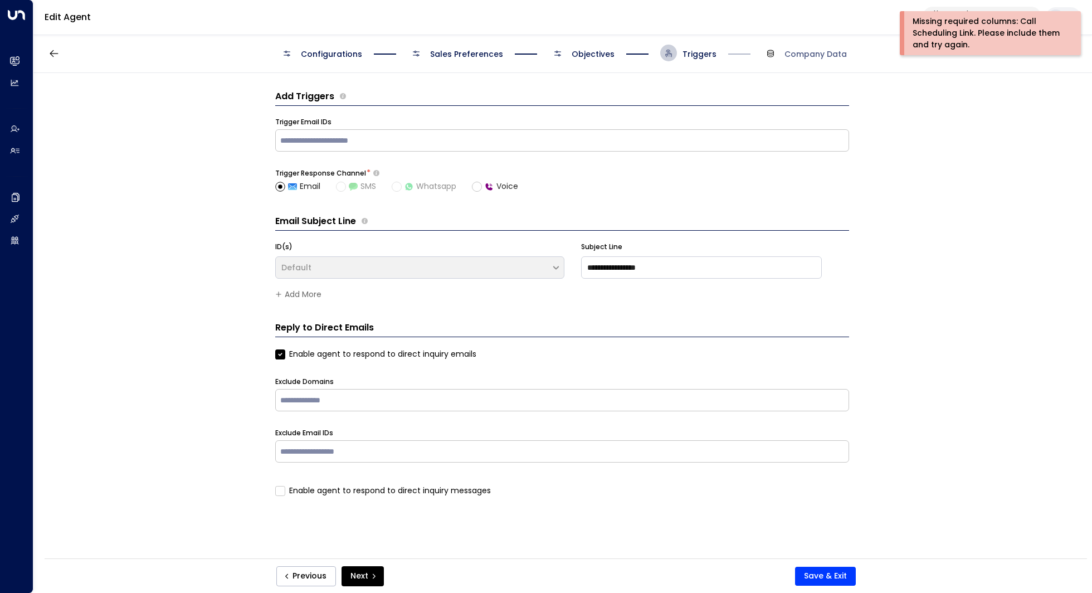
scroll to position [0, 0]
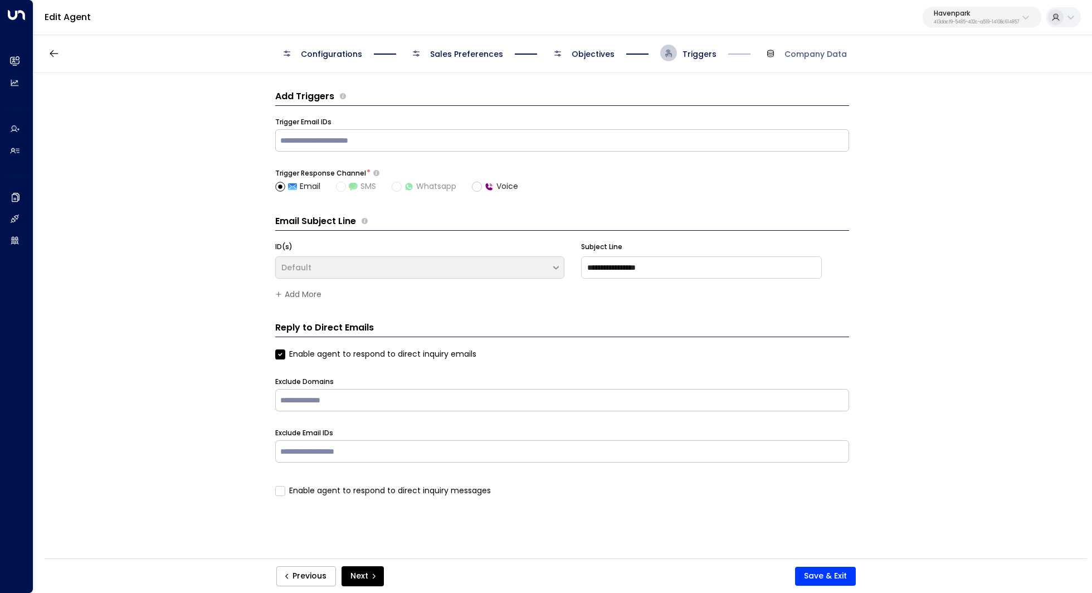
click at [588, 51] on span "Objectives" at bounding box center [593, 53] width 43 height 11
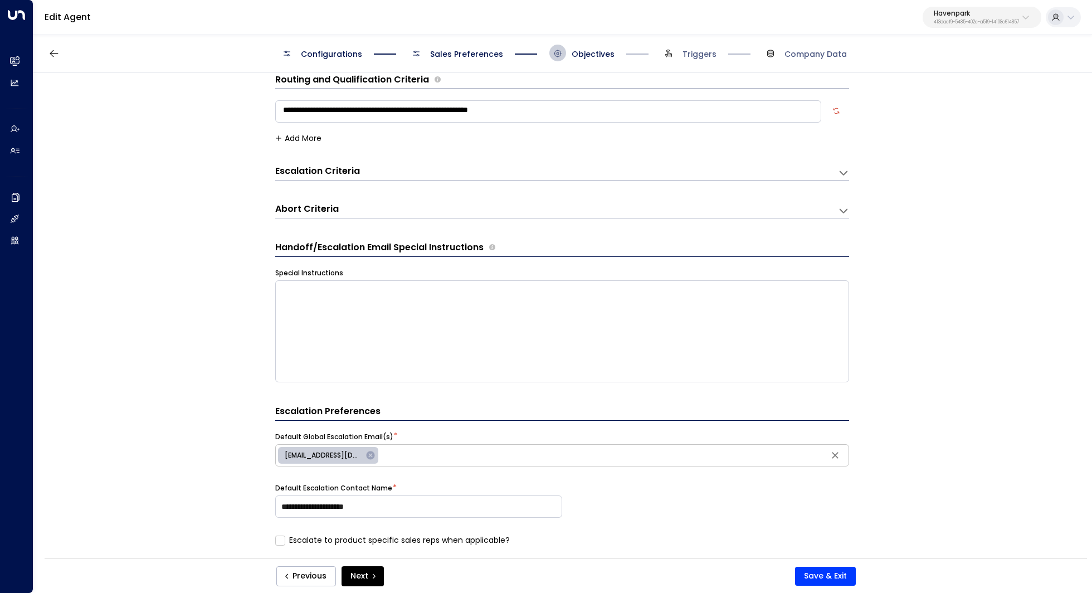
scroll to position [427, 0]
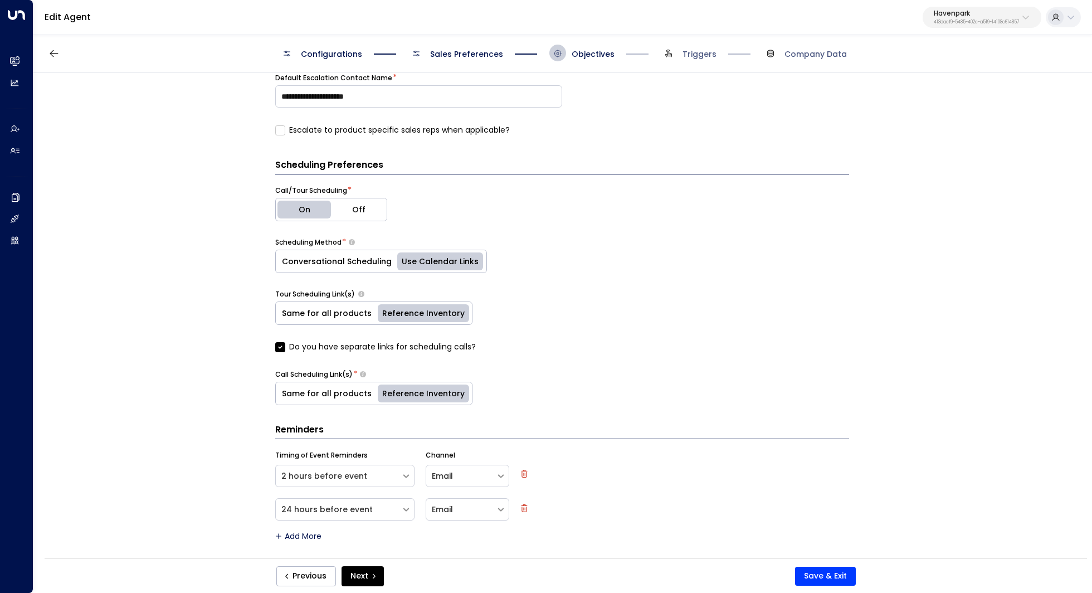
click at [284, 348] on label "Do you have separate links for scheduling calls?" at bounding box center [375, 347] width 201 height 12
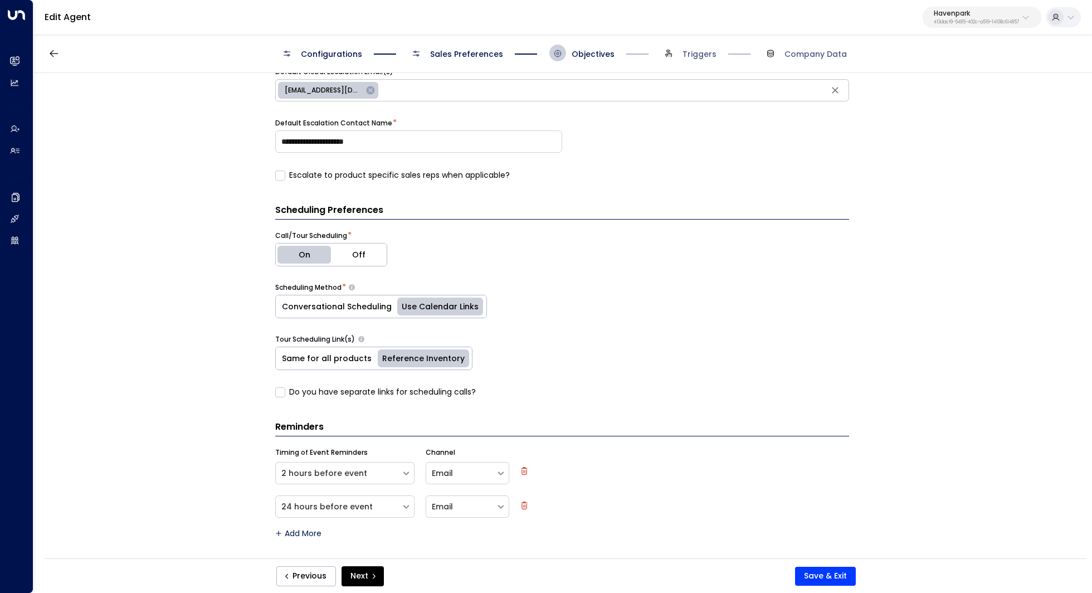
scroll to position [379, 0]
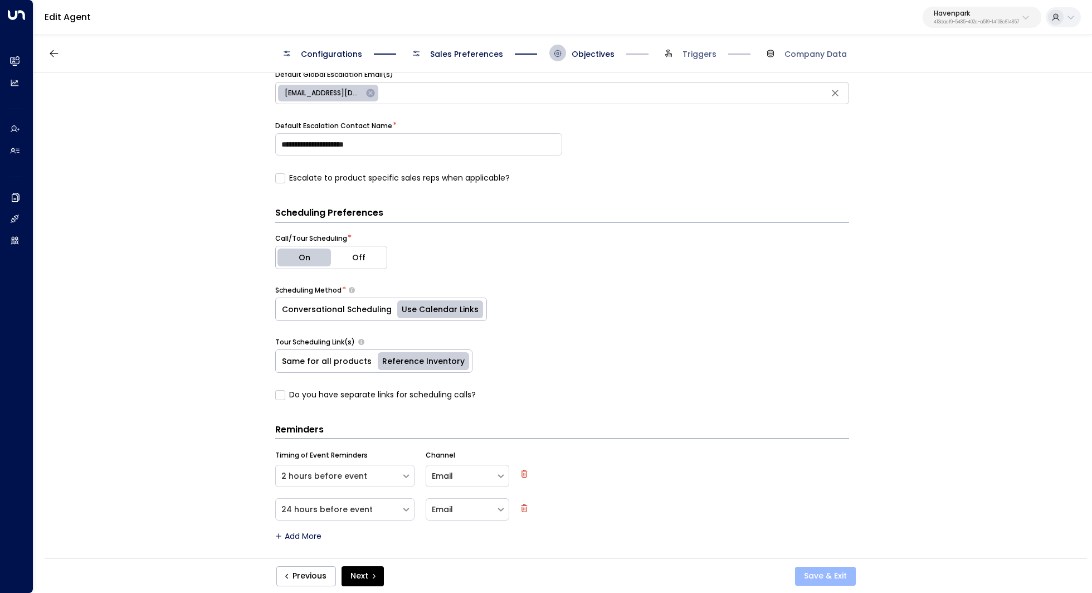
click at [827, 575] on button "Save & Exit" at bounding box center [825, 576] width 61 height 19
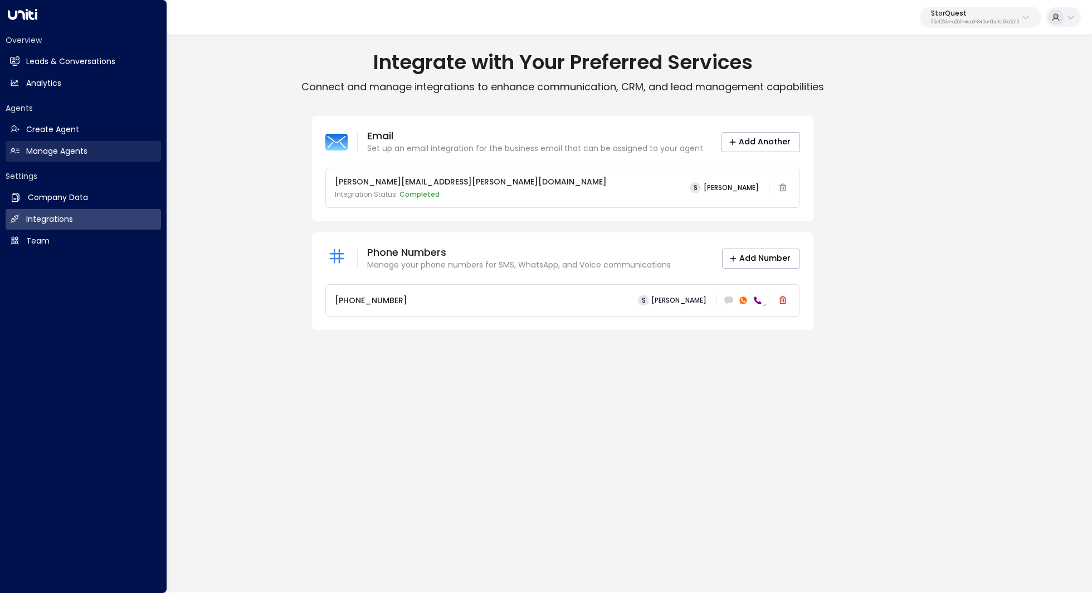
click at [66, 152] on h2 "Manage Agents" at bounding box center [56, 151] width 61 height 12
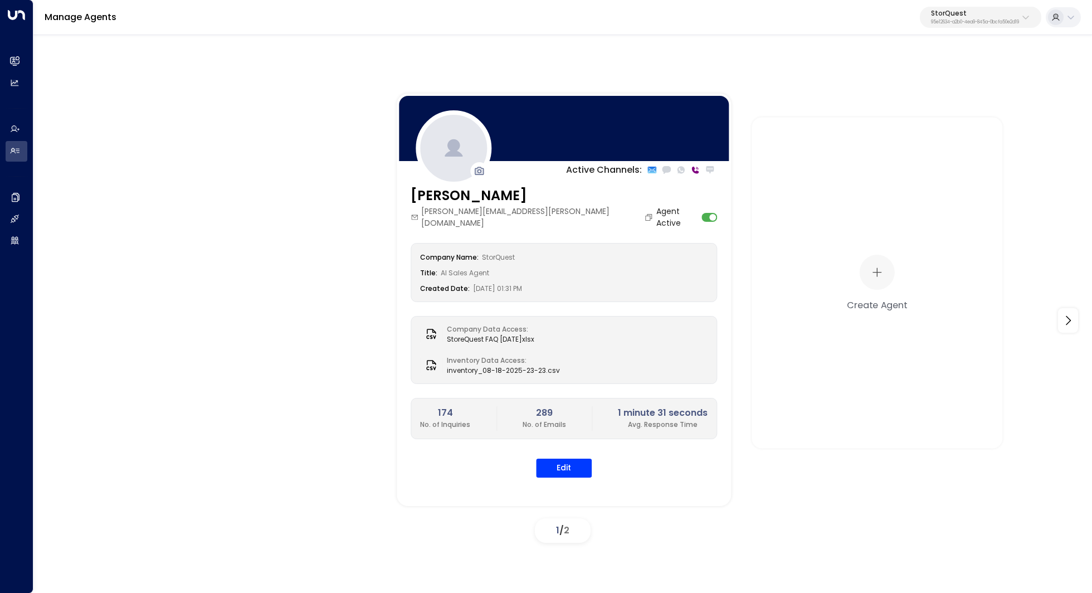
click at [1006, 8] on button "StorQuest 95e12634-a2b0-4ea9-845a-0bcfa50e2d19" at bounding box center [980, 17] width 121 height 21
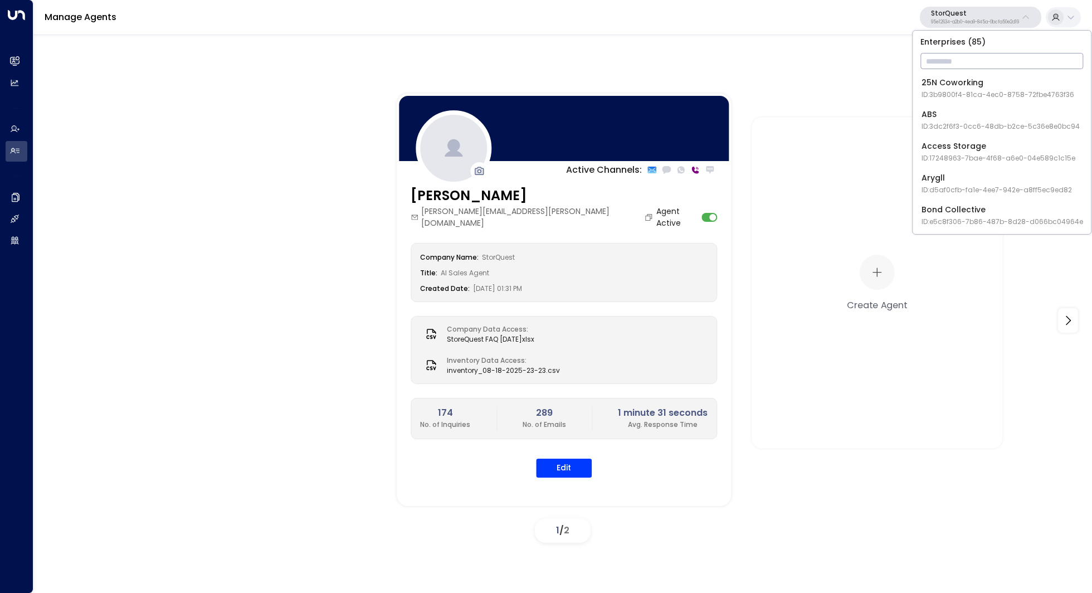
click at [959, 58] on input "text" at bounding box center [1001, 61] width 163 height 21
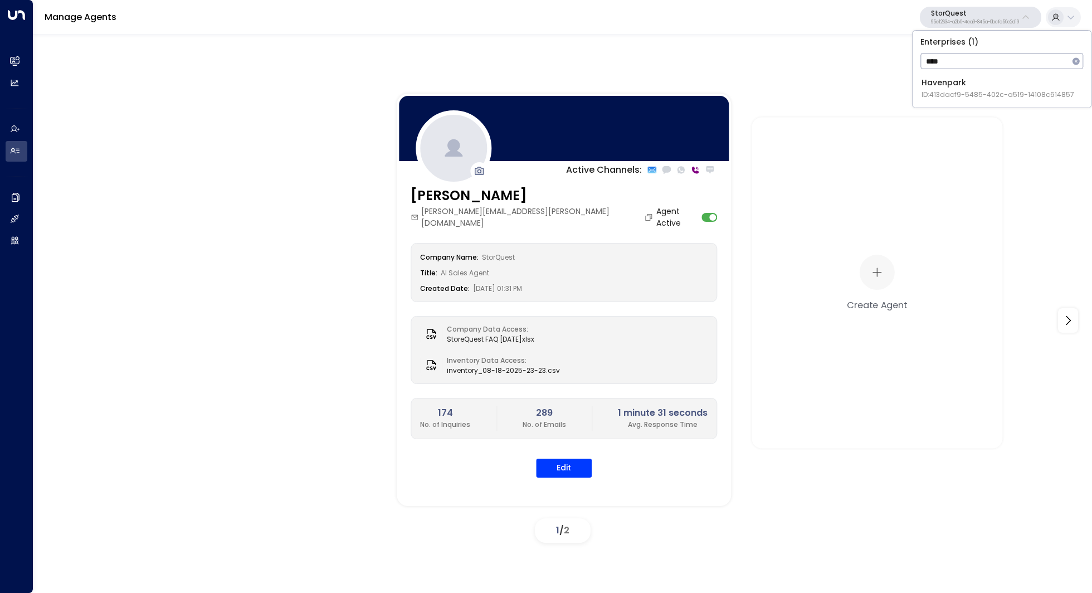
type input "****"
click at [962, 86] on div "Havenpark ID: 413dacf9-5485-402c-a519-14108c614857" at bounding box center [998, 88] width 153 height 23
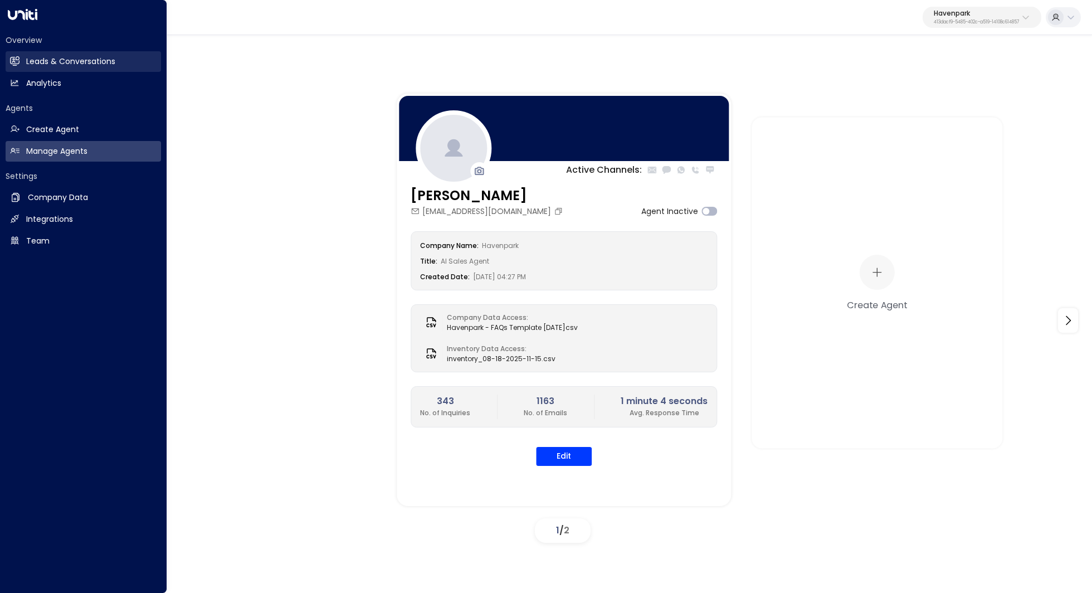
click at [84, 64] on h2 "Leads & Conversations" at bounding box center [70, 62] width 89 height 12
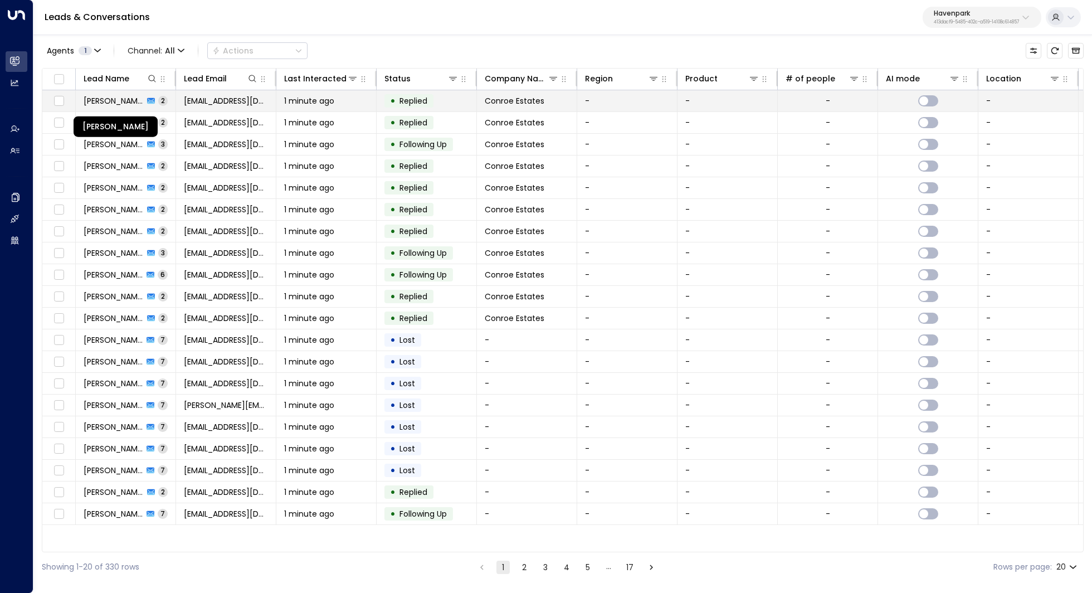
click at [132, 100] on span "[PERSON_NAME]" at bounding box center [114, 100] width 60 height 11
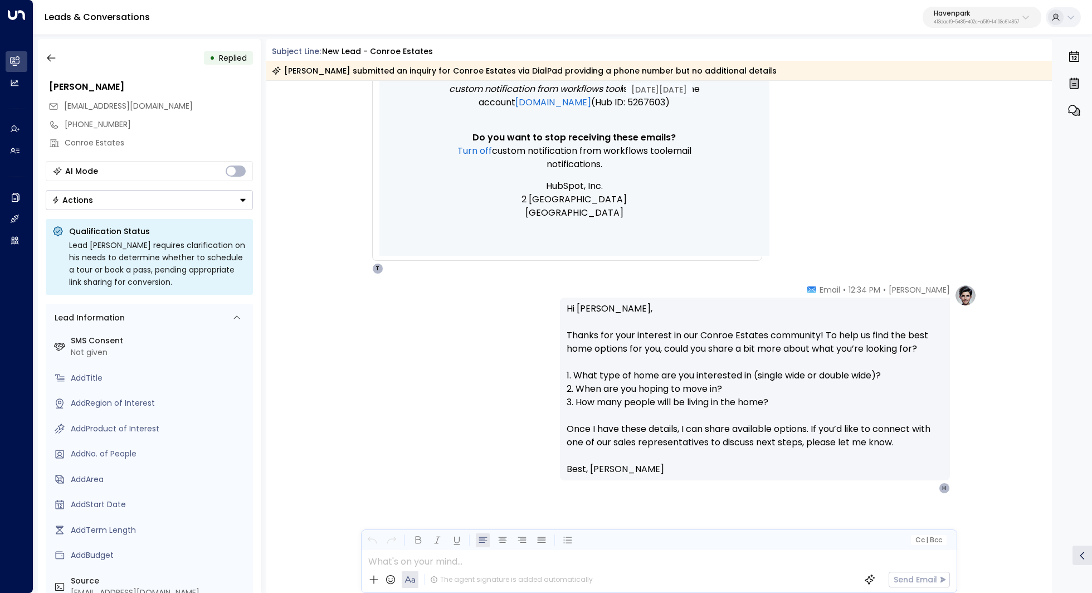
scroll to position [460, 0]
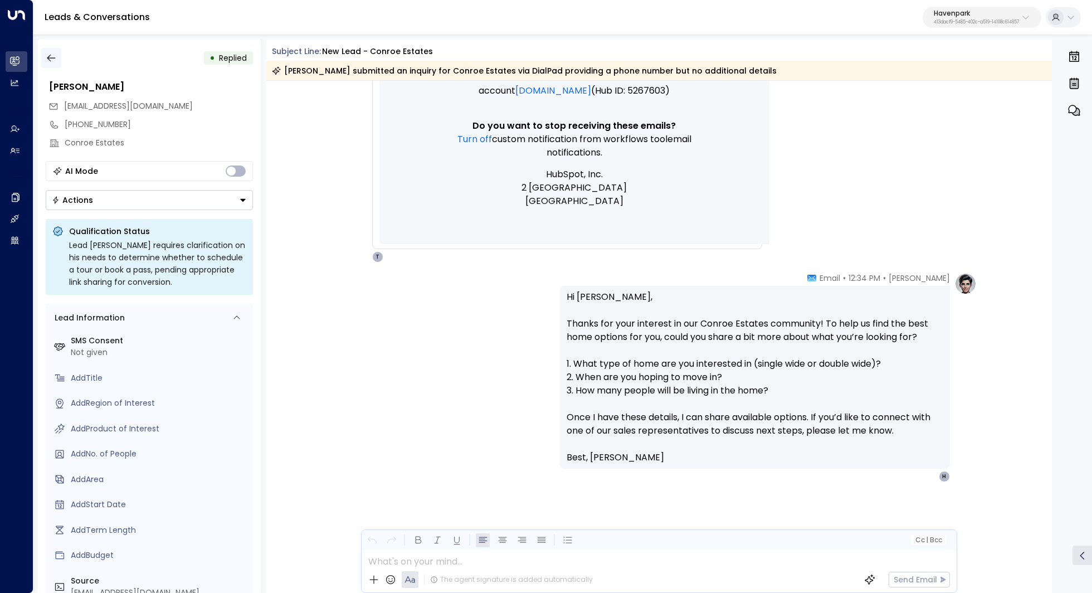
click at [56, 57] on button "button" at bounding box center [51, 58] width 20 height 20
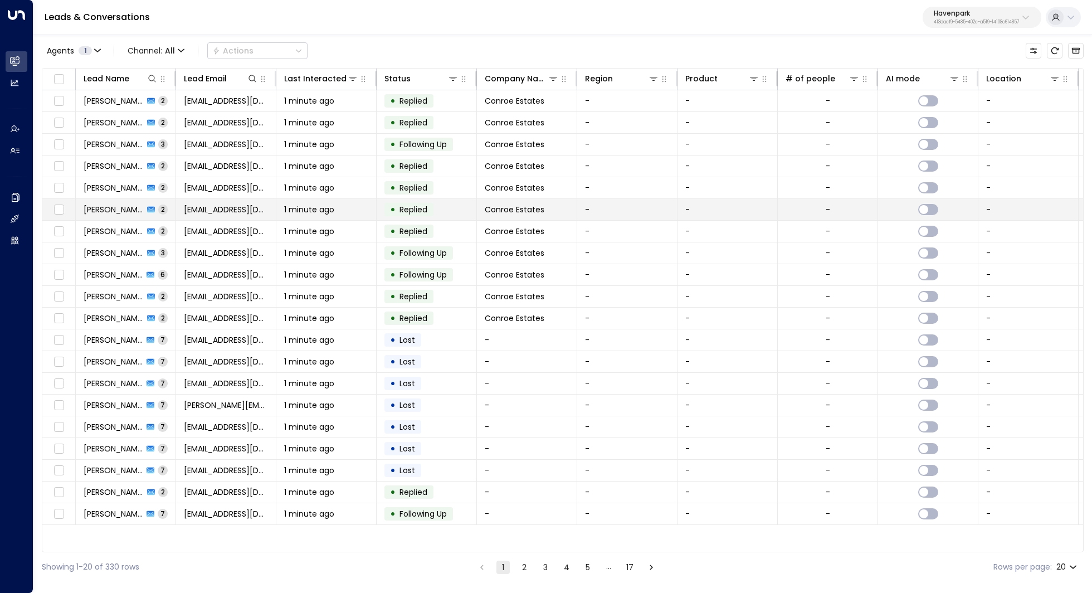
click at [121, 212] on span "[PERSON_NAME]" at bounding box center [114, 209] width 60 height 11
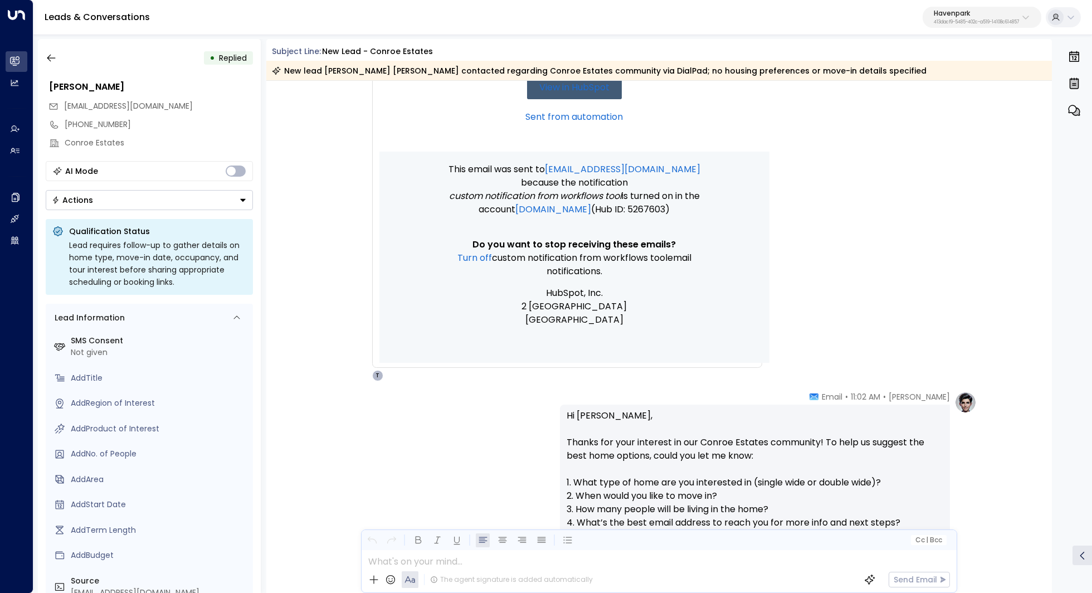
scroll to position [474, 0]
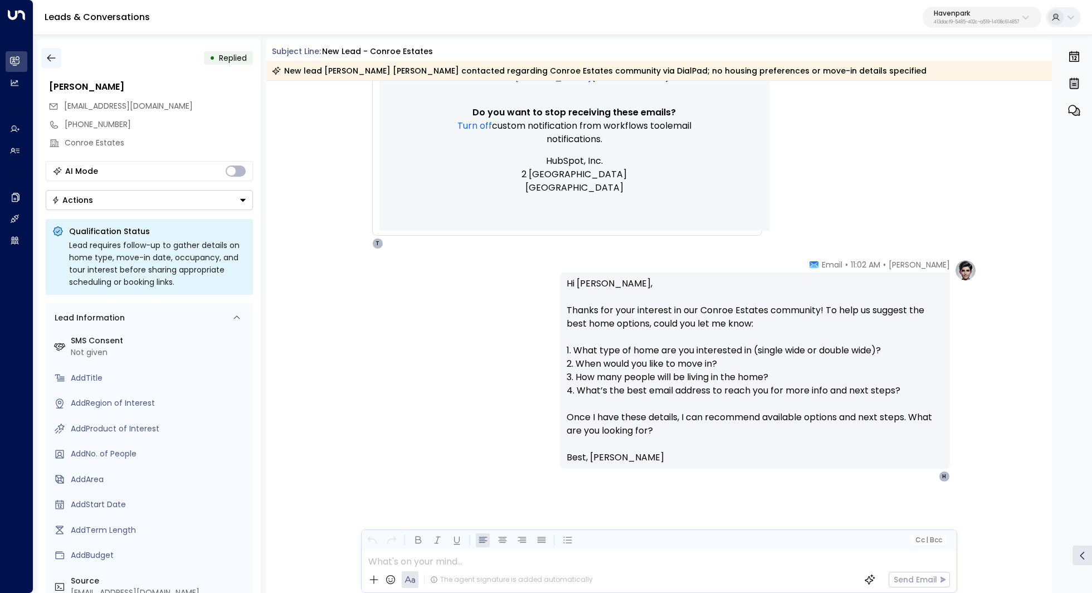
click at [46, 56] on icon "button" at bounding box center [51, 57] width 11 height 11
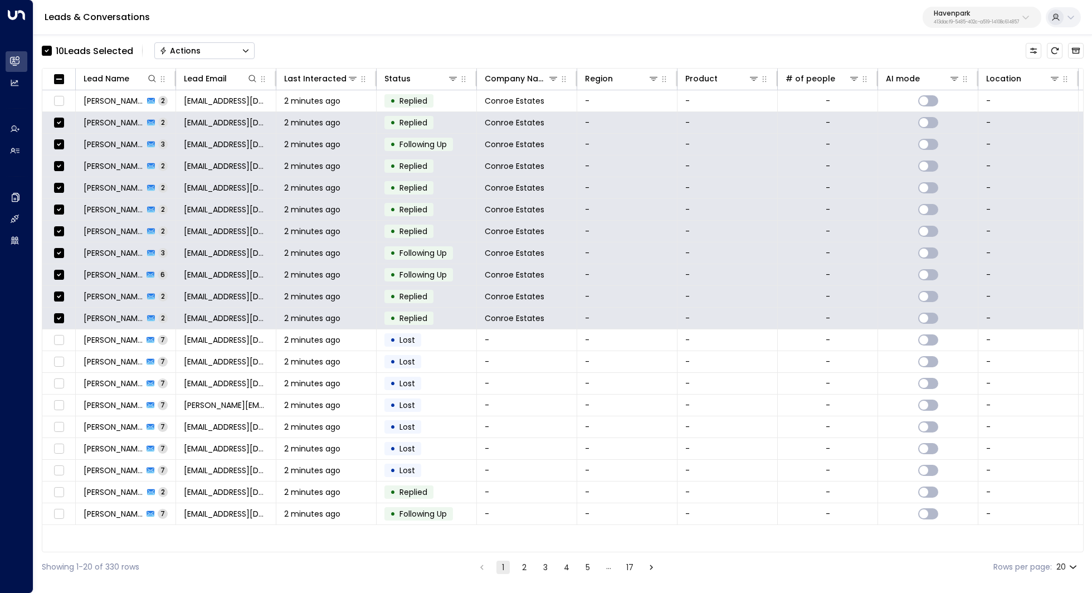
click at [247, 50] on icon "Button group with a nested menu" at bounding box center [246, 51] width 8 height 8
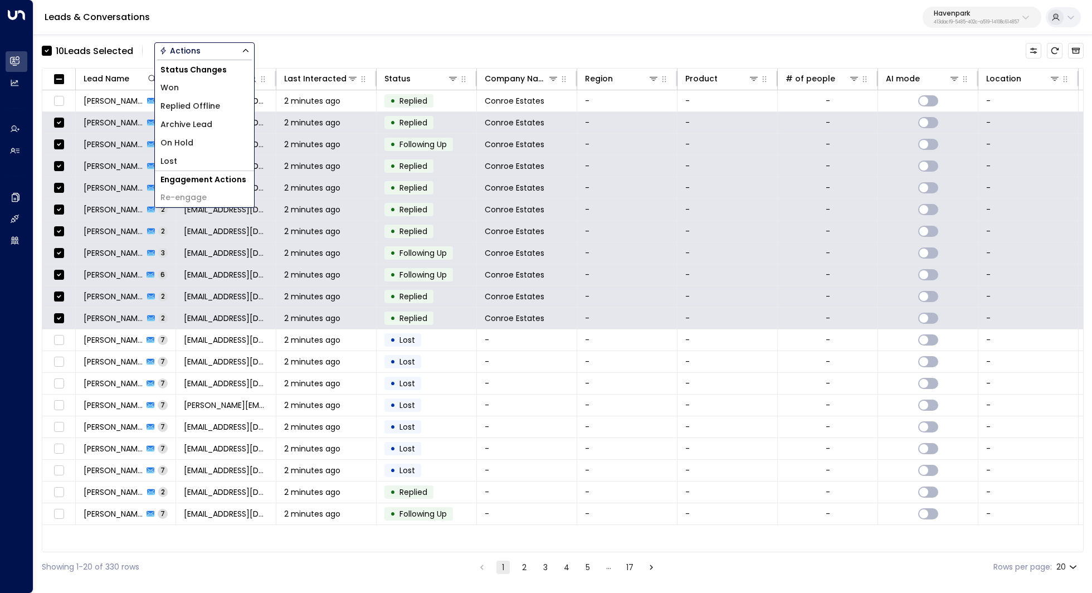
click at [225, 119] on li "Archive Lead" at bounding box center [204, 124] width 99 height 18
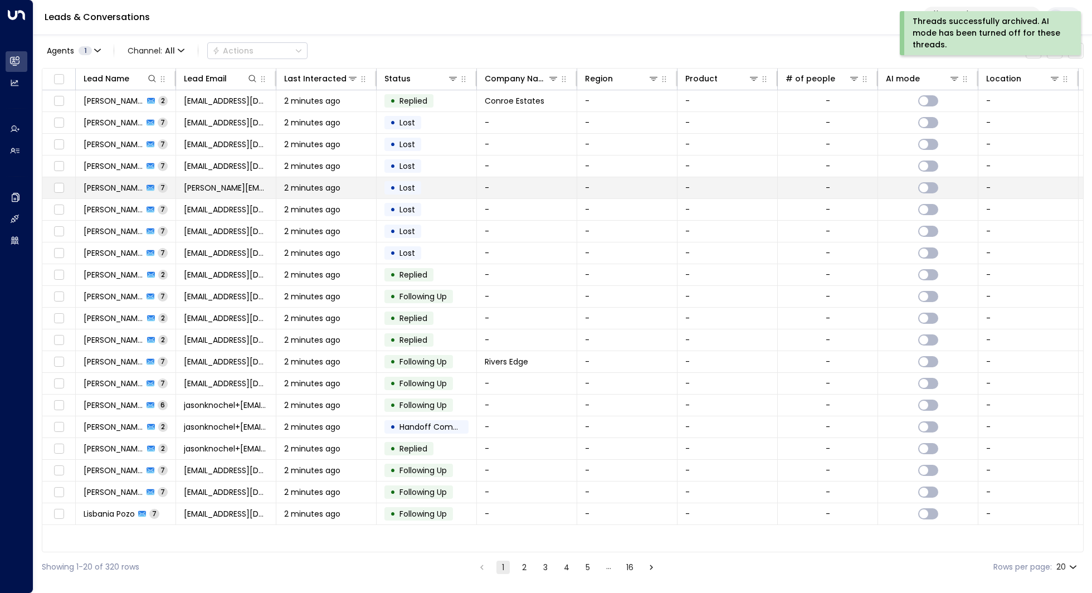
click at [124, 183] on span "[PERSON_NAME]" at bounding box center [114, 187] width 60 height 11
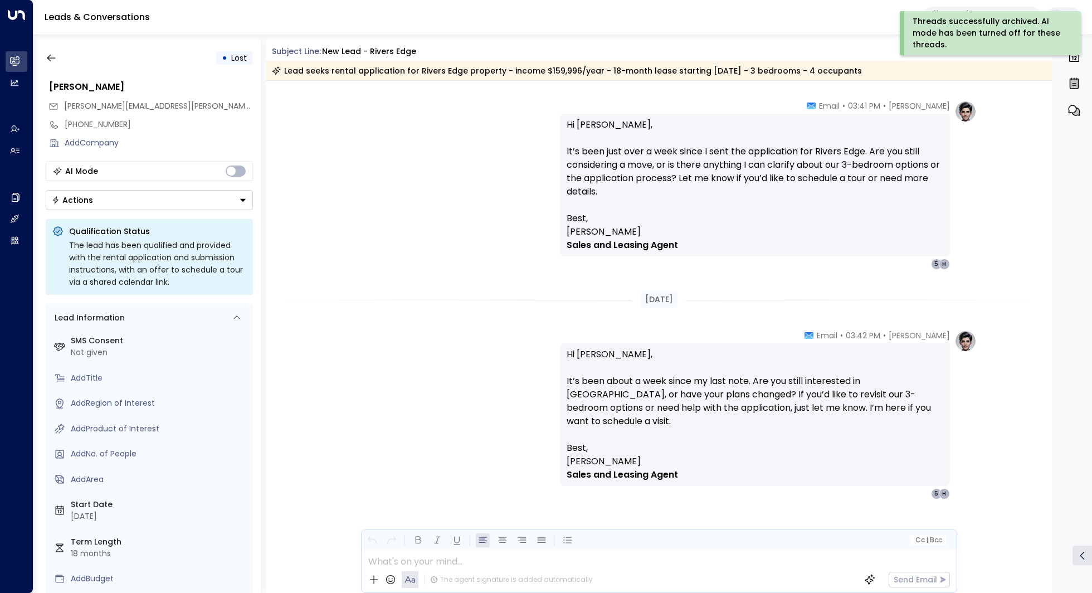
scroll to position [2575, 0]
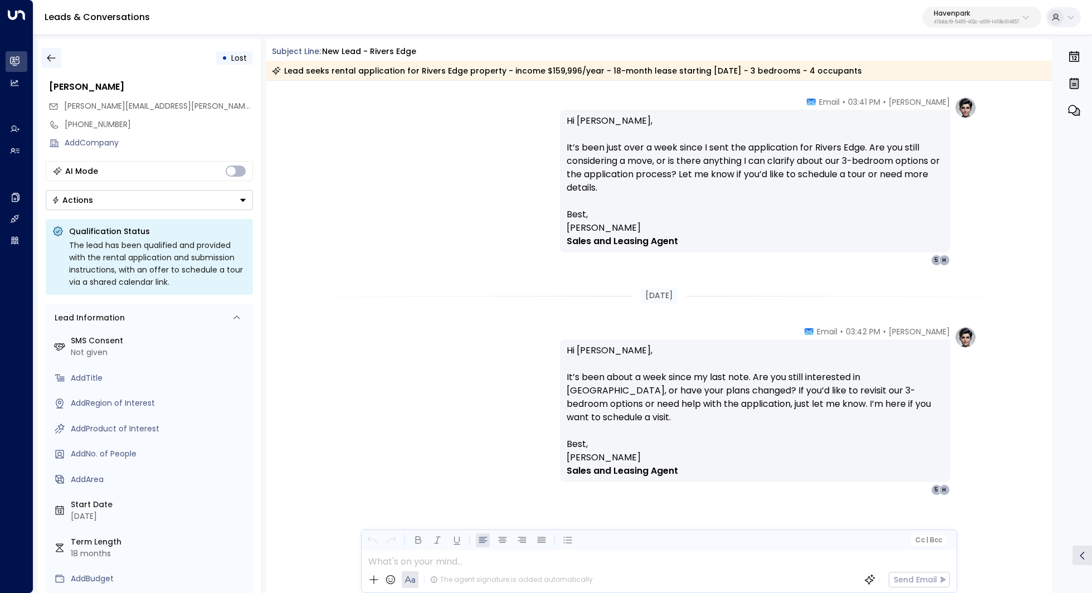
click at [60, 59] on button "button" at bounding box center [51, 58] width 20 height 20
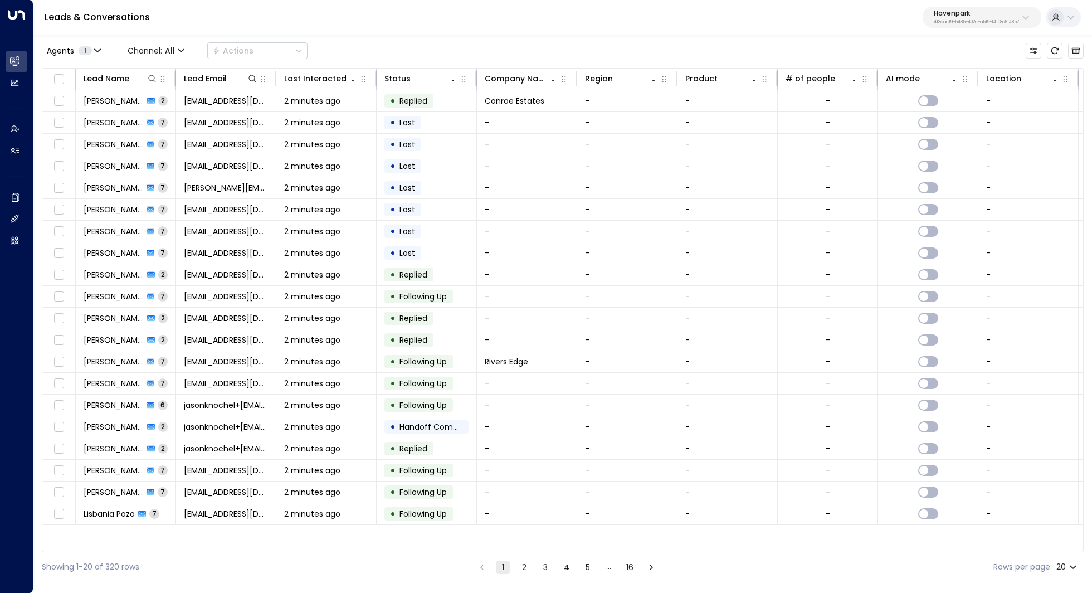
click at [523, 565] on button "2" at bounding box center [524, 567] width 13 height 13
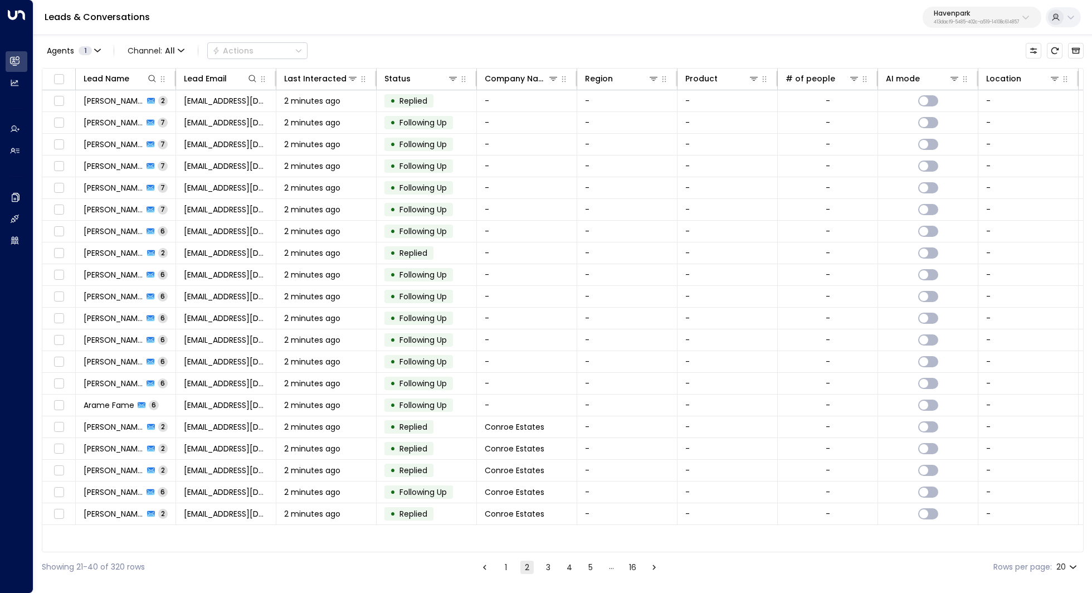
click at [505, 563] on button "1" at bounding box center [505, 567] width 13 height 13
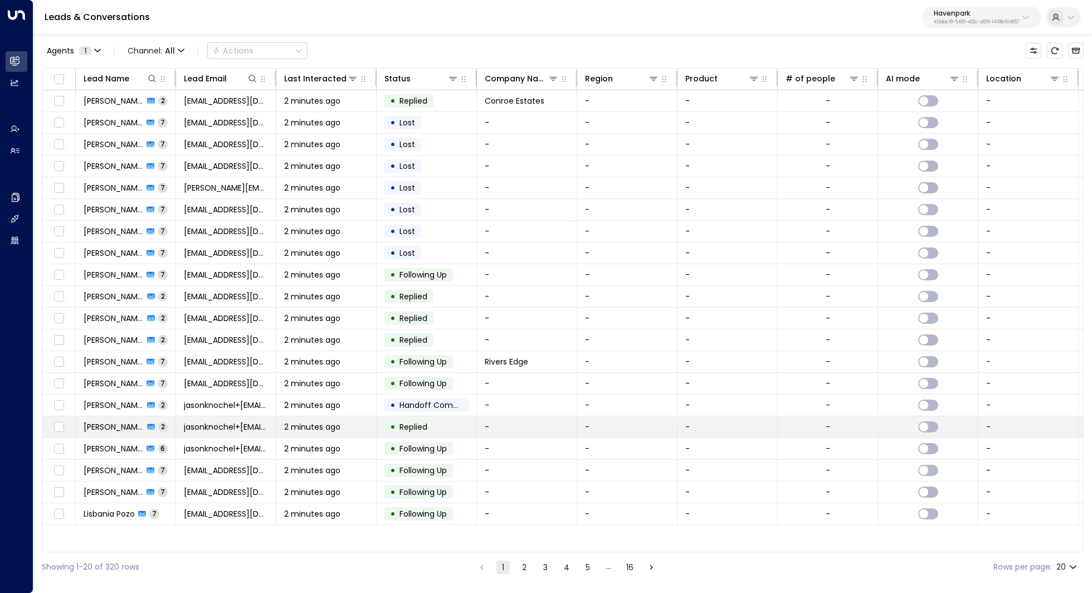
click at [126, 428] on span "[PERSON_NAME]" at bounding box center [114, 426] width 60 height 11
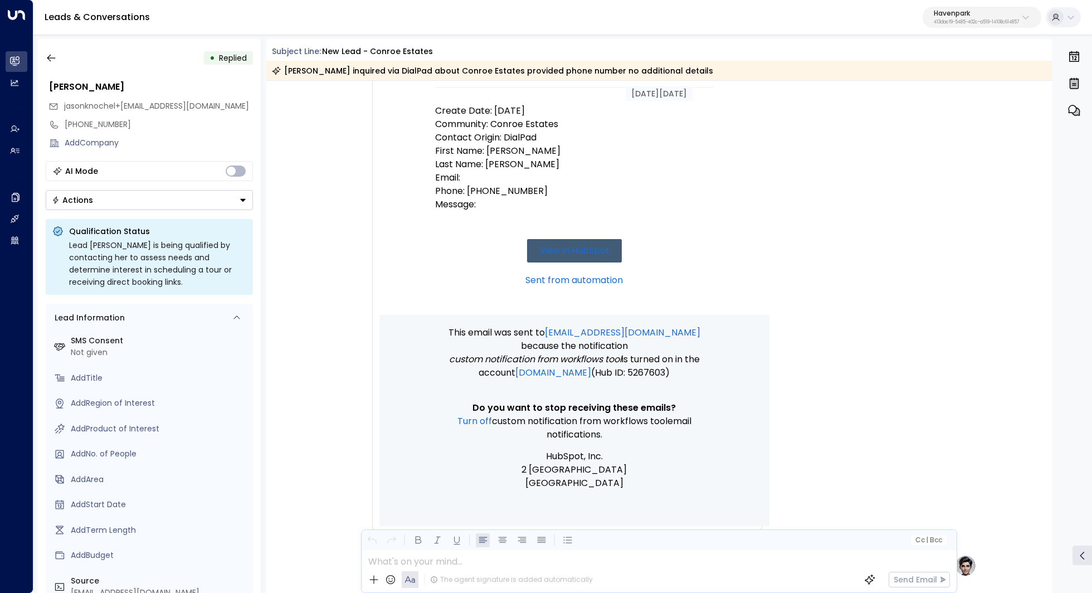
scroll to position [97, 0]
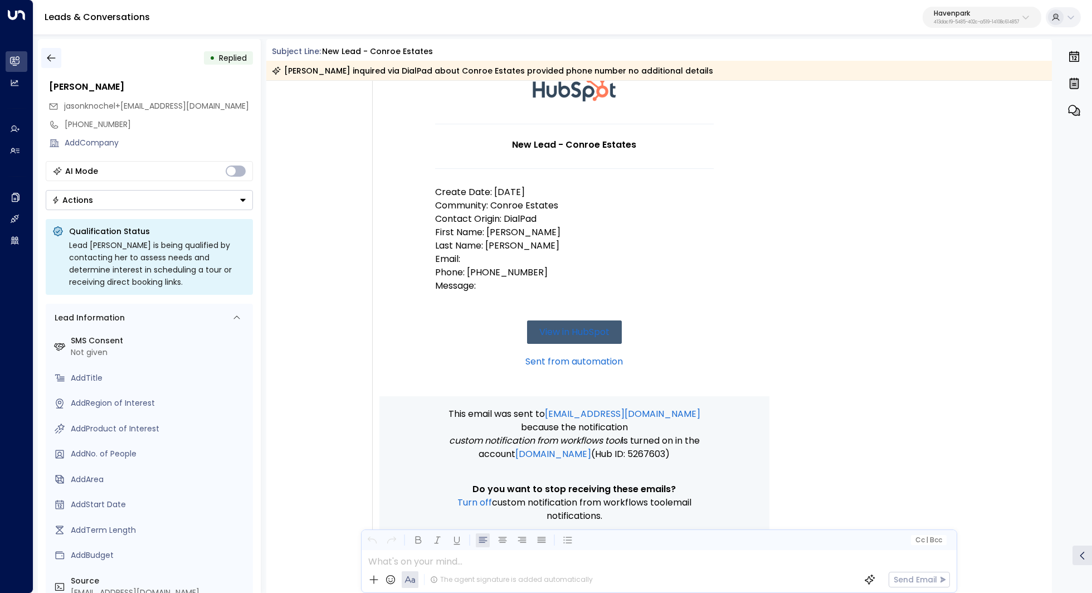
click at [53, 57] on icon "button" at bounding box center [51, 57] width 11 height 11
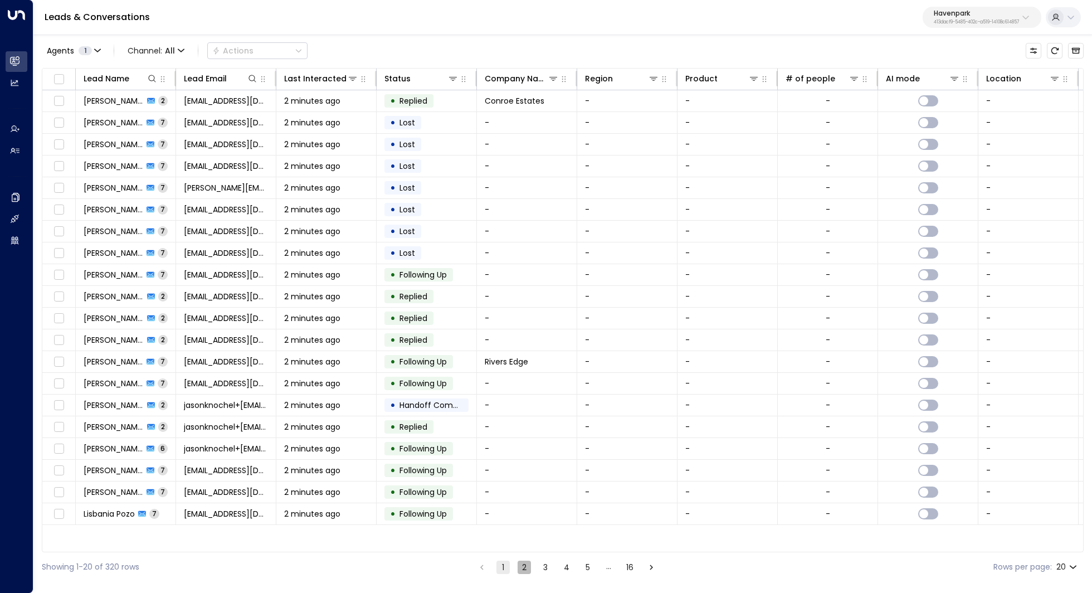
click at [523, 568] on button "2" at bounding box center [524, 567] width 13 height 13
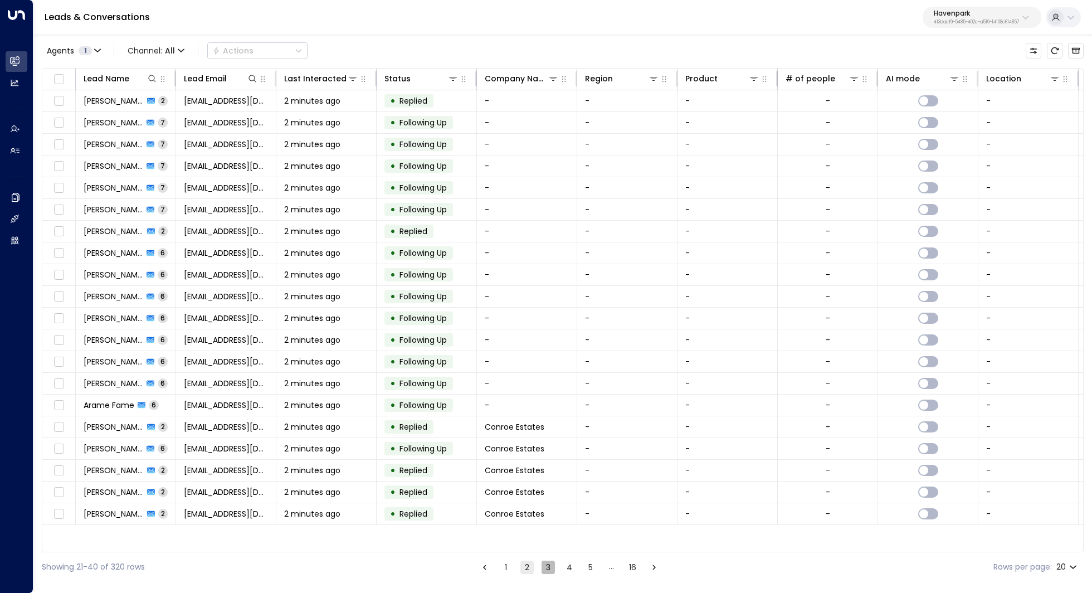
click at [546, 567] on button "3" at bounding box center [548, 567] width 13 height 13
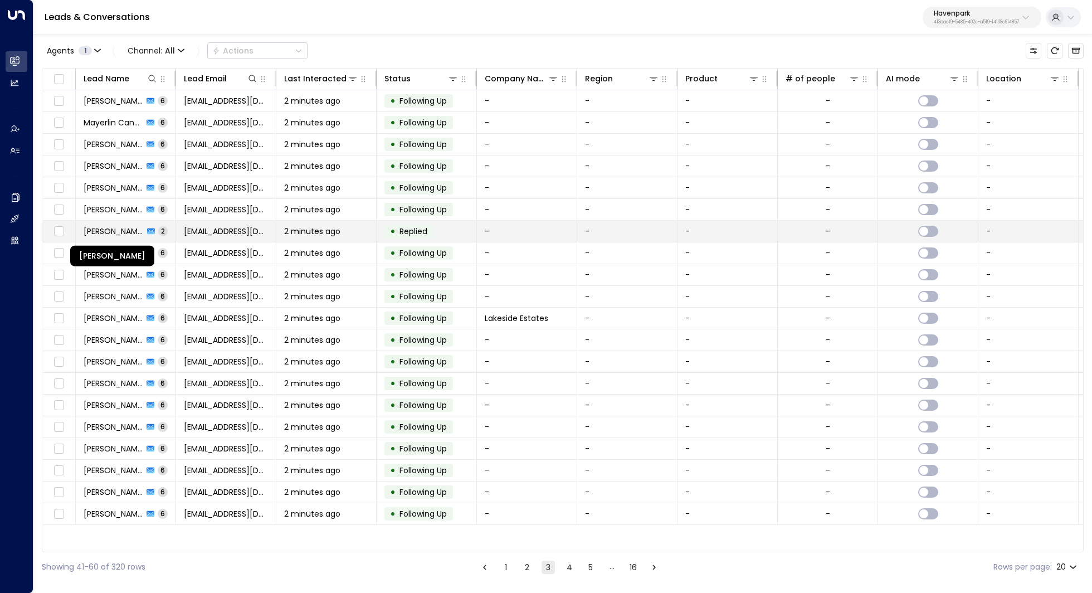
click at [124, 228] on span "[PERSON_NAME]" at bounding box center [114, 231] width 60 height 11
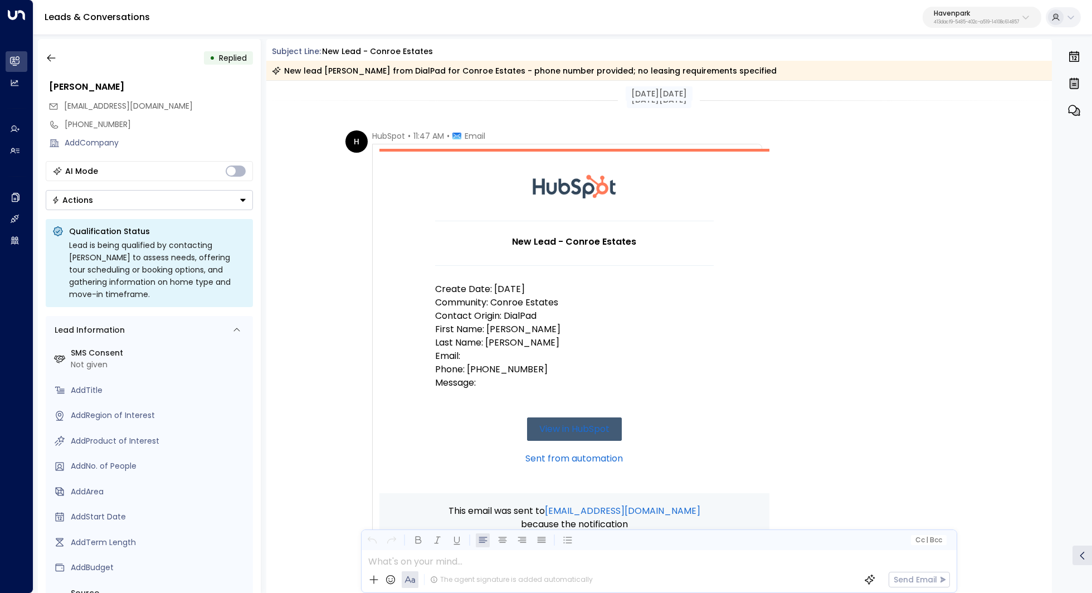
scroll to position [460, 0]
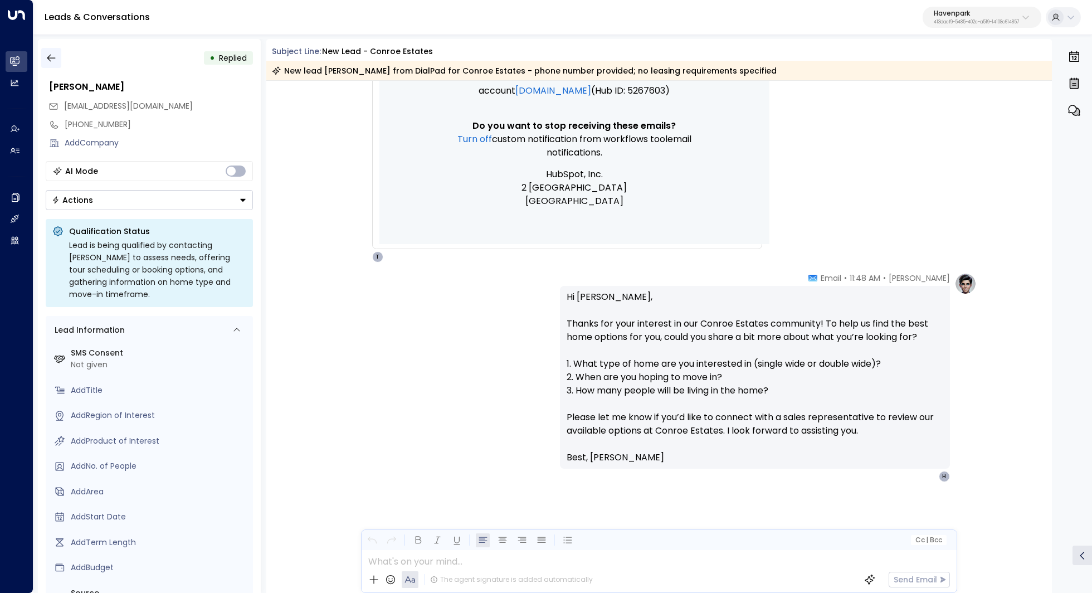
click at [52, 57] on icon "button" at bounding box center [51, 57] width 11 height 11
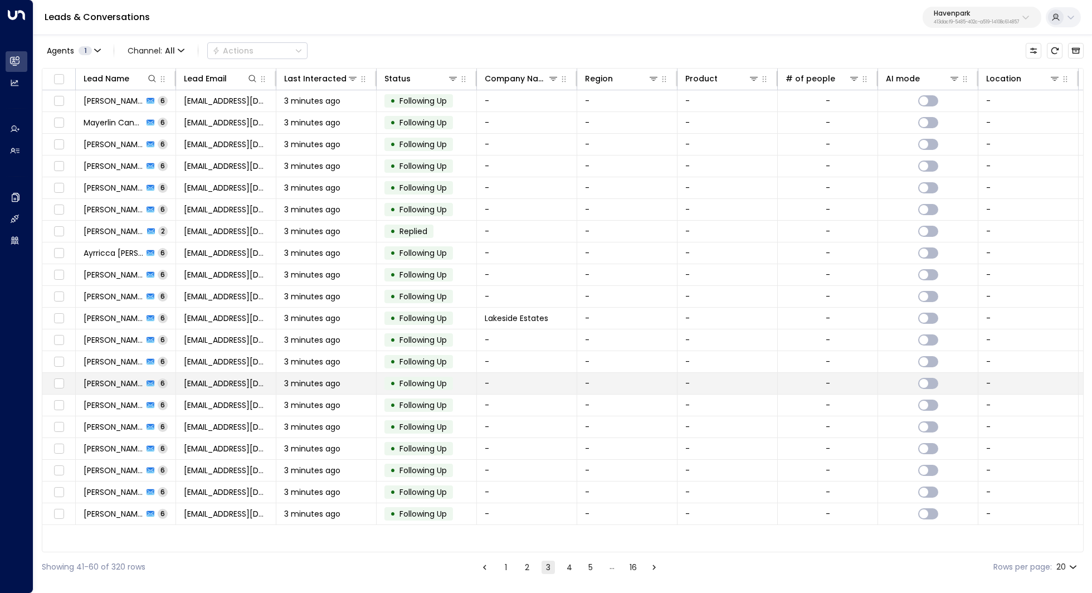
click at [143, 378] on div "[PERSON_NAME] 6" at bounding box center [126, 383] width 84 height 11
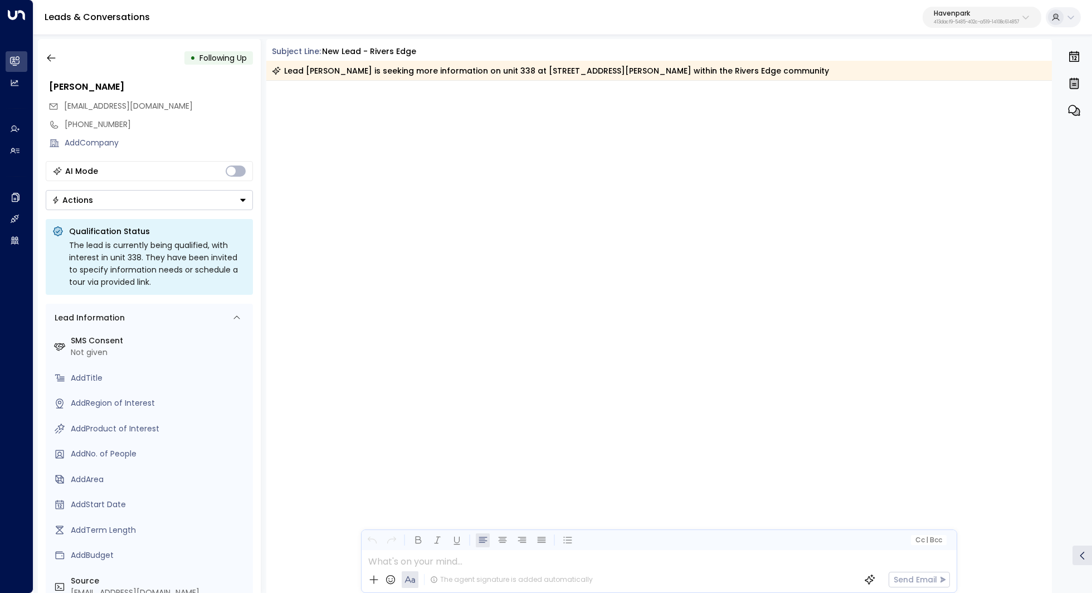
scroll to position [2049, 0]
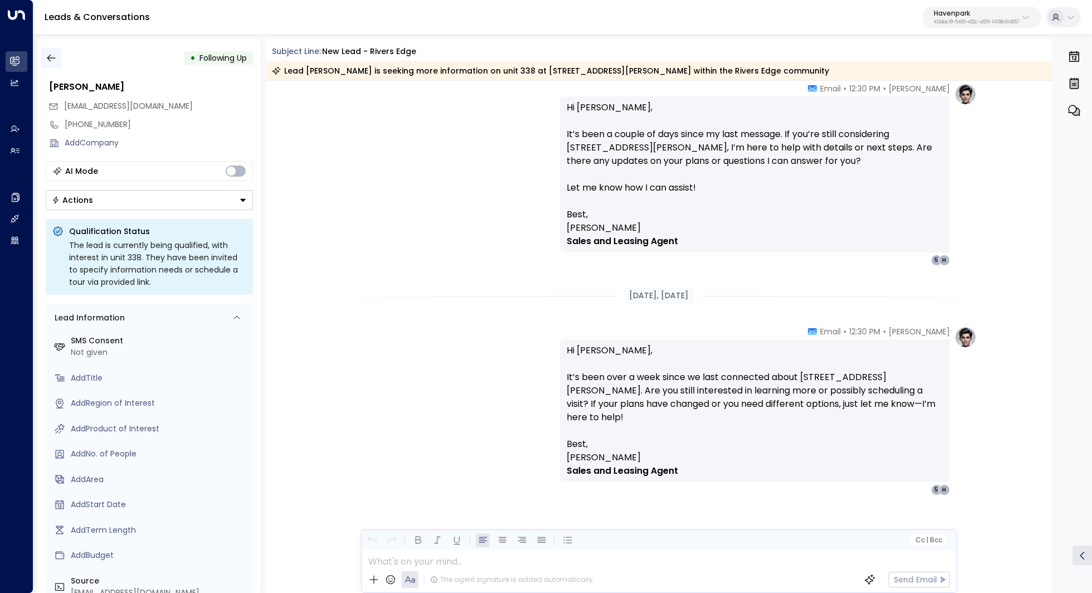
click at [49, 53] on icon "button" at bounding box center [51, 57] width 11 height 11
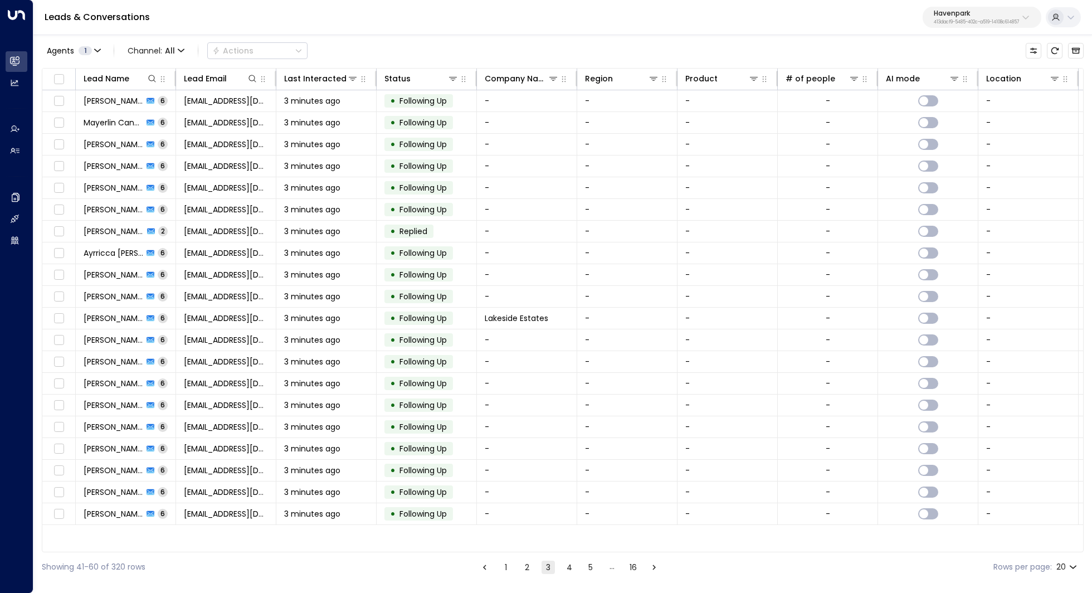
click at [567, 570] on button "4" at bounding box center [569, 567] width 13 height 13
click at [592, 570] on button "5" at bounding box center [590, 567] width 13 height 13
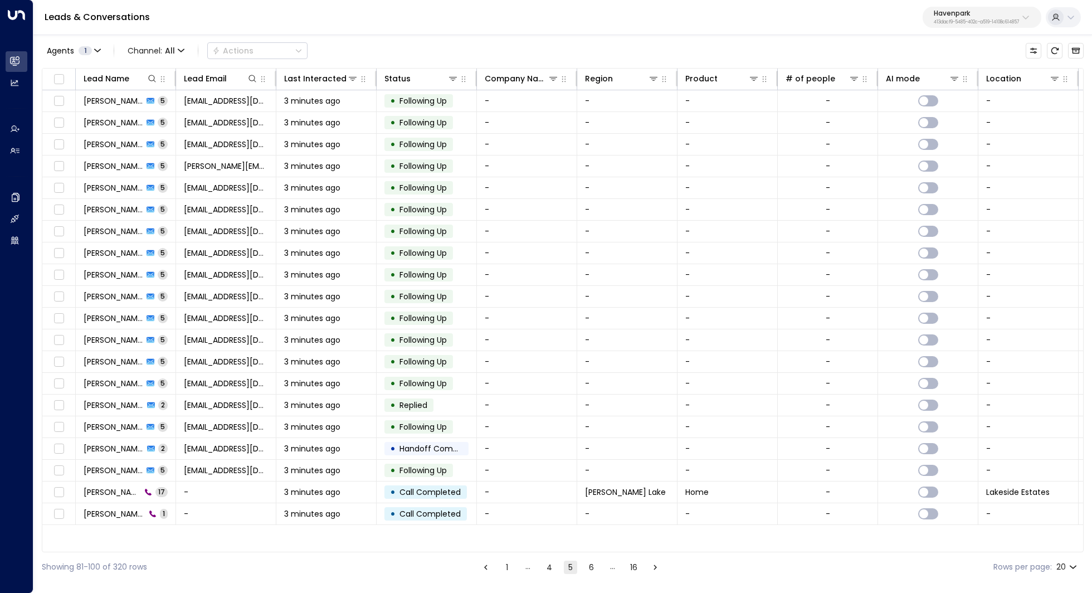
click at [505, 569] on button "1" at bounding box center [506, 567] width 13 height 13
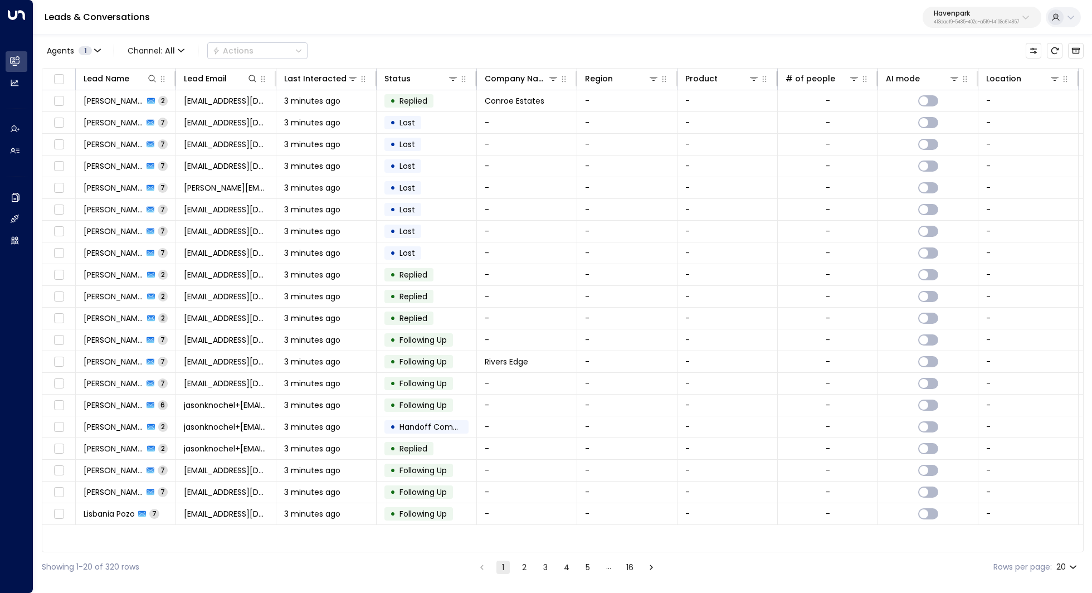
click at [584, 566] on button "5" at bounding box center [587, 567] width 13 height 13
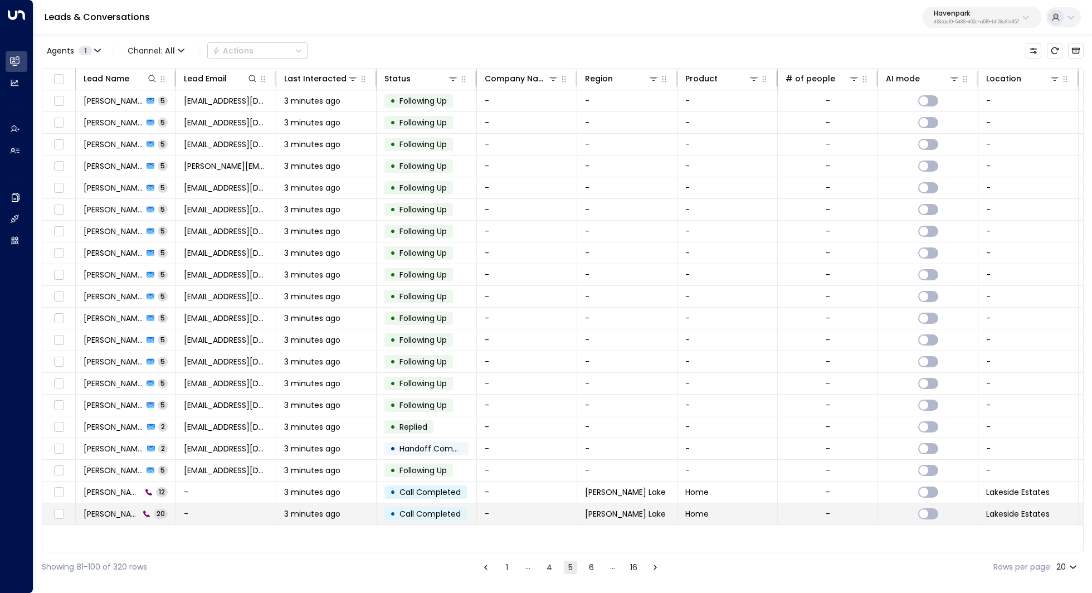
click at [332, 508] on span "3 minutes ago" at bounding box center [312, 513] width 56 height 11
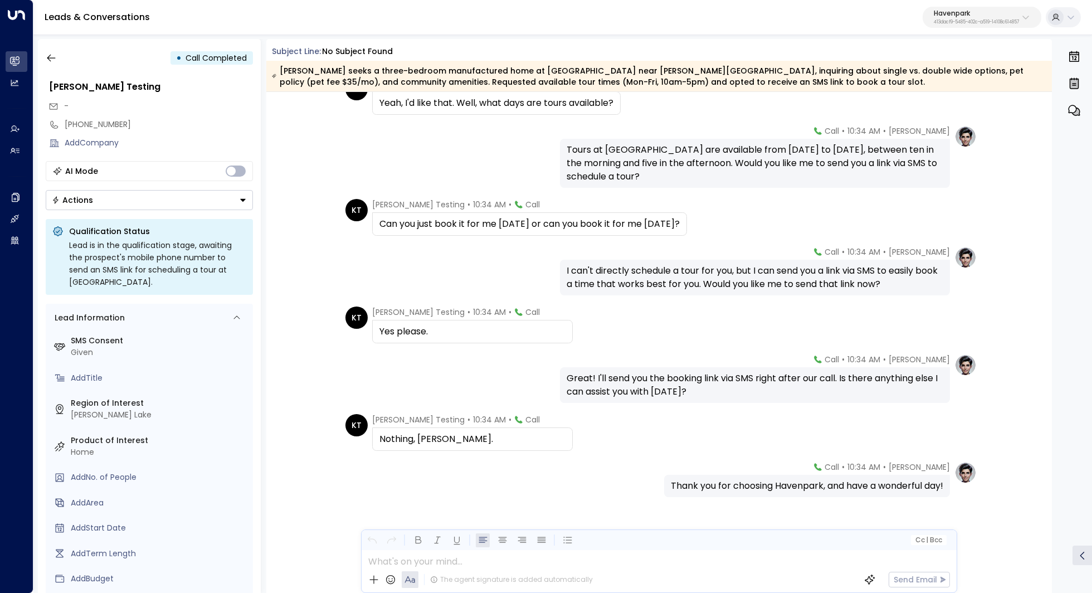
scroll to position [1289, 0]
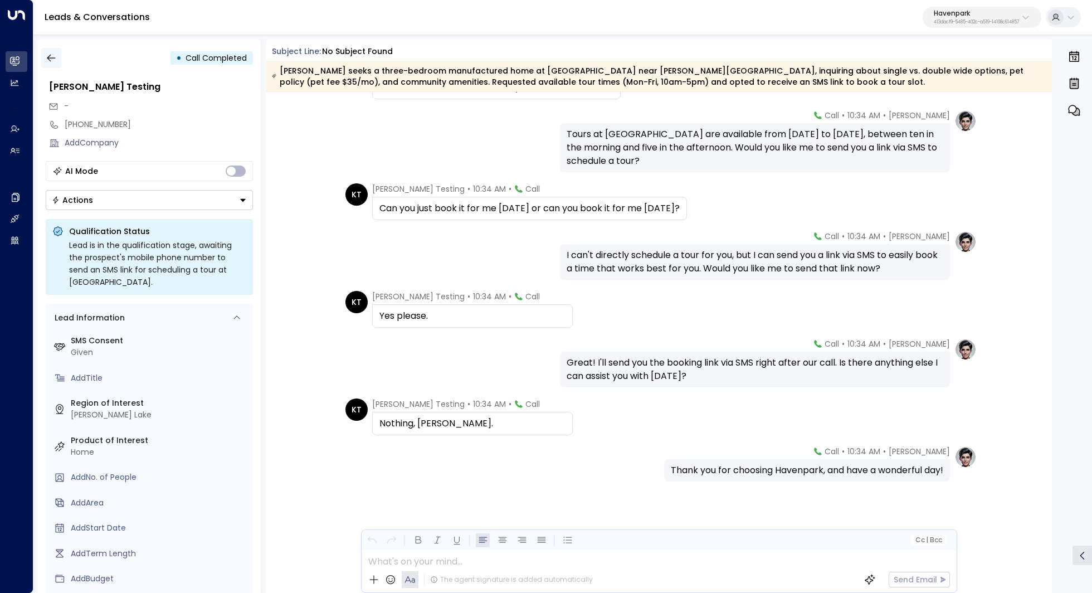
click at [48, 59] on icon "button" at bounding box center [51, 58] width 8 height 7
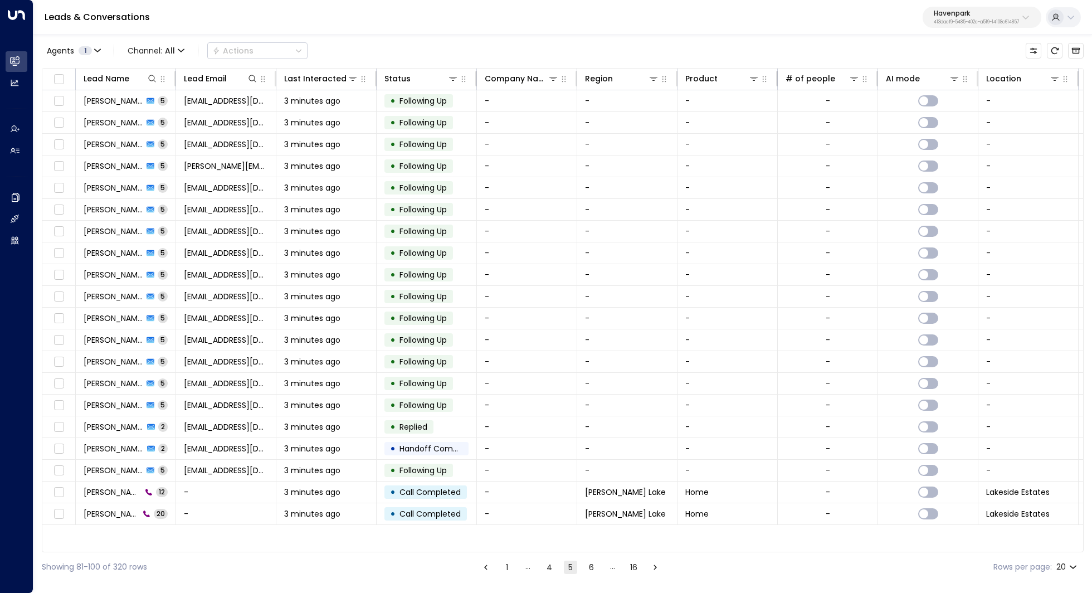
click at [506, 571] on button "1" at bounding box center [506, 567] width 13 height 13
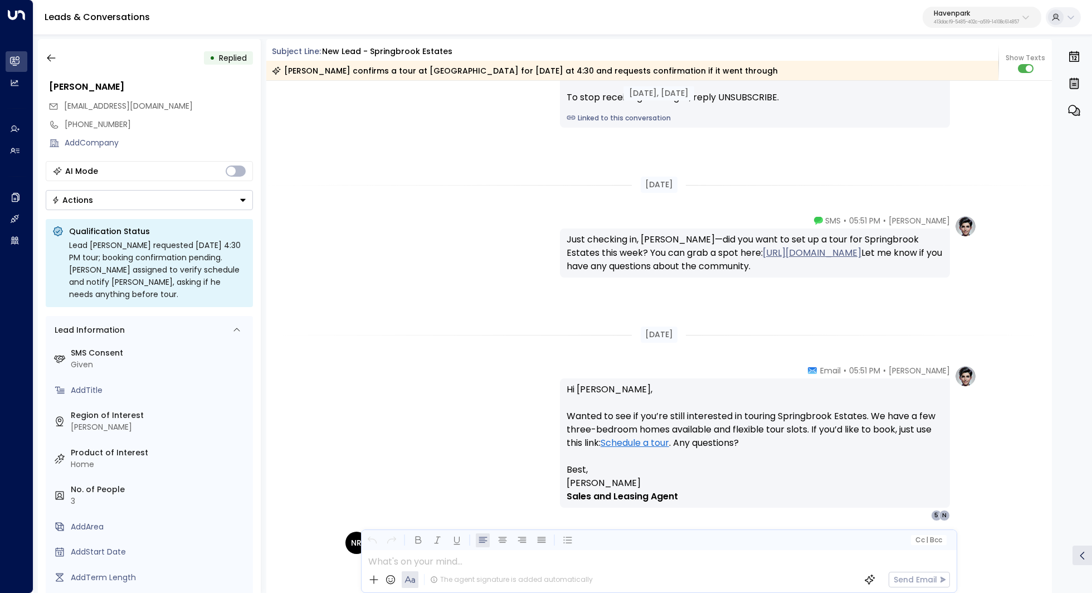
scroll to position [809, 0]
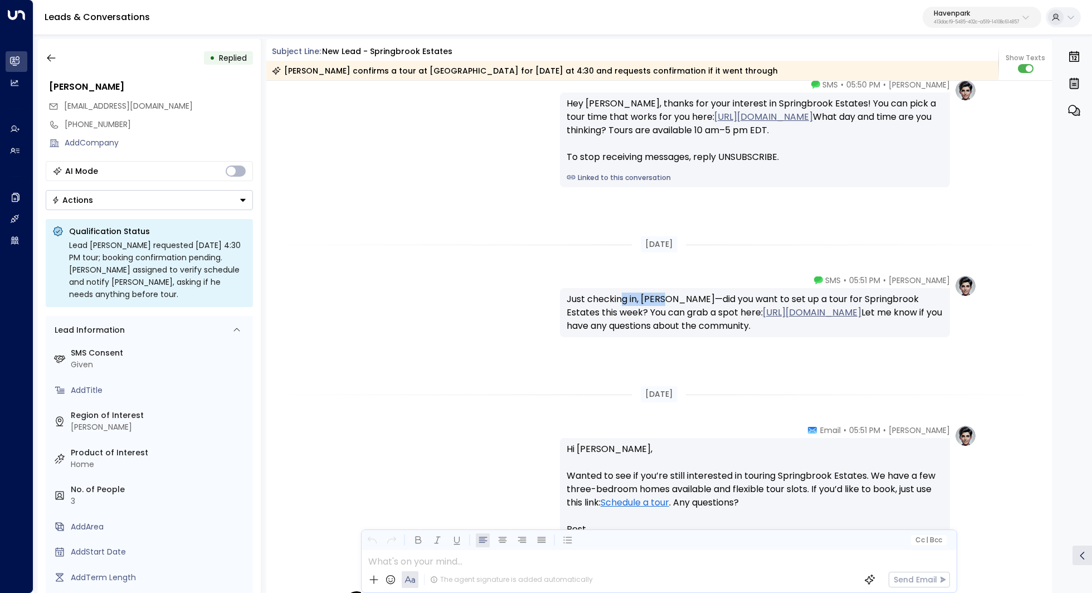
drag, startPoint x: 620, startPoint y: 295, endPoint x: 665, endPoint y: 295, distance: 45.1
click at [665, 295] on div "Just checking in, Nick—did you want to set up a tour for Springbrook Estates th…" at bounding box center [755, 313] width 377 height 40
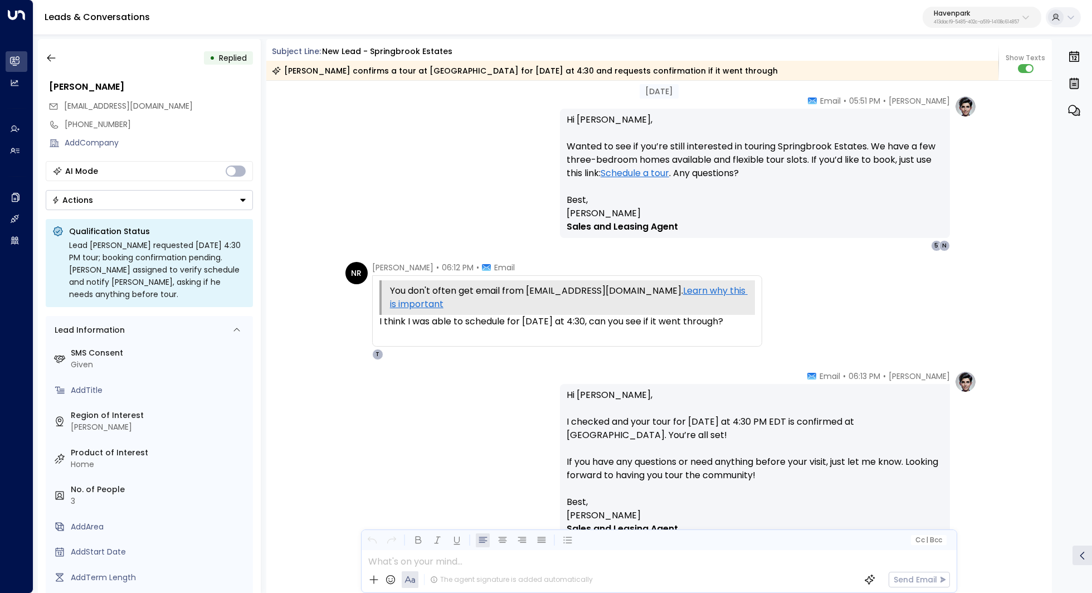
scroll to position [1234, 0]
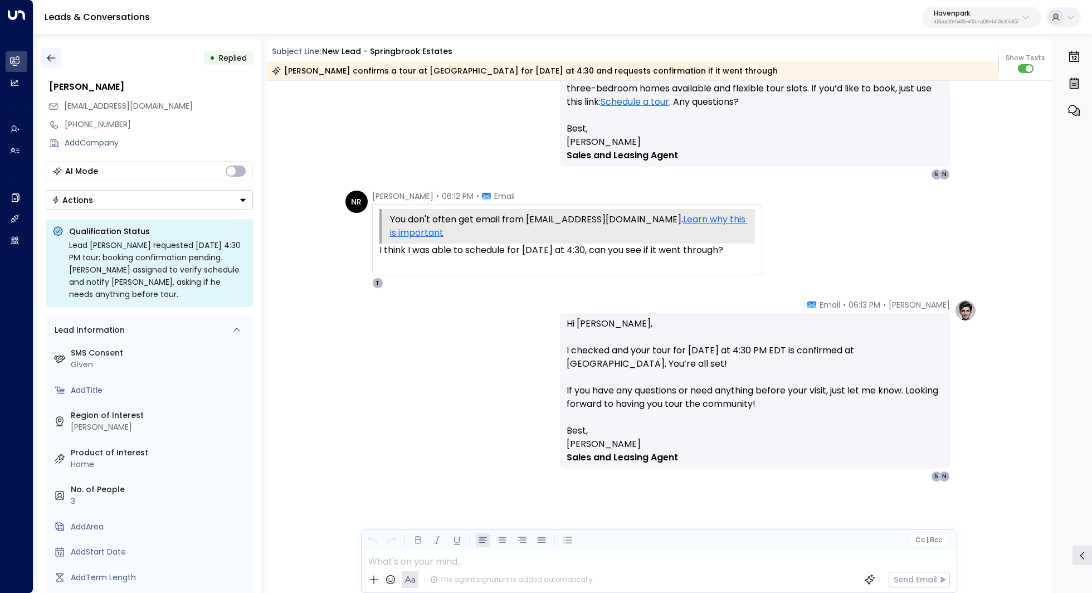
click at [43, 52] on button "button" at bounding box center [51, 58] width 20 height 20
